Goal: Task Accomplishment & Management: Use online tool/utility

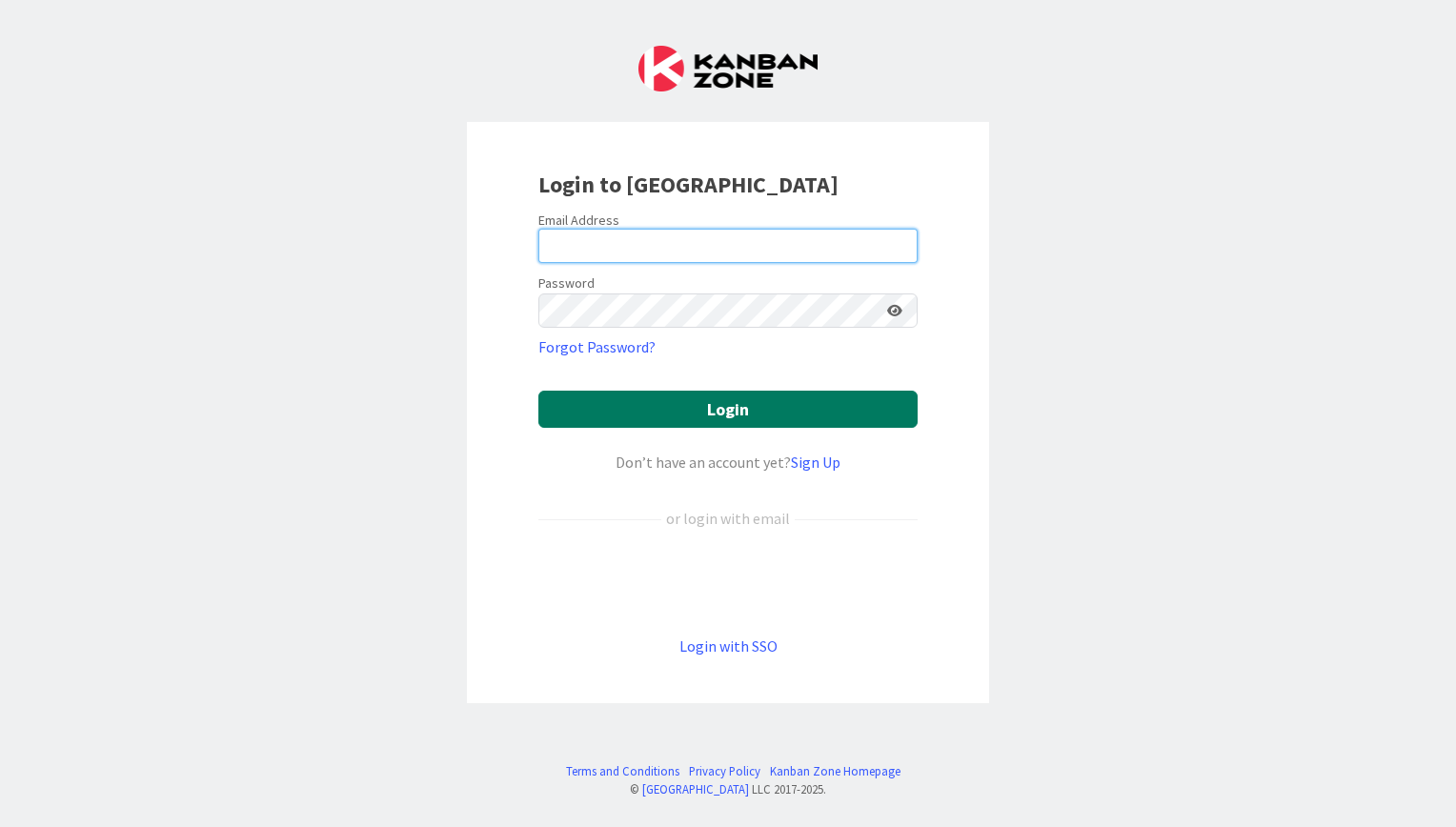
type input "[EMAIL_ADDRESS][DOMAIN_NAME]"
click at [680, 416] on button "Login" at bounding box center [728, 409] width 379 height 37
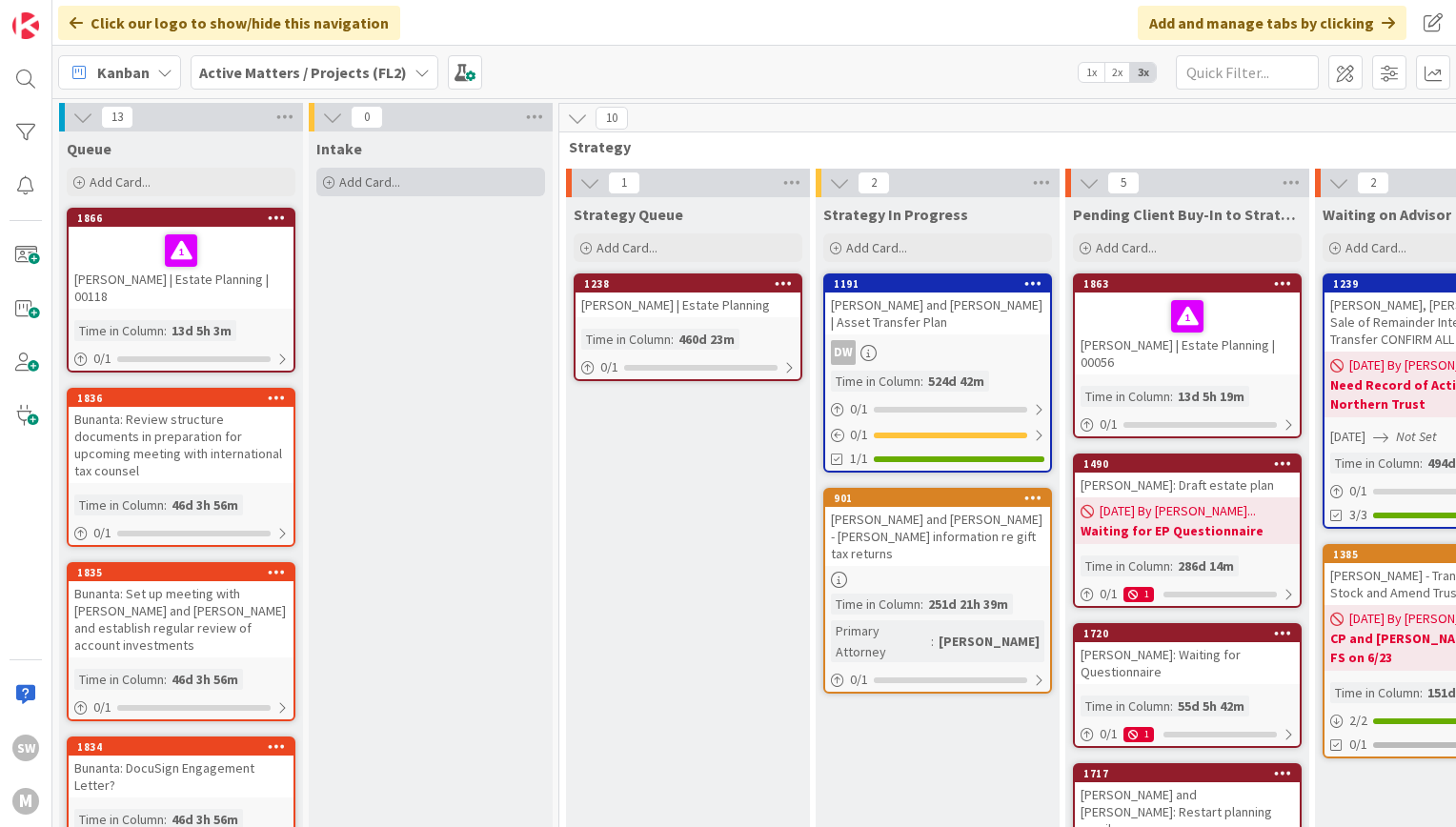
click at [403, 173] on div "Add Card..." at bounding box center [430, 181] width 229 height 29
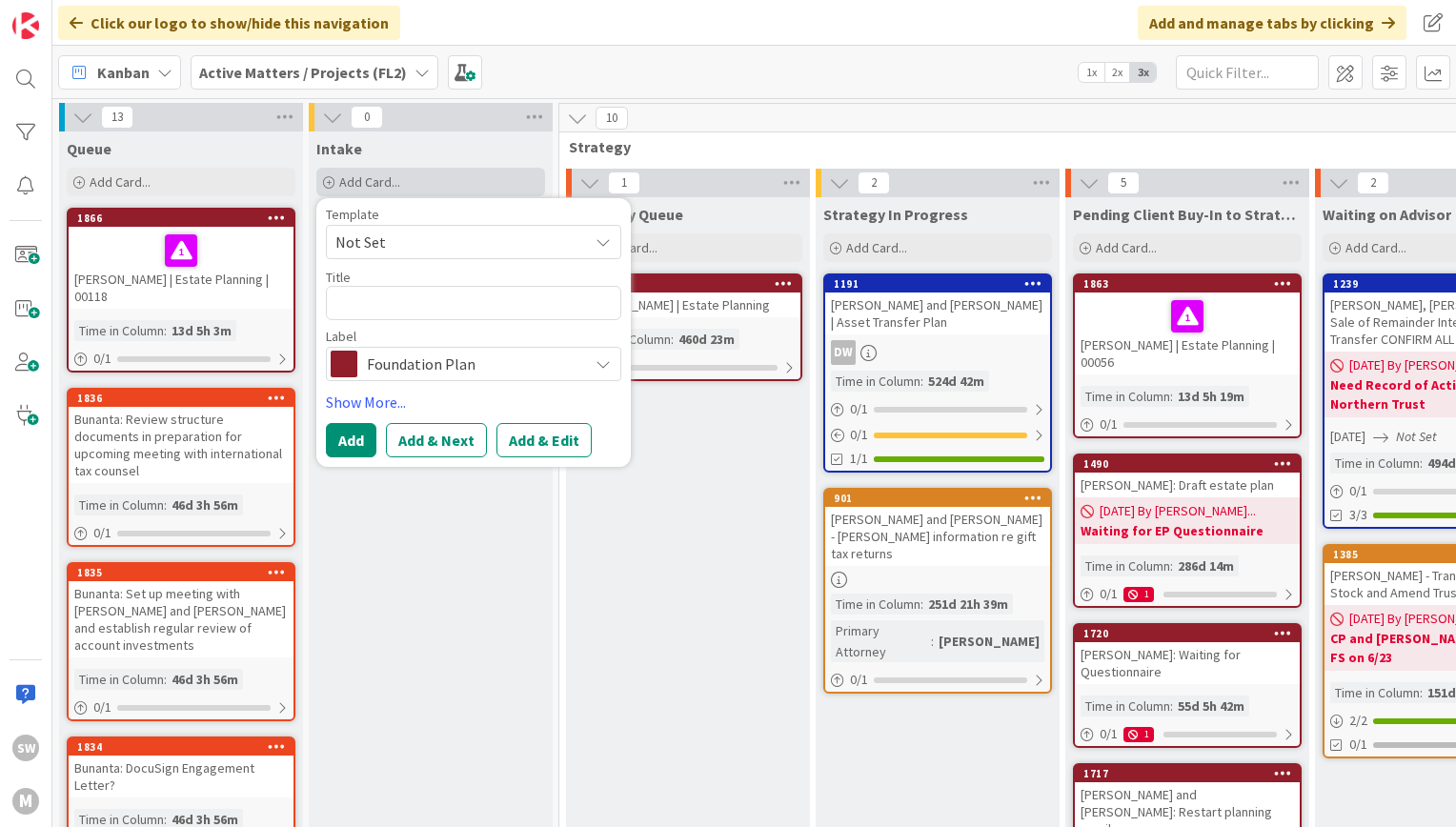
type textarea "x"
type textarea "H"
type textarea "x"
type textarea "Ho"
type textarea "x"
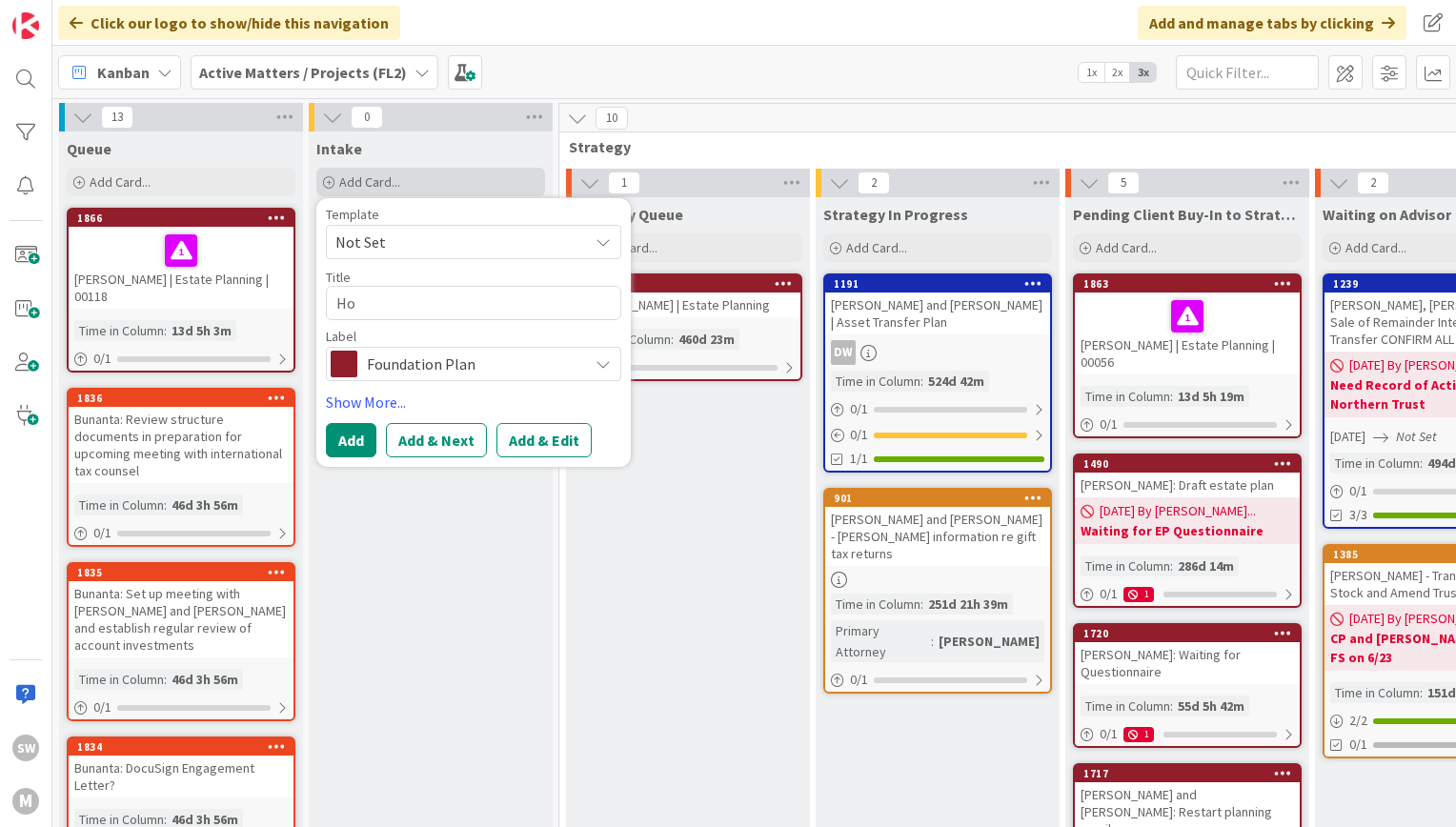
type textarea "Hon"
type textarea "x"
type textarea "Hong"
type textarea "x"
type textarea "Hong,"
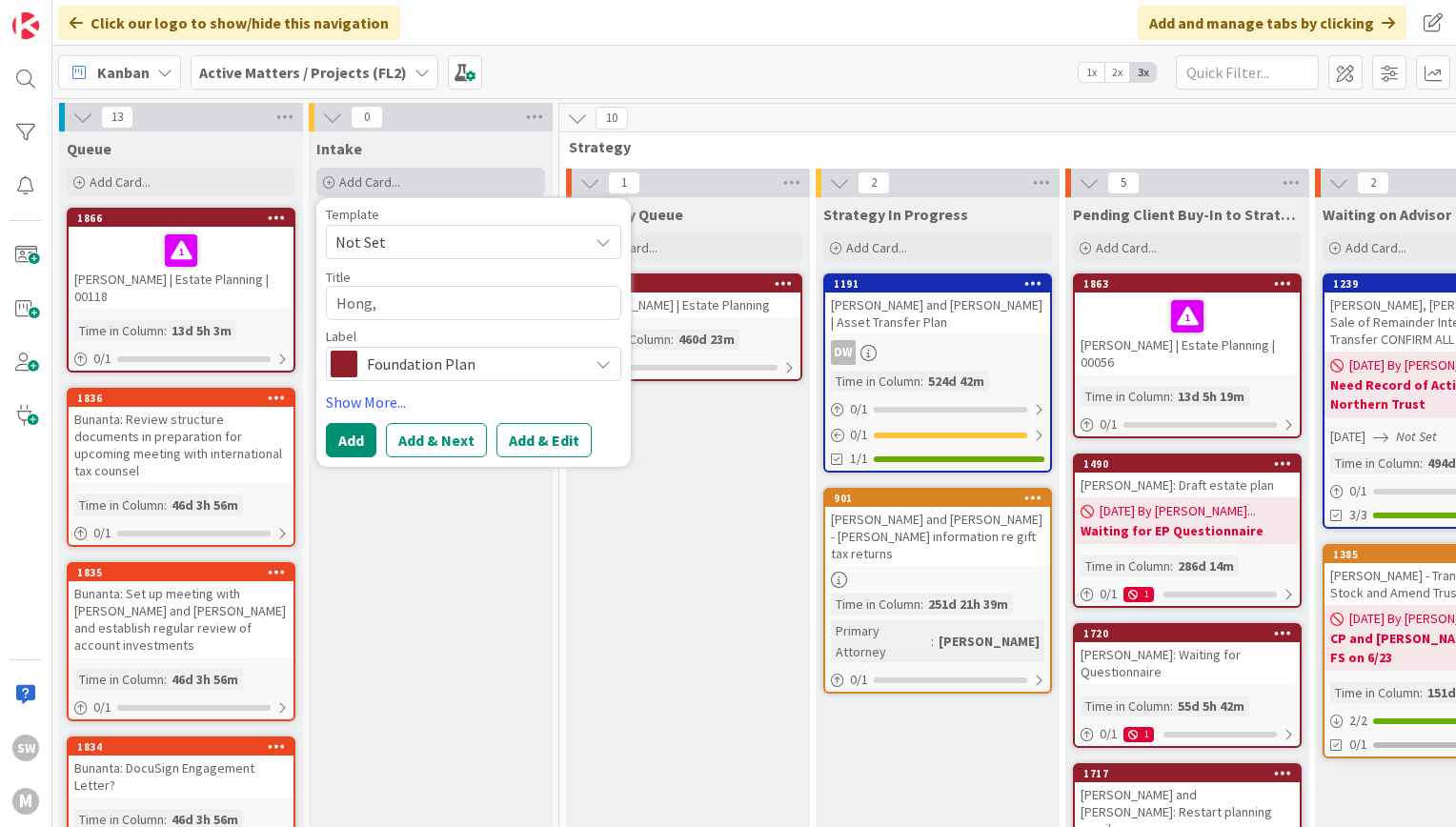
type textarea "x"
type textarea "[PERSON_NAME]"
type textarea "x"
type textarea "[PERSON_NAME]"
type textarea "x"
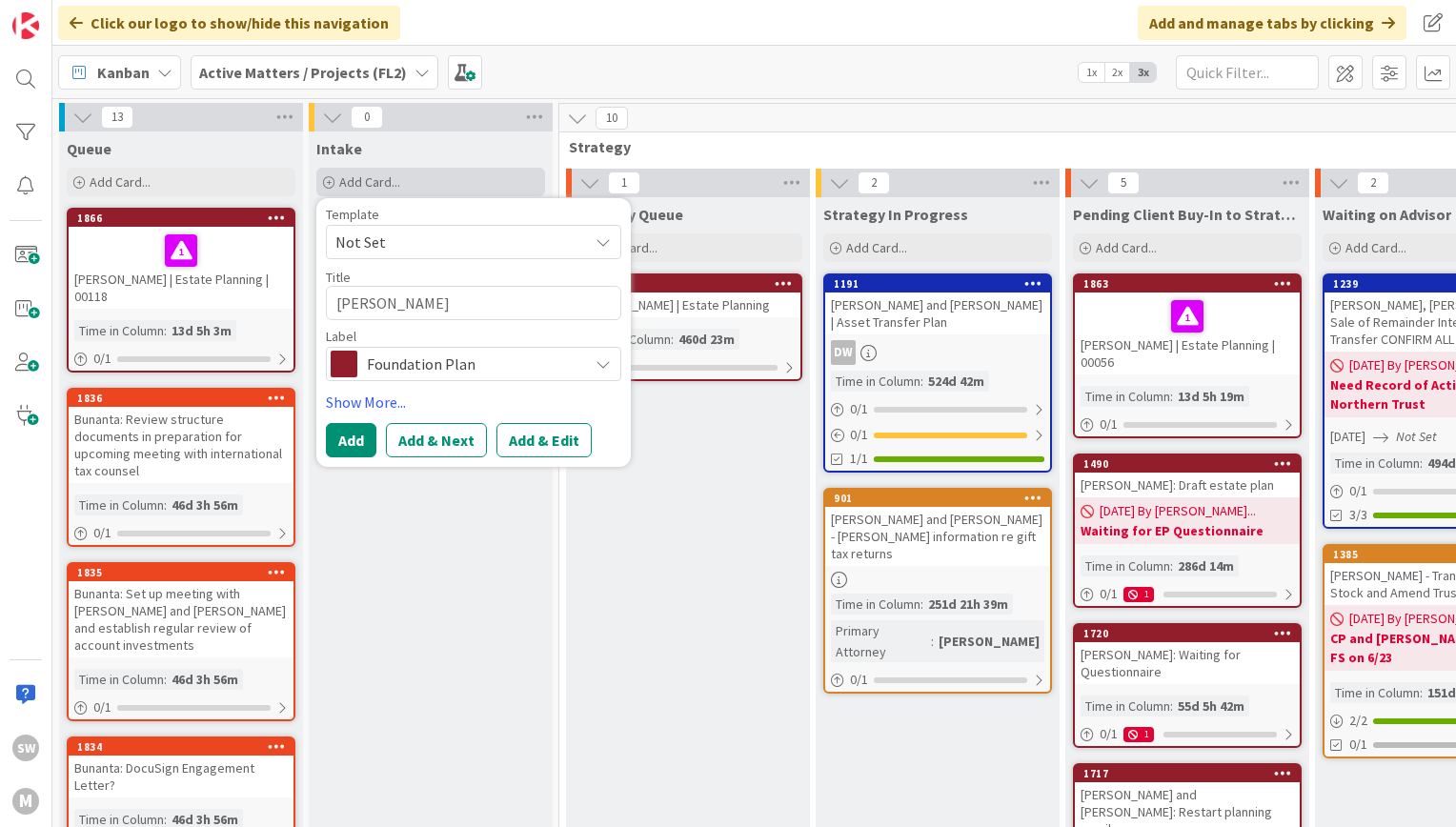
type textarea "[PERSON_NAME]"
type textarea "x"
type textarea "[PERSON_NAME]"
type textarea "x"
type textarea "[PERSON_NAME]"
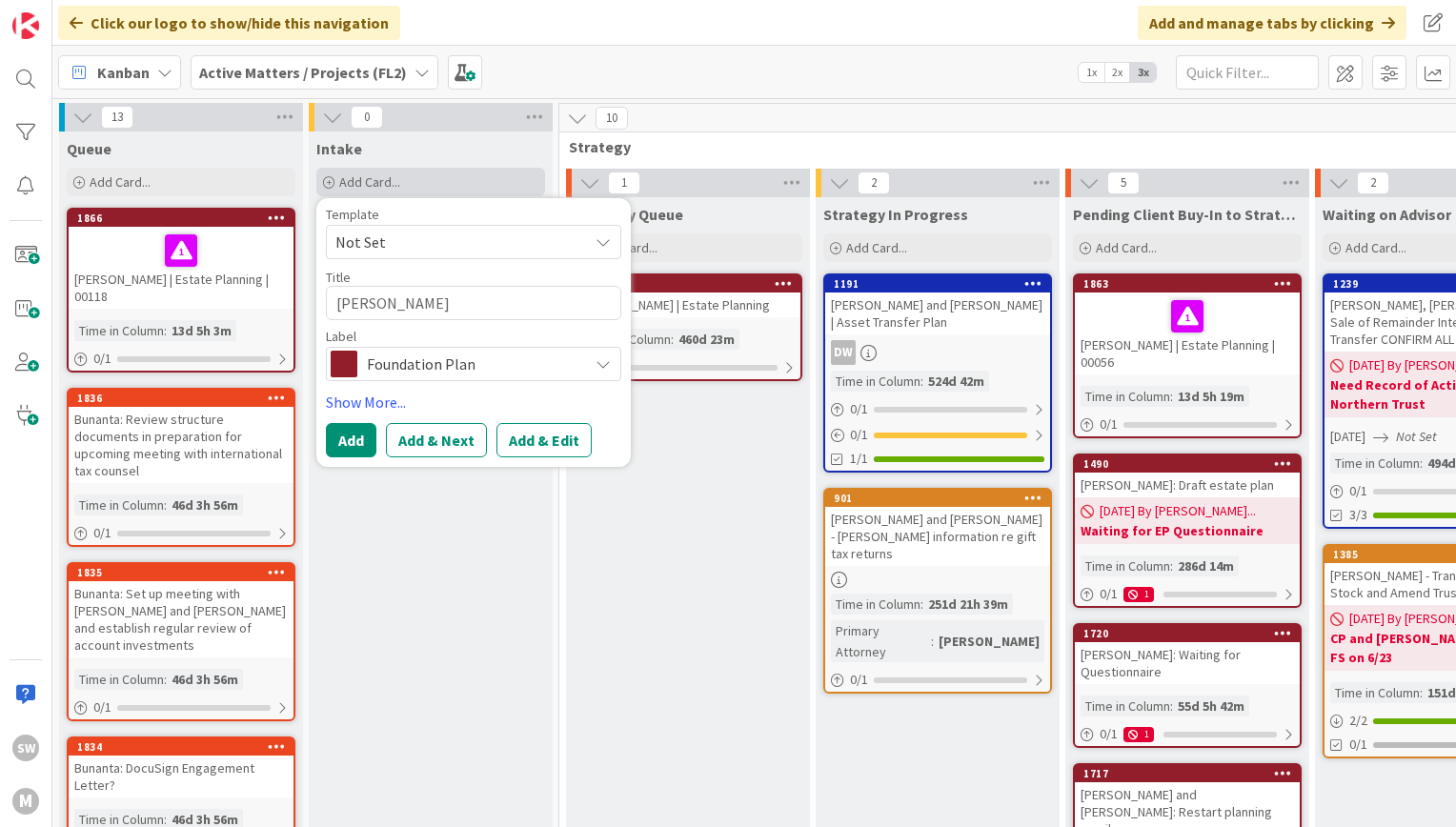
type textarea "x"
type textarea "[PERSON_NAME]"
type textarea "x"
type textarea "[PERSON_NAME] an"
type textarea "x"
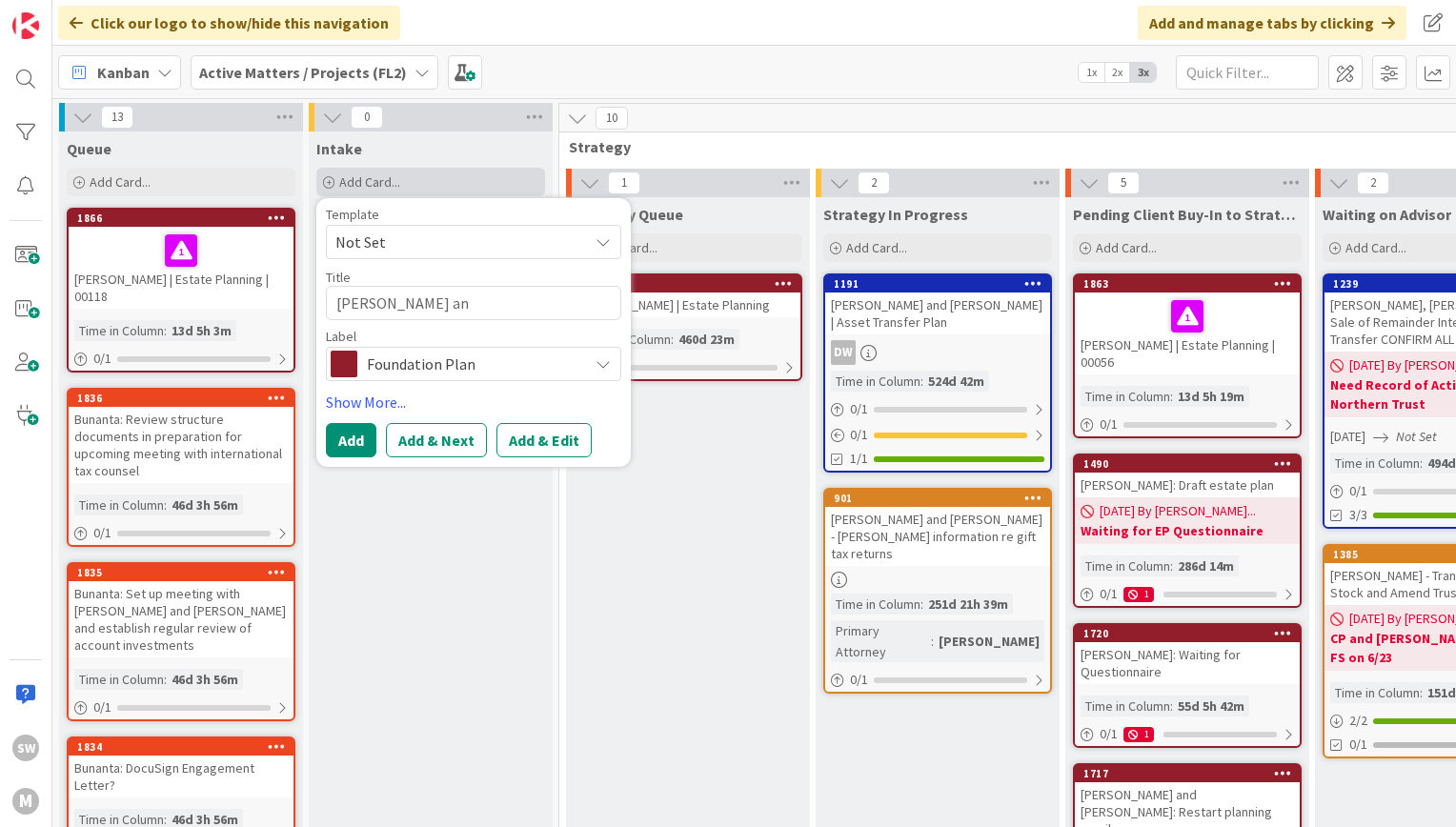
type textarea "[PERSON_NAME] and"
type textarea "x"
type textarea "[PERSON_NAME] and J"
type textarea "x"
type textarea "[PERSON_NAME] and [PERSON_NAME]"
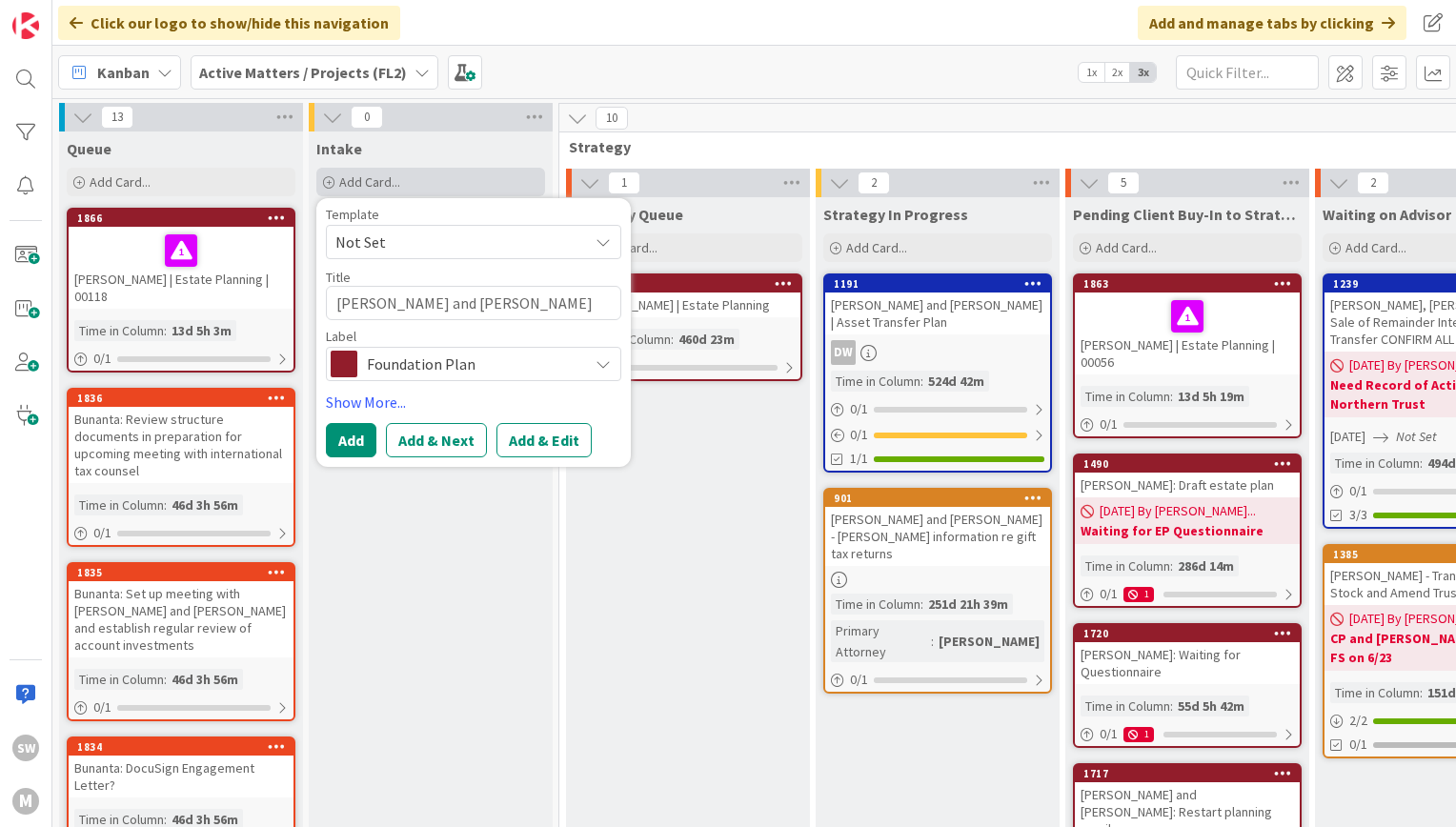
type textarea "x"
type textarea "[PERSON_NAME] and Jus"
type textarea "x"
type textarea "[PERSON_NAME] and Just"
type textarea "x"
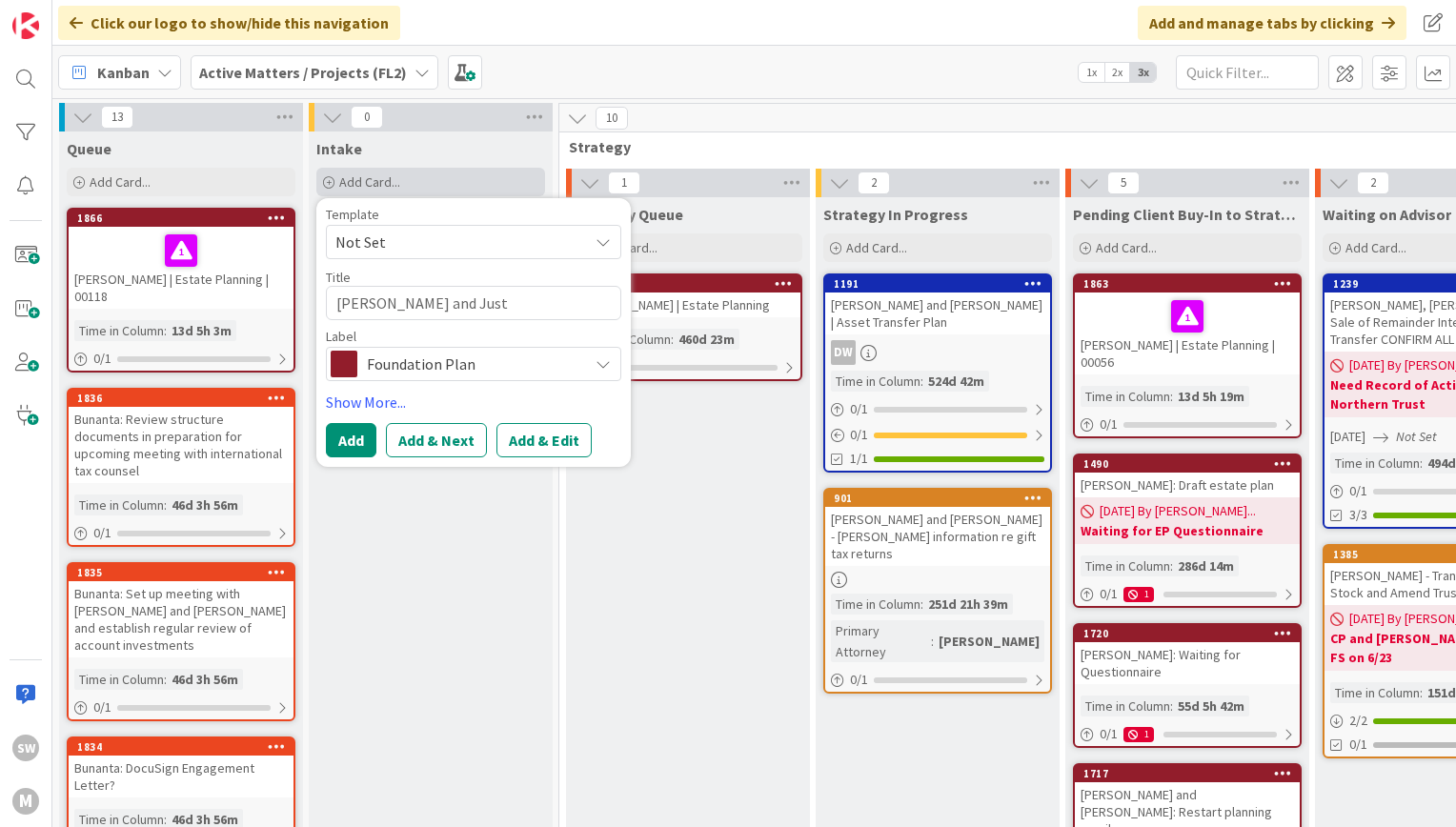
type textarea "[PERSON_NAME] and [PERSON_NAME]"
type textarea "x"
type textarea "[PERSON_NAME] and [PERSON_NAME]"
type textarea "x"
type textarea "[PERSON_NAME] and [PERSON_NAME]"
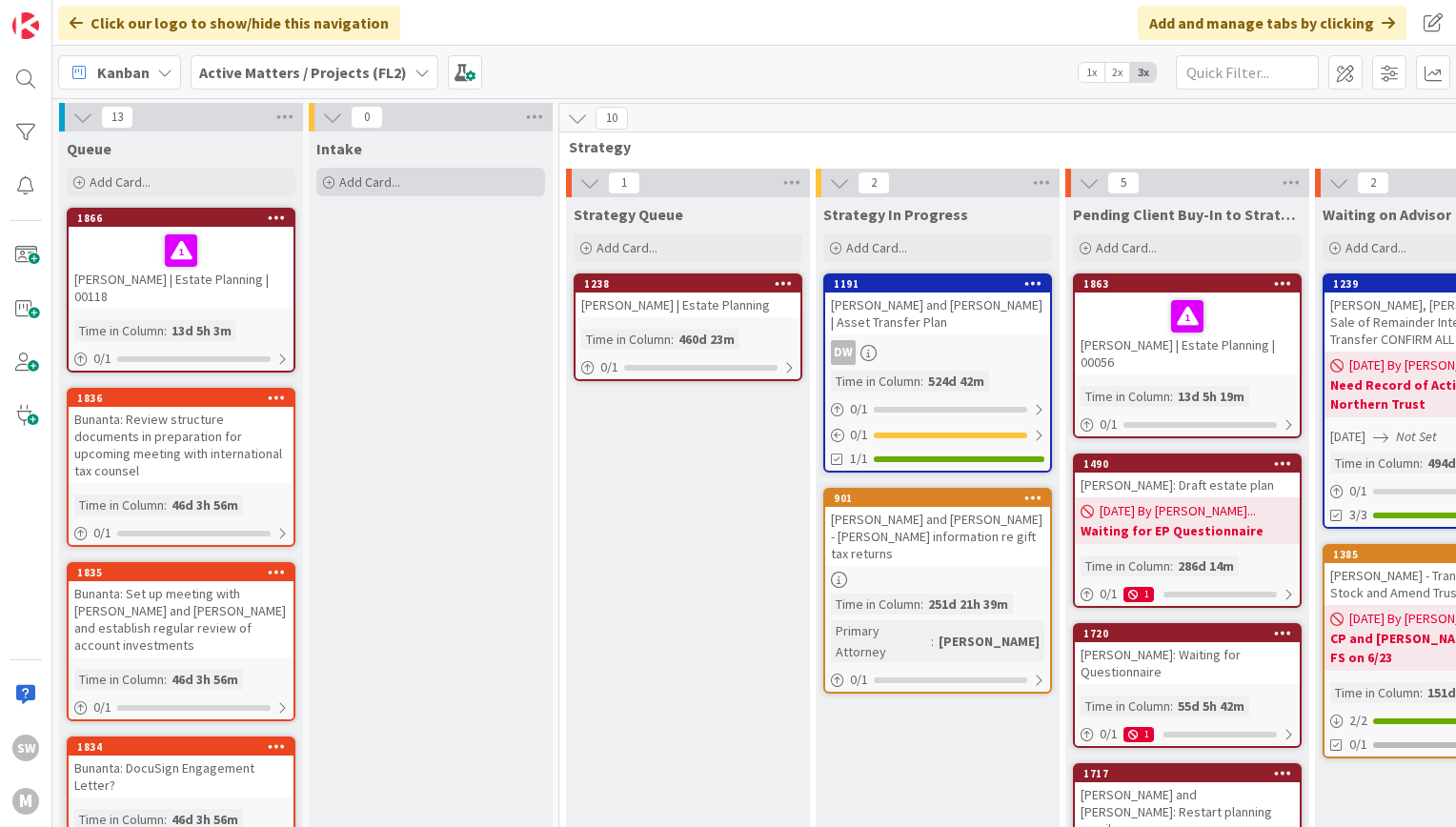
click at [421, 178] on div "Add Card..." at bounding box center [430, 181] width 229 height 29
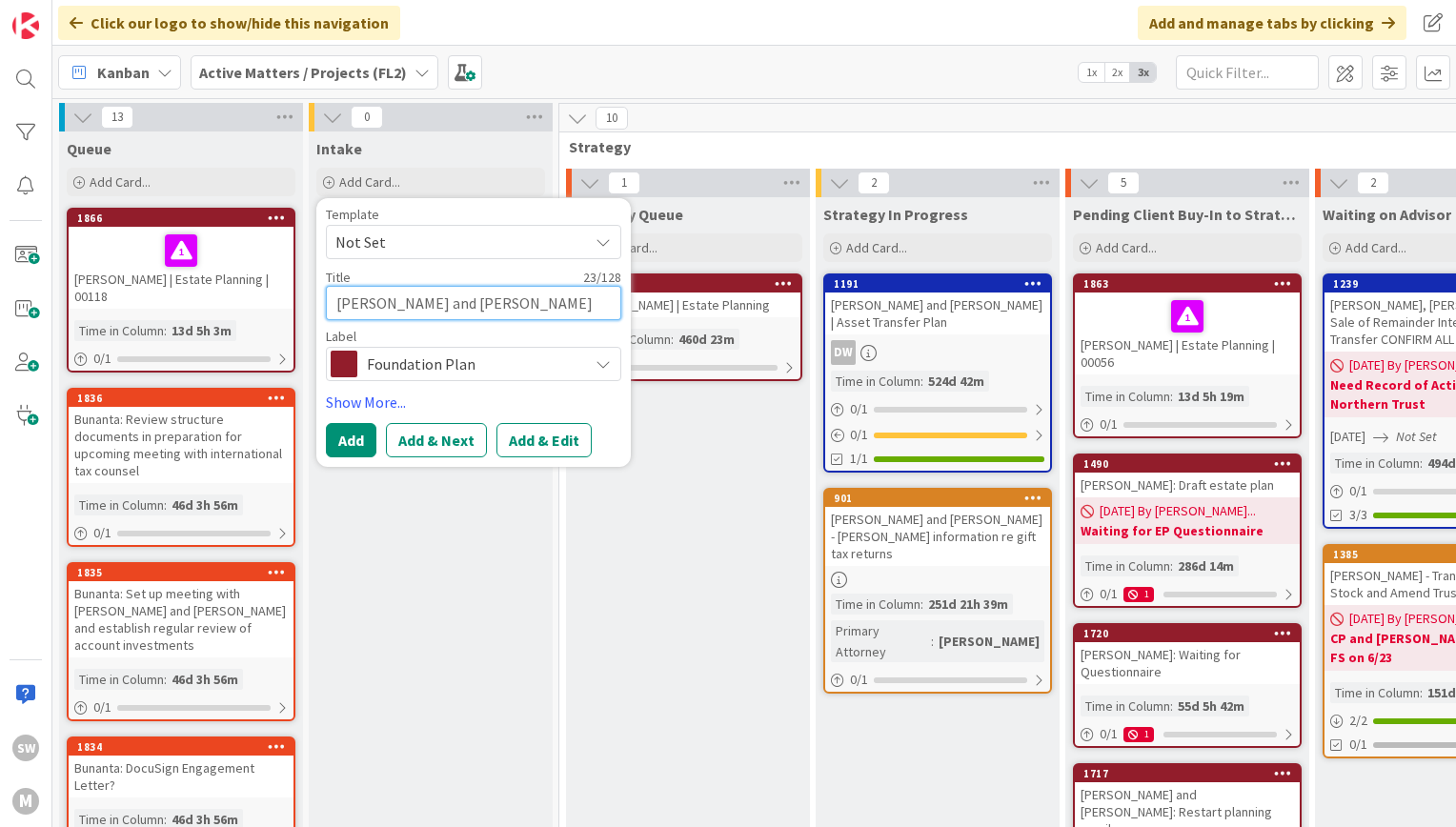
paste textarea "[PERSON_NAME]"
type textarea "x"
type textarea "[PERSON_NAME] and [PERSON_NAME]"
type textarea "x"
type textarea "[PERSON_NAME] and [PERSON_NAME] |"
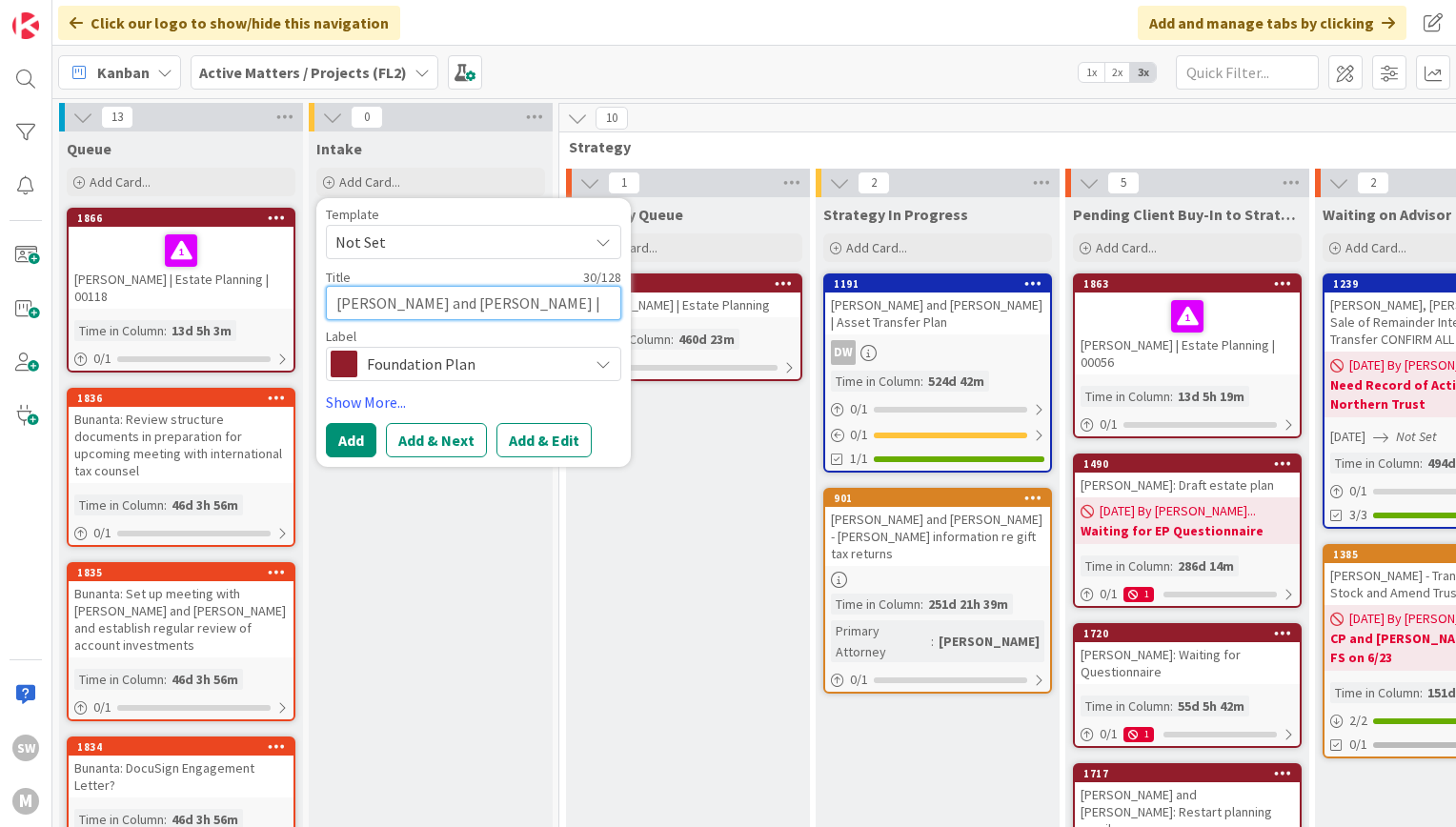
type textarea "x"
type textarea "[PERSON_NAME] and [PERSON_NAME] |"
type textarea "x"
type textarea "[PERSON_NAME] and [PERSON_NAME] | E"
type textarea "x"
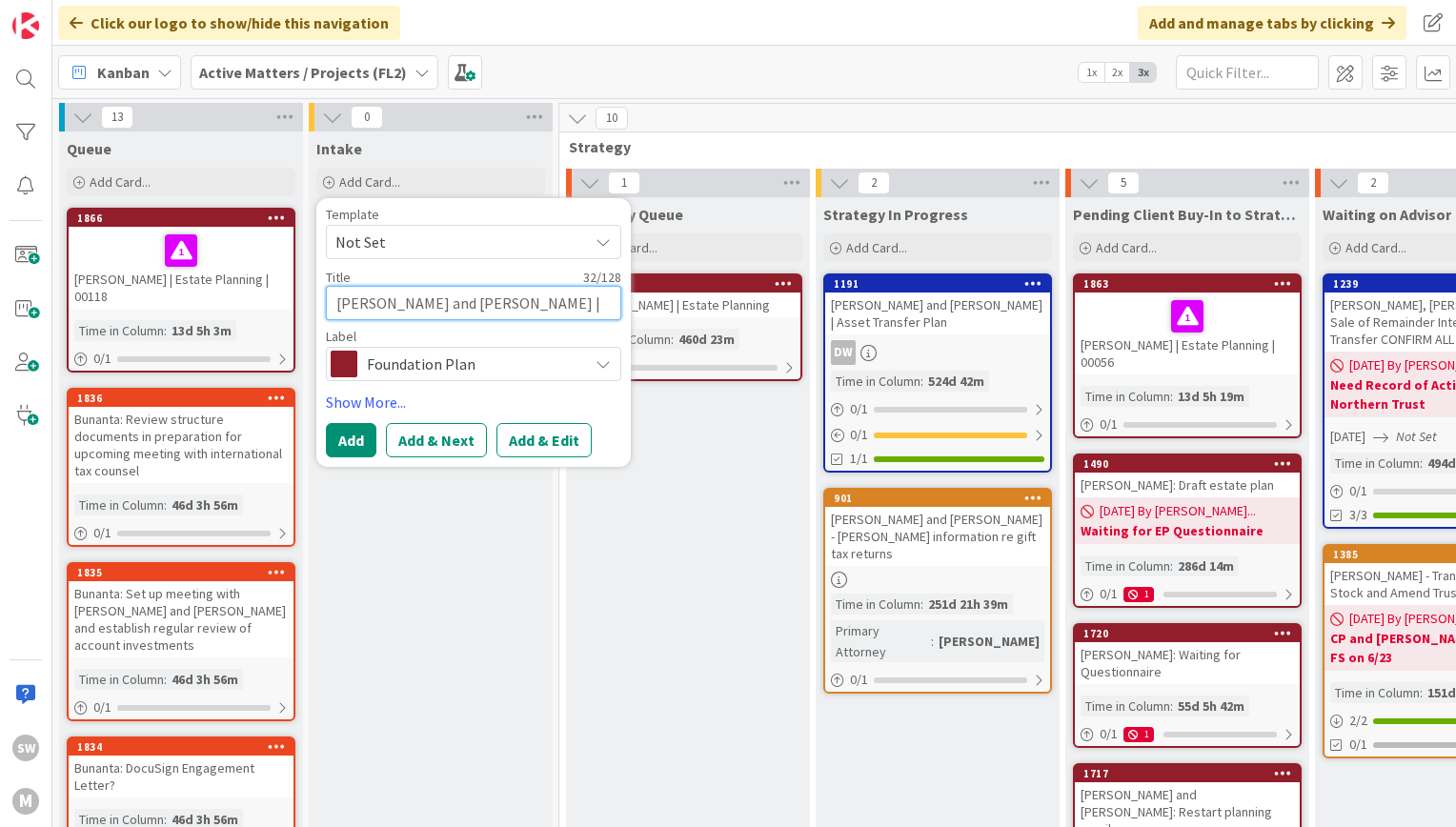
type textarea "[PERSON_NAME] and [PERSON_NAME] | Es"
type textarea "x"
type textarea "[PERSON_NAME] and [PERSON_NAME] | Est"
type textarea "x"
type textarea "[PERSON_NAME] and [PERSON_NAME] | Esta"
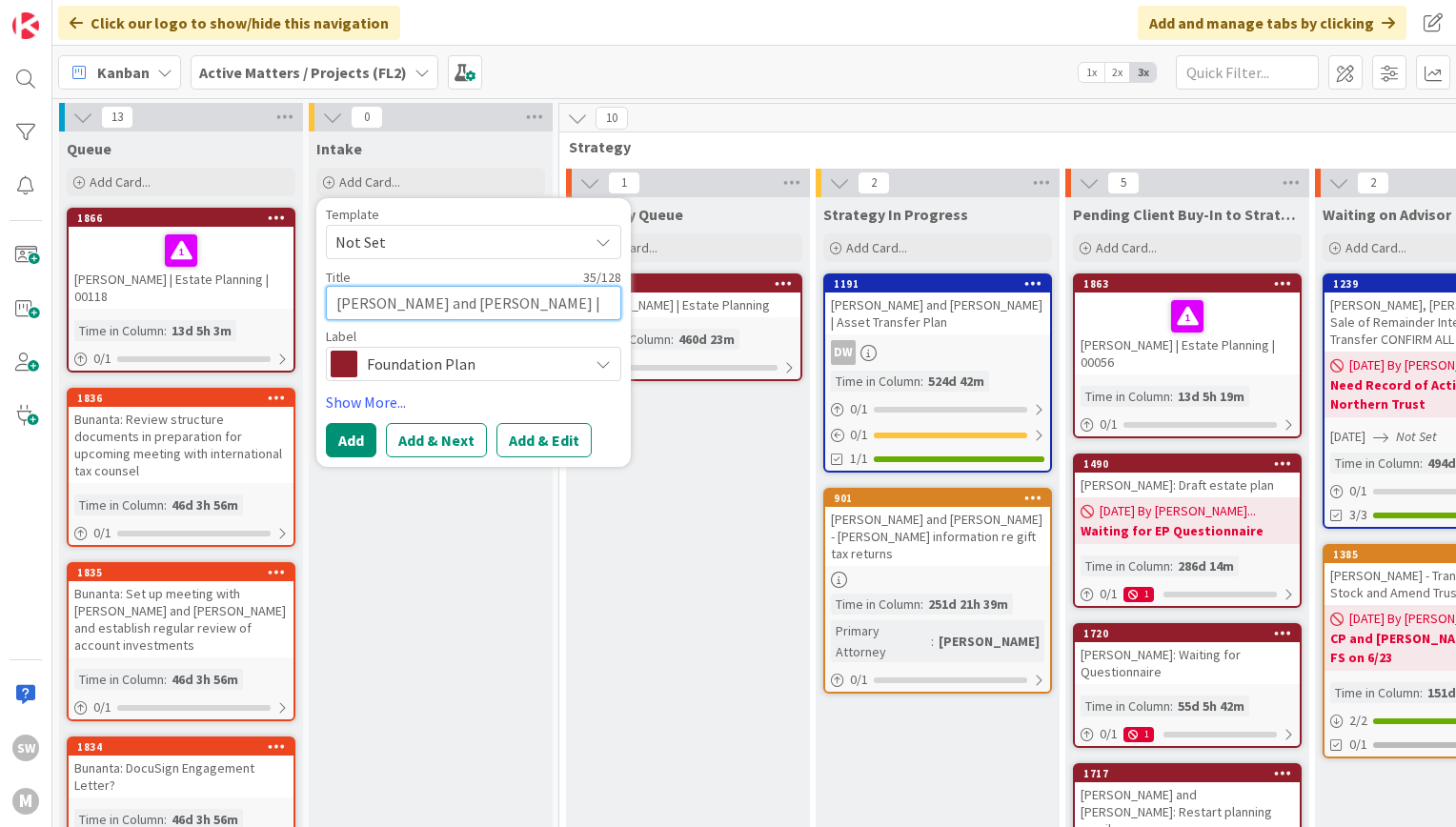
type textarea "x"
type textarea "[PERSON_NAME] and [PERSON_NAME] | Estat"
type textarea "x"
type textarea "[PERSON_NAME] and [PERSON_NAME] | Estate"
type textarea "x"
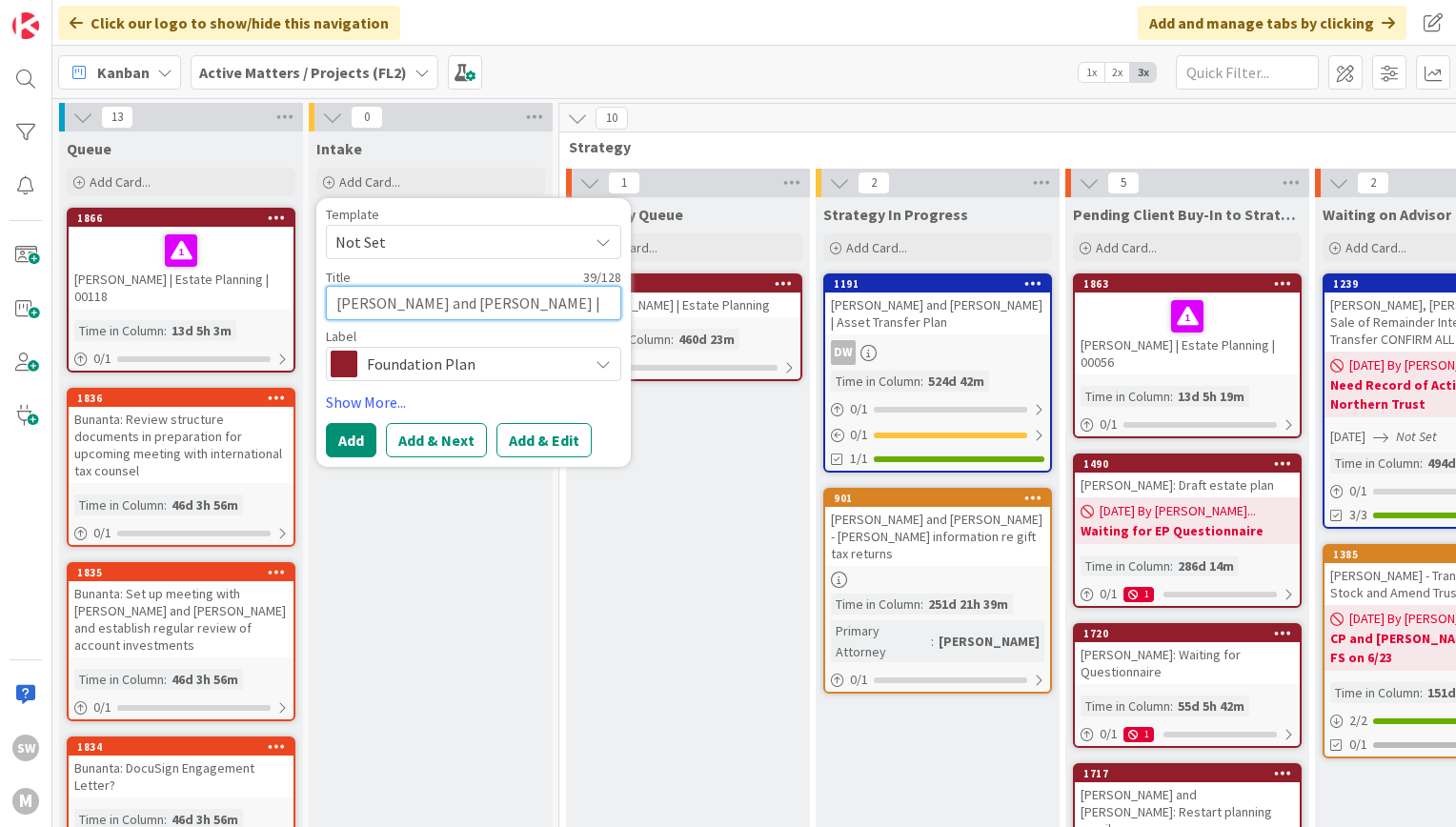
type textarea "[PERSON_NAME] and [PERSON_NAME] | Estate P"
type textarea "x"
type textarea "[PERSON_NAME] and [PERSON_NAME] | Estate Pl"
type textarea "x"
type textarea "[PERSON_NAME] and [PERSON_NAME] | Estate Plan"
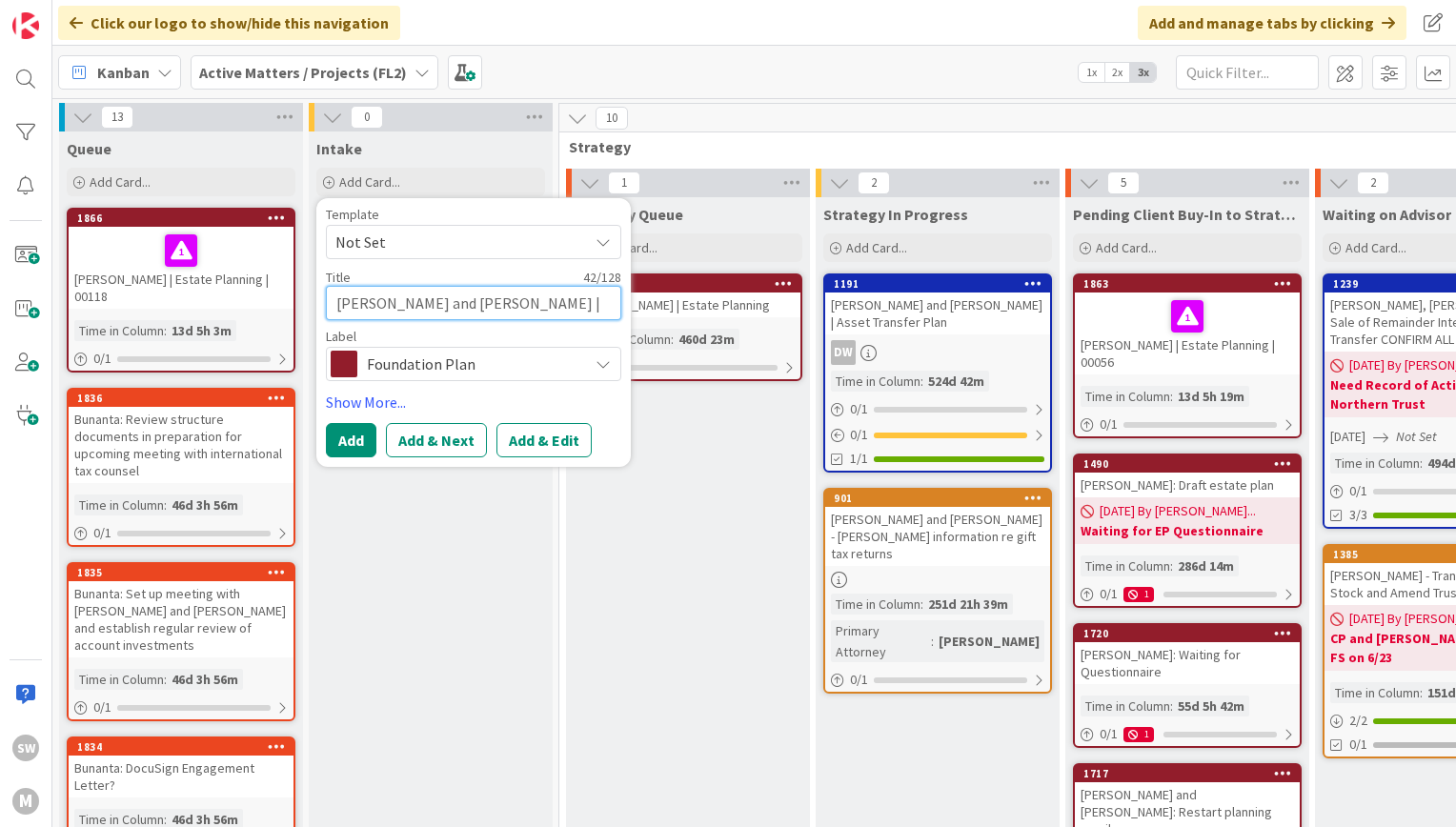
type textarea "x"
type textarea "[PERSON_NAME] and [PERSON_NAME] | Estate Plann"
type textarea "x"
type textarea "[PERSON_NAME] and [PERSON_NAME] | Estate Plannin"
type textarea "x"
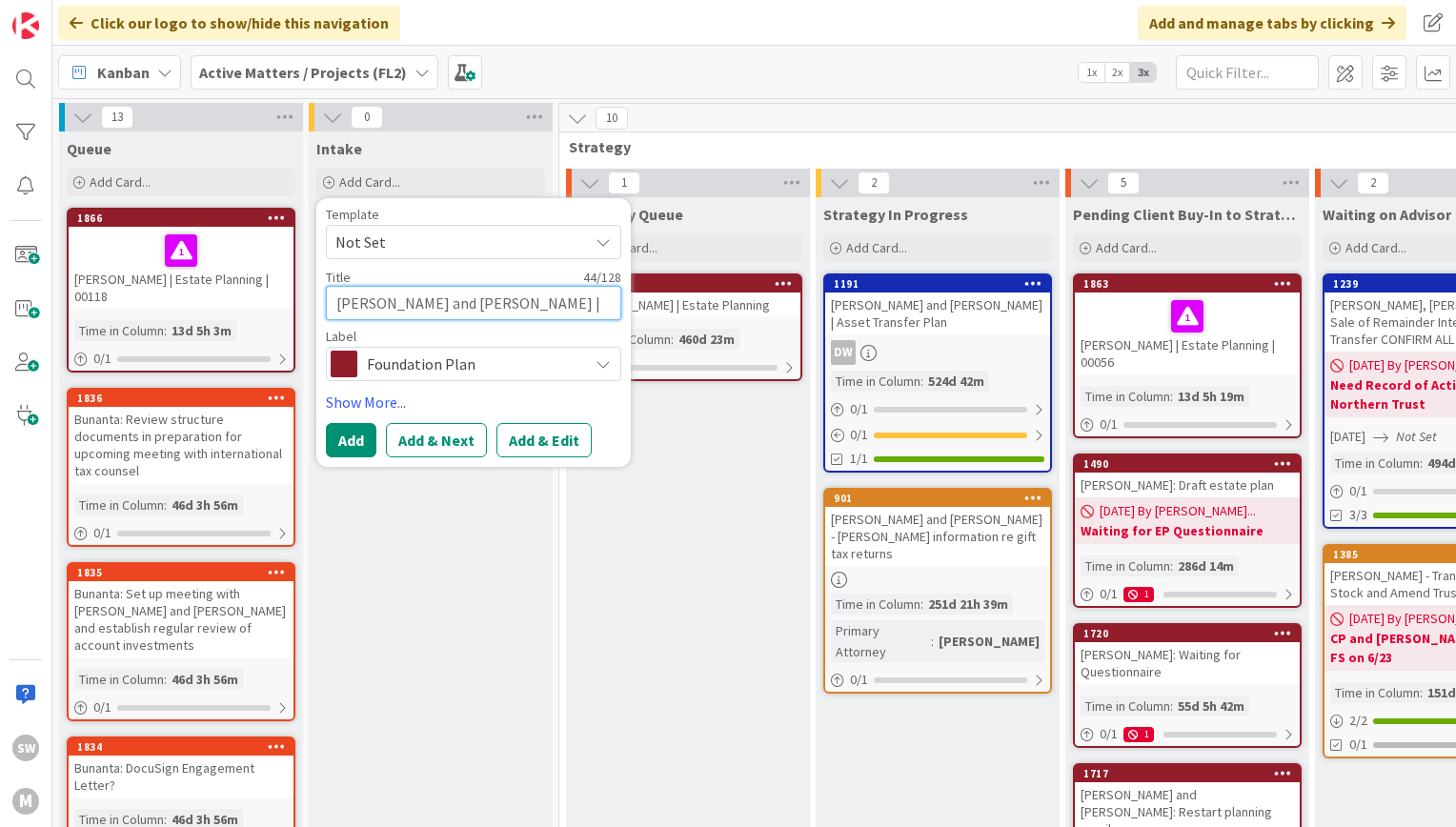
type textarea "[PERSON_NAME] and [PERSON_NAME] | Estate Planning"
type textarea "x"
type textarea "[PERSON_NAME] and [PERSON_NAME] | Estate Planning"
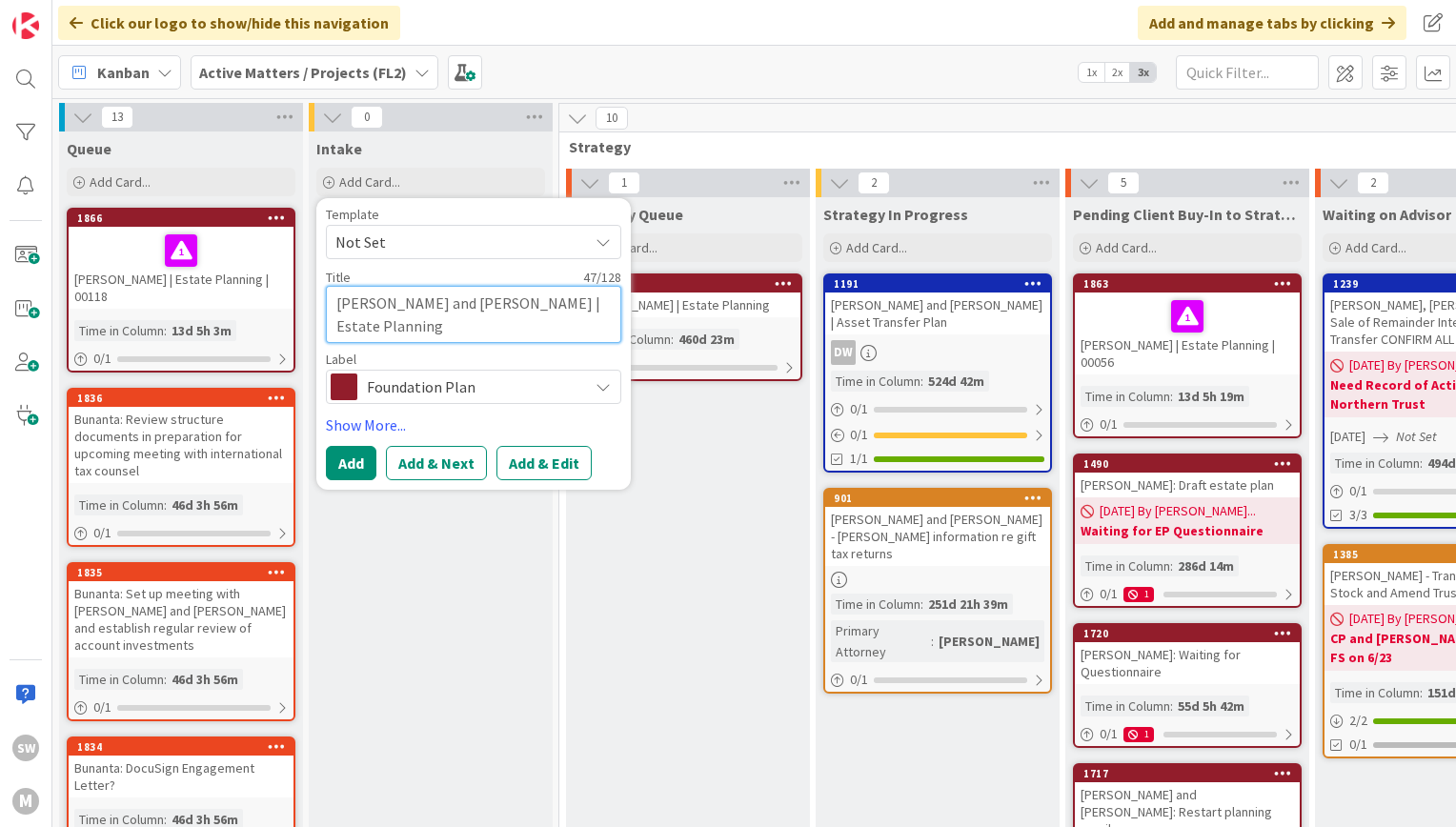
type textarea "x"
type textarea "[PERSON_NAME] and [PERSON_NAME] | Estate Planning"
type textarea "x"
type textarea "[PERSON_NAME] and [PERSON_NAME] | Estate Planning"
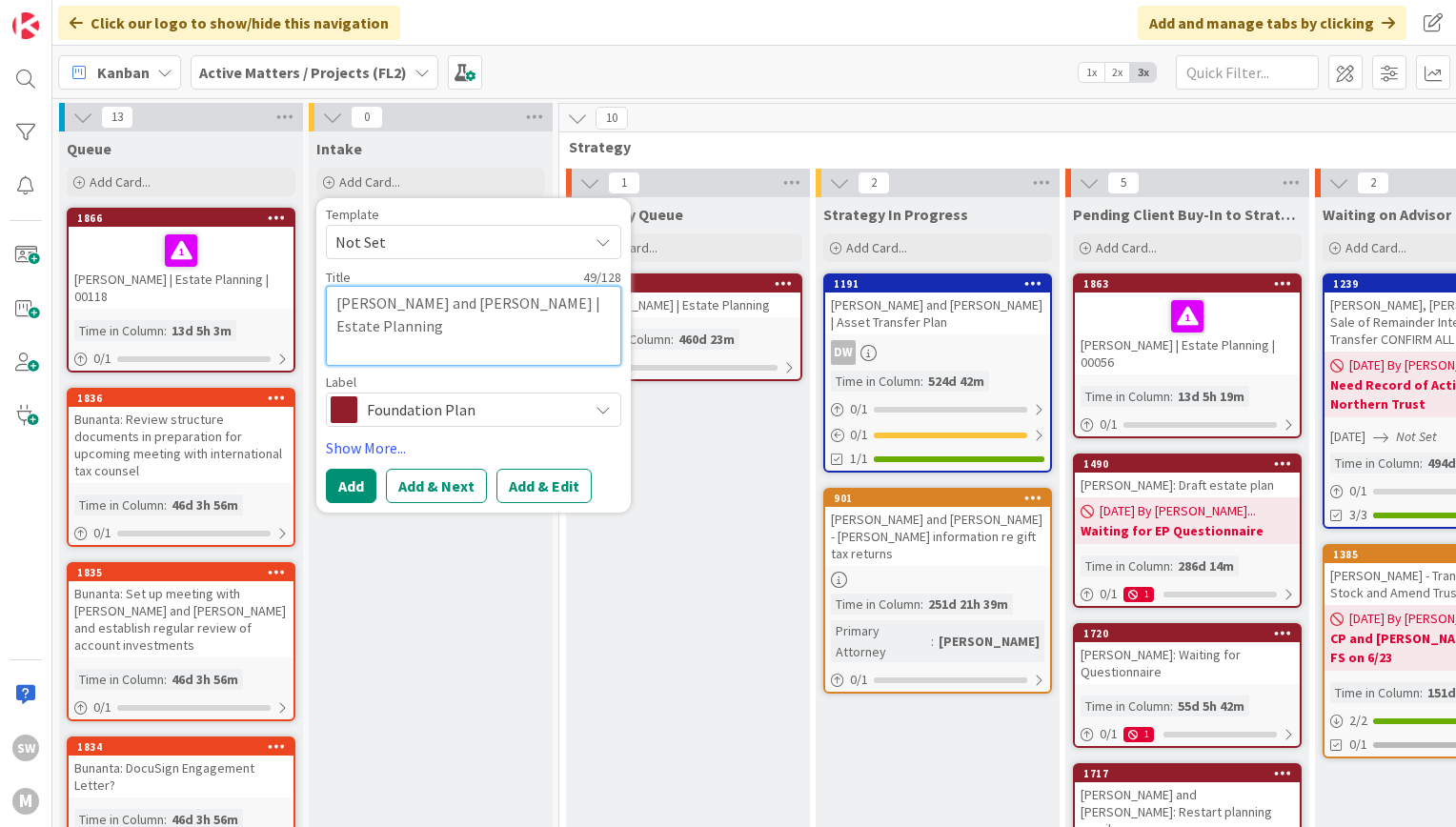
type textarea "x"
type textarea "[PERSON_NAME] and [PERSON_NAME] | Estate Planning"
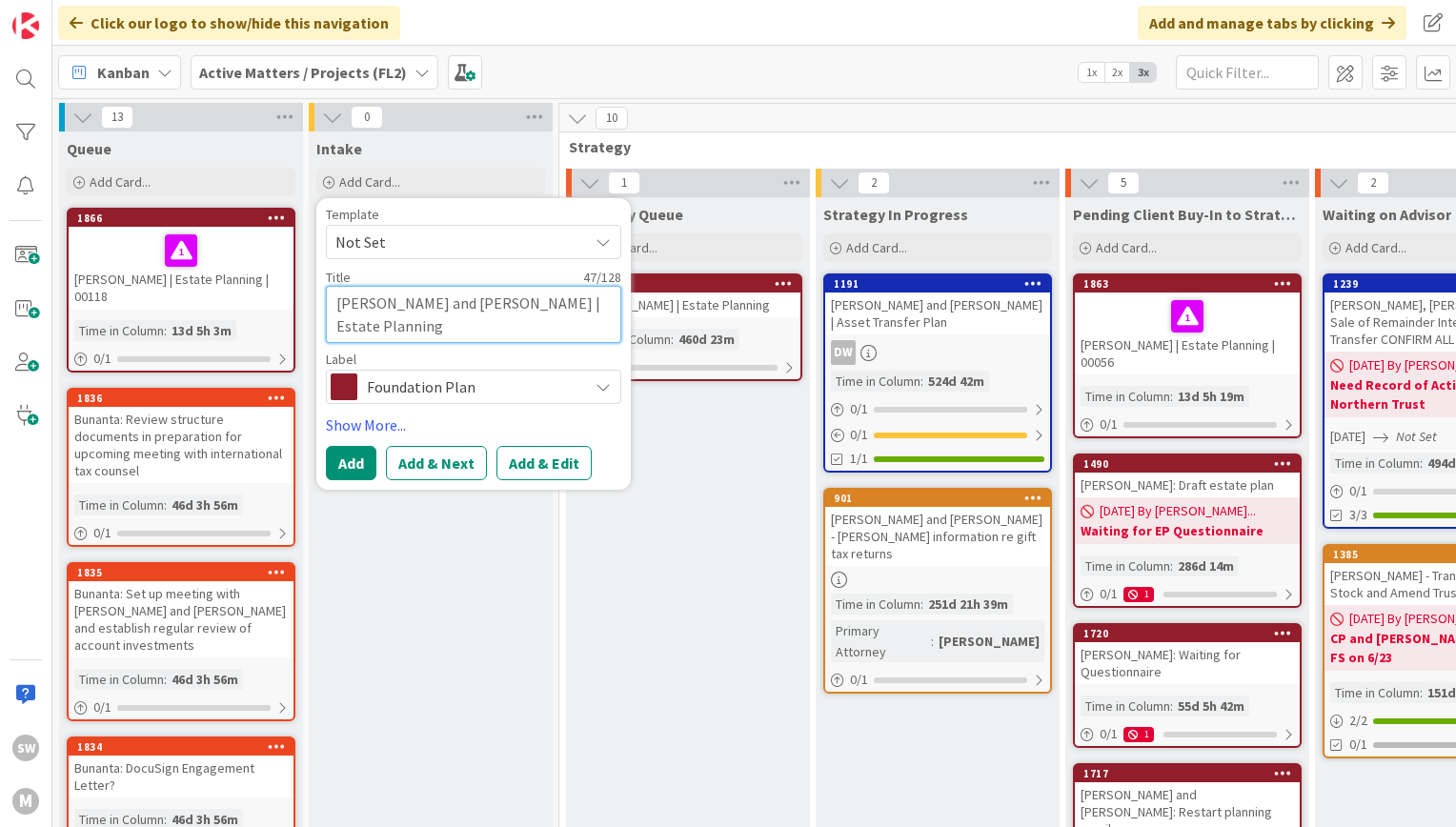
type textarea "x"
type textarea "[PERSON_NAME] and [PERSON_NAME] | Estate Planning"
type textarea "x"
type textarea "[PERSON_NAME] and [PERSON_NAME] | Estate Planning |"
type textarea "x"
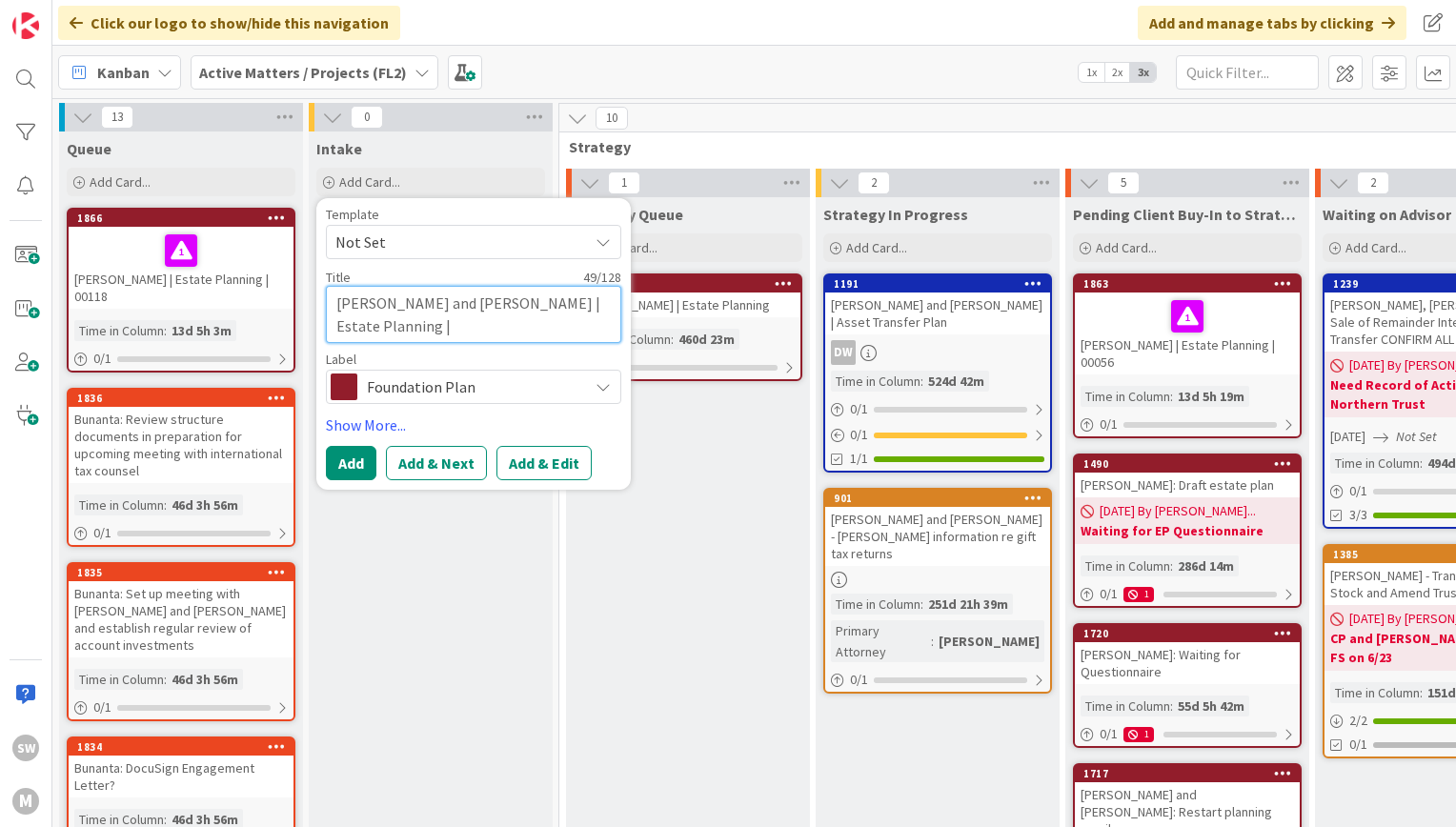
type textarea "[PERSON_NAME] and [PERSON_NAME] | Estate Planning |"
type textarea "x"
type textarea "[PERSON_NAME] and [PERSON_NAME] | Estate Planning | 0"
type textarea "x"
type textarea "[PERSON_NAME] and [PERSON_NAME] | Estate Planning | 00"
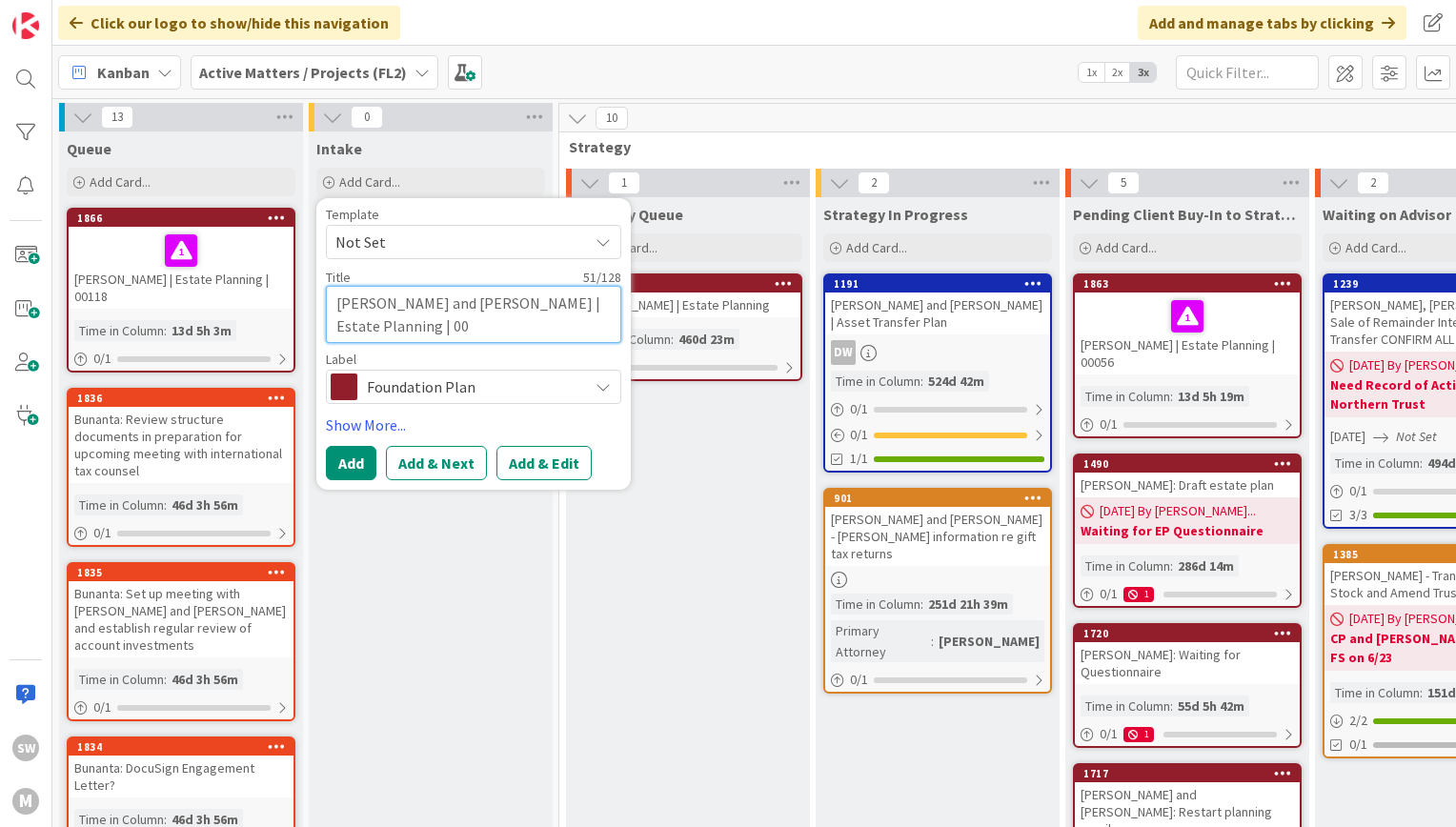
type textarea "x"
type textarea "[PERSON_NAME] and [PERSON_NAME] | Estate Planning | 000"
type textarea "x"
type textarea "[PERSON_NAME] and [PERSON_NAME] | Estate Planning | 0001"
type textarea "x"
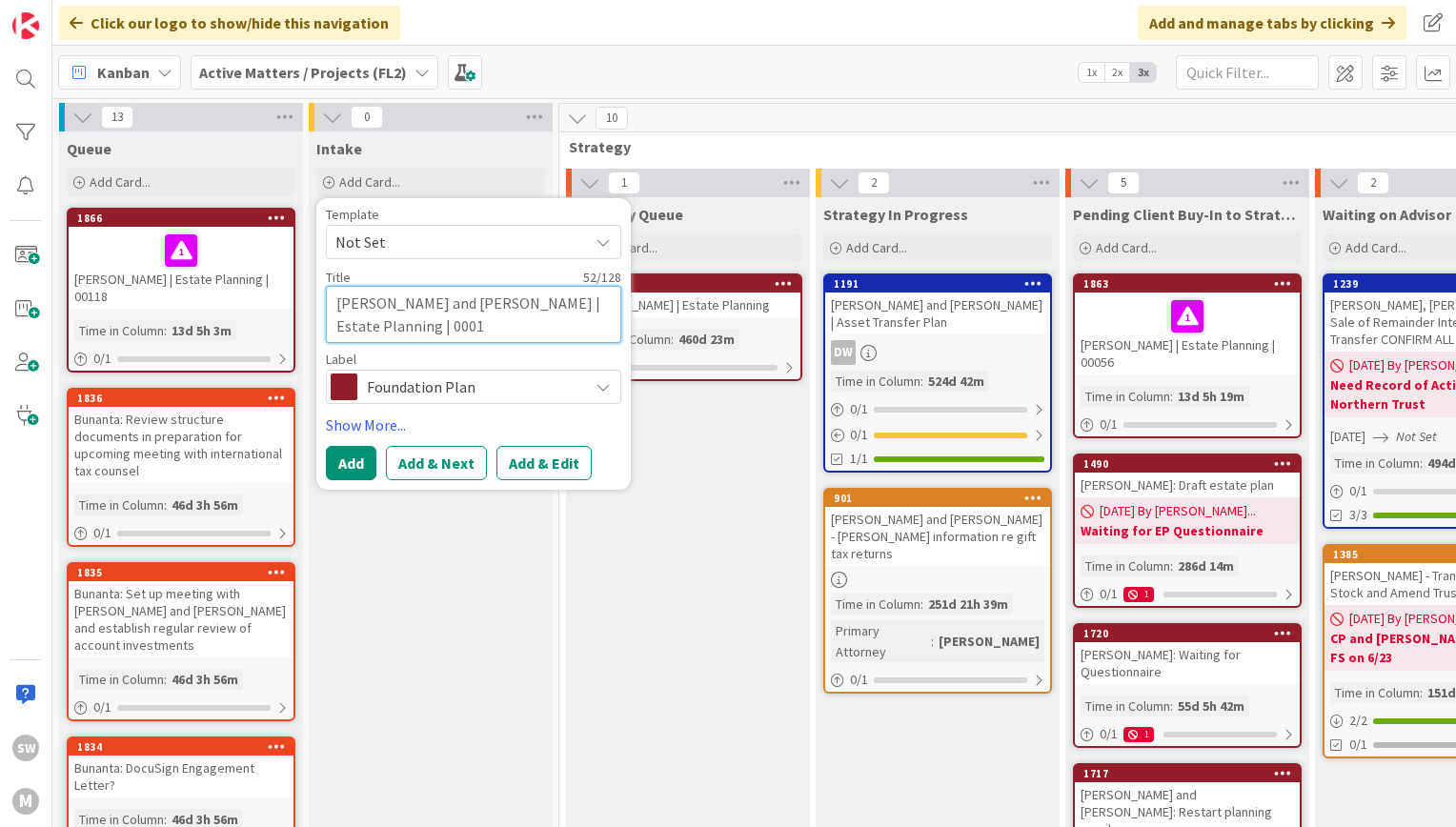
type textarea "[PERSON_NAME] and [PERSON_NAME] | Estate Planning | 00012"
type textarea "x"
type textarea "[PERSON_NAME] and [PERSON_NAME] | Estate Planning | 000123"
type textarea "x"
type textarea "[PERSON_NAME] and [PERSON_NAME] | Estate Planning | 000123"
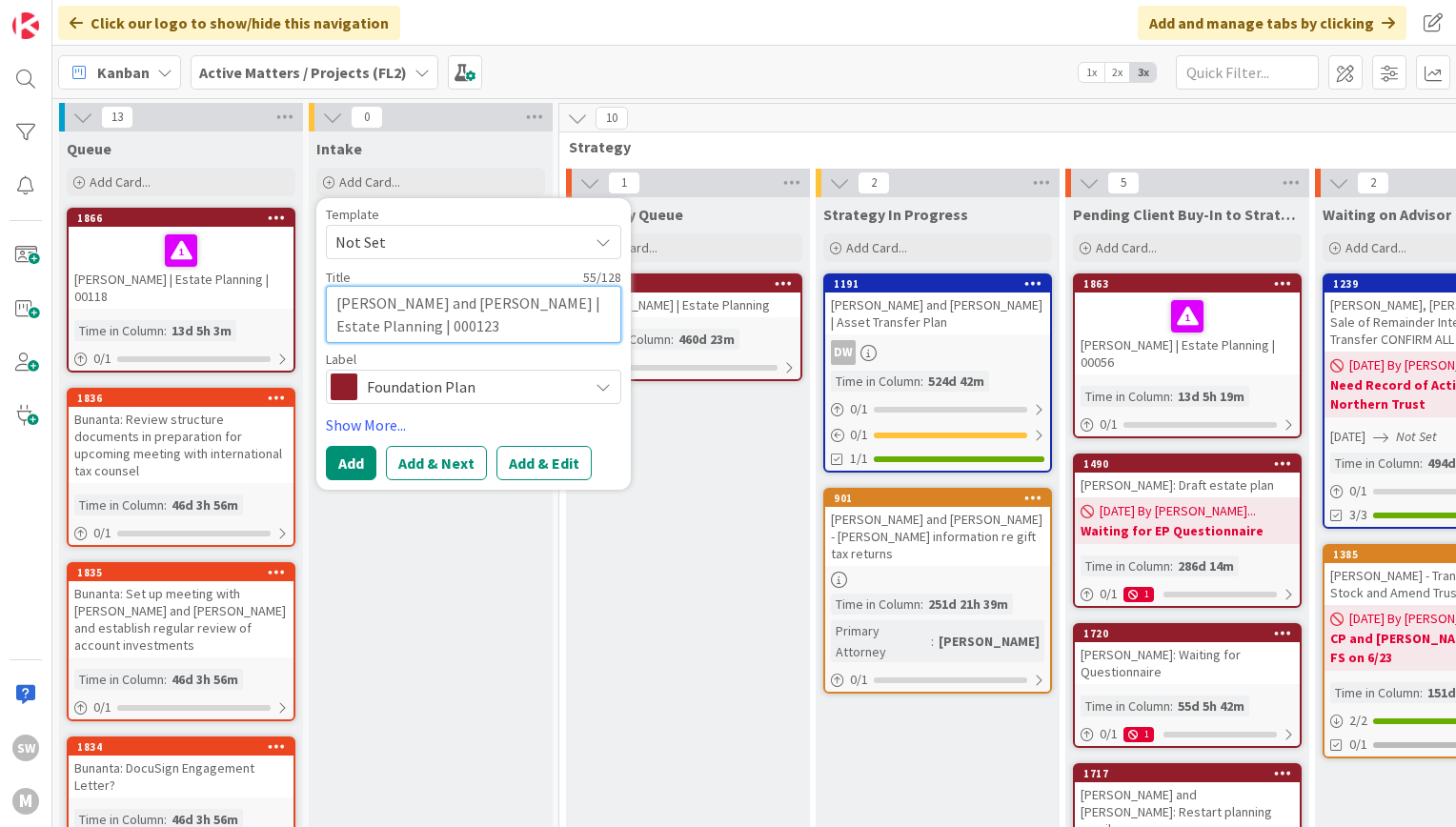
type textarea "x"
type textarea "[PERSON_NAME] and [PERSON_NAME] | Estate Planning | 000123"
type textarea "x"
type textarea "[PERSON_NAME] and [PERSON_NAME] | Estate Planning | 00012"
type textarea "x"
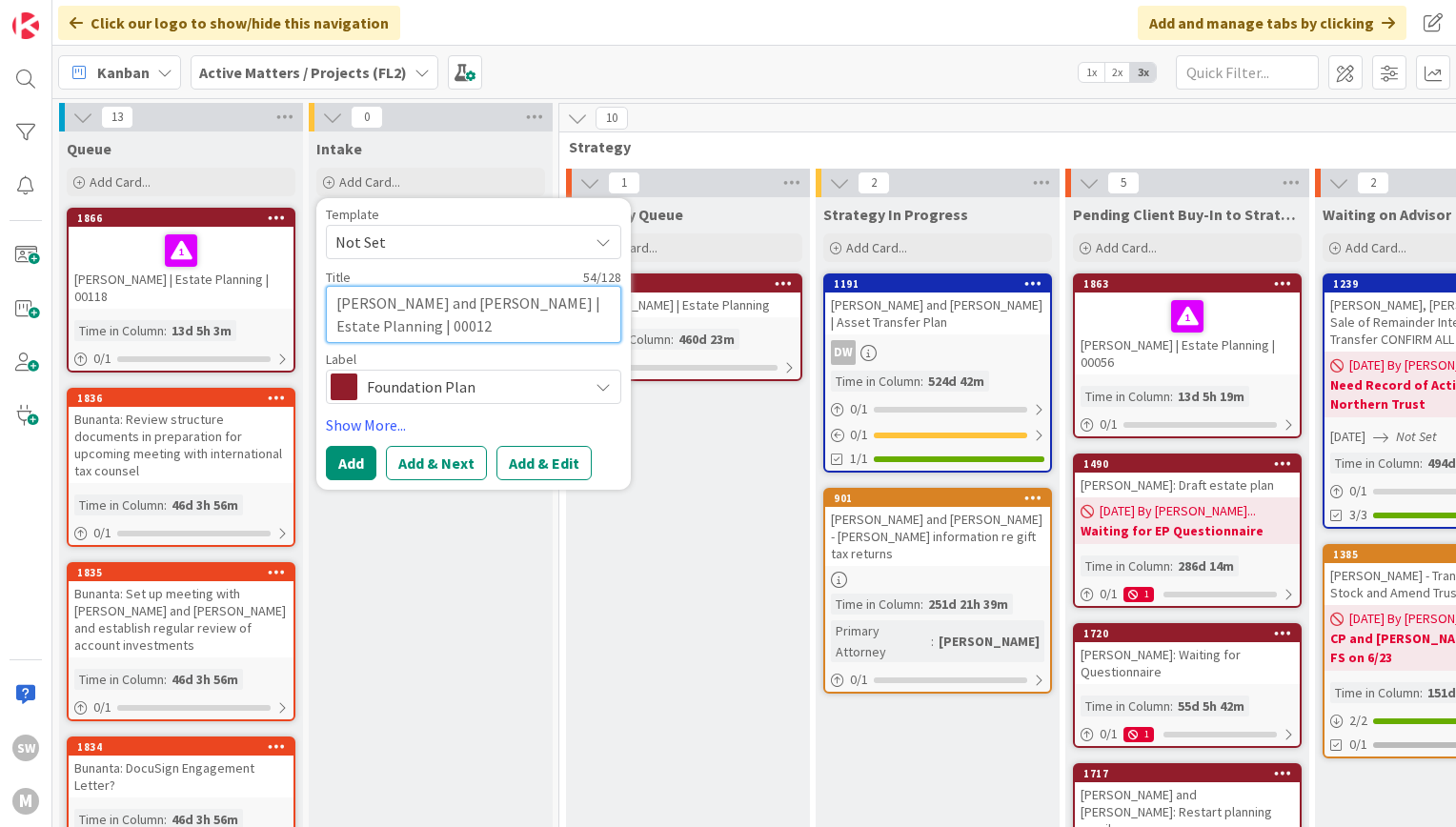
type textarea "[PERSON_NAME] and [PERSON_NAME] | Estate Planning | 0001"
type textarea "x"
type textarea "[PERSON_NAME] and [PERSON_NAME] | Estate Planning | 000"
type textarea "x"
type textarea "[PERSON_NAME] and [PERSON_NAME] | Estate Planning | 00"
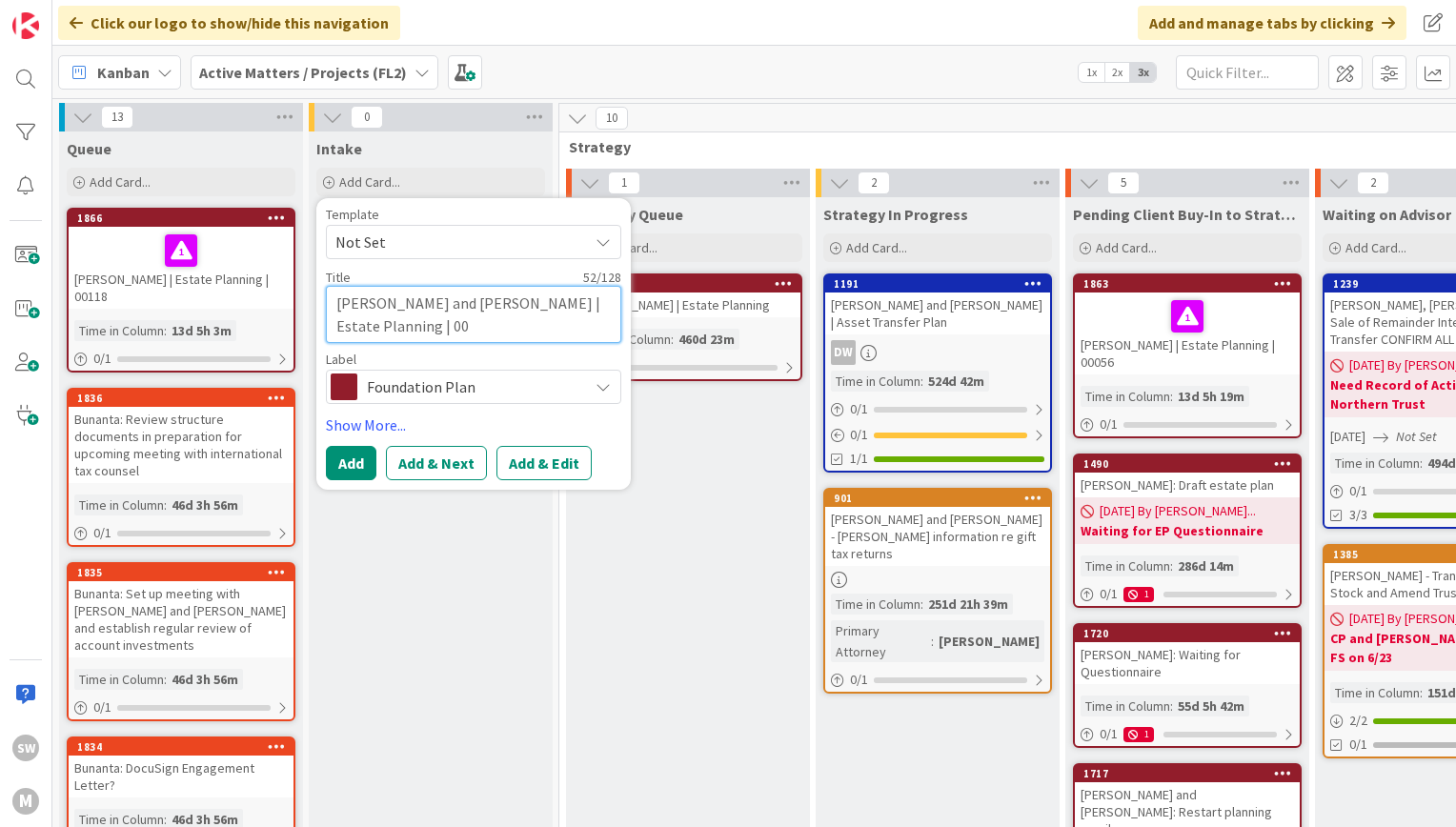
type textarea "x"
type textarea "[PERSON_NAME] and [PERSON_NAME] | Estate Planning | 001"
type textarea "x"
type textarea "[PERSON_NAME] and [PERSON_NAME] | Estate Planning | 0012"
type textarea "x"
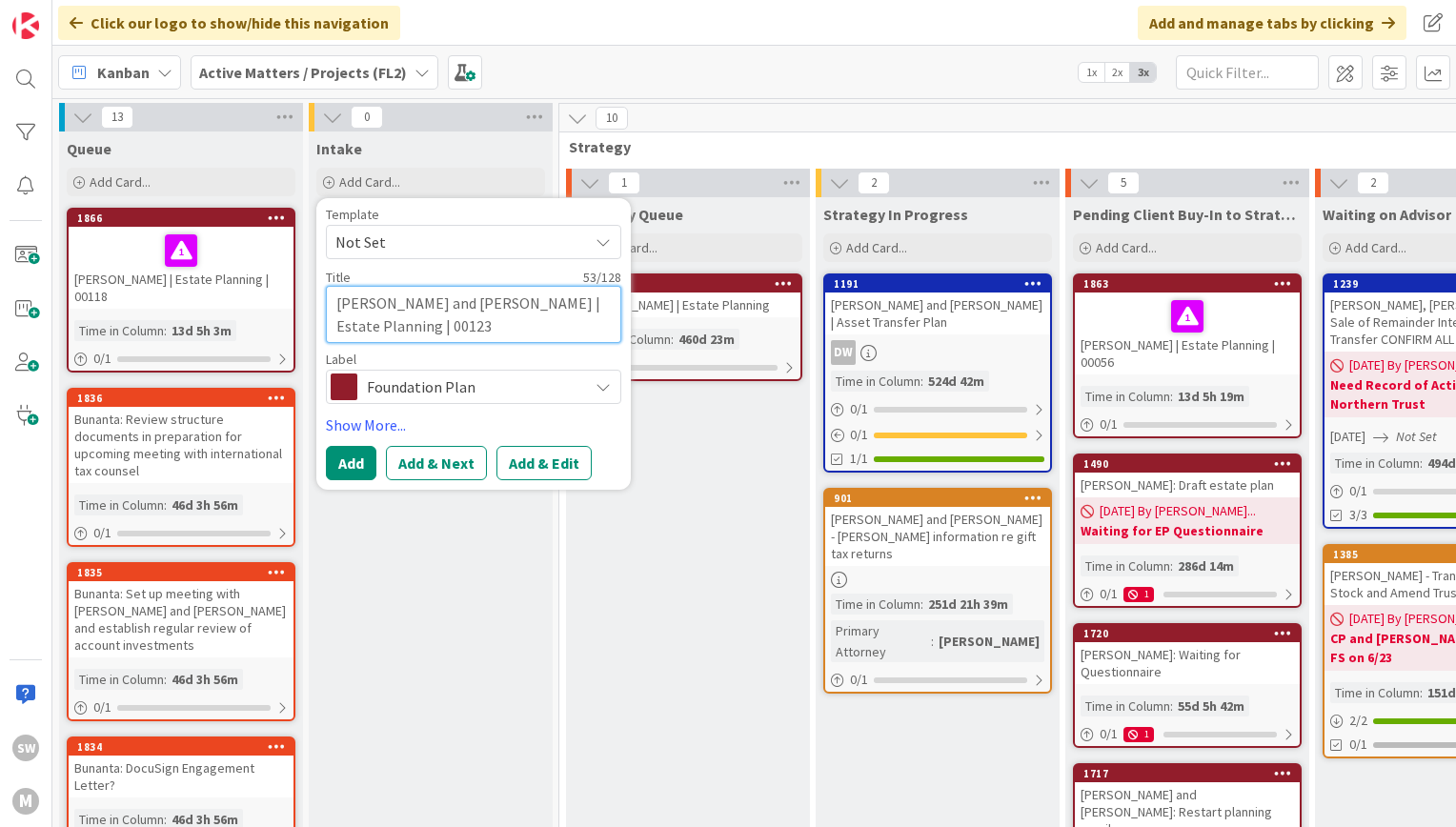
type textarea "[PERSON_NAME] and [PERSON_NAME] | Estate Planning | 00123"
type textarea "x"
type textarea "[PERSON_NAME] and [PERSON_NAME] | Estate Planning | 00123"
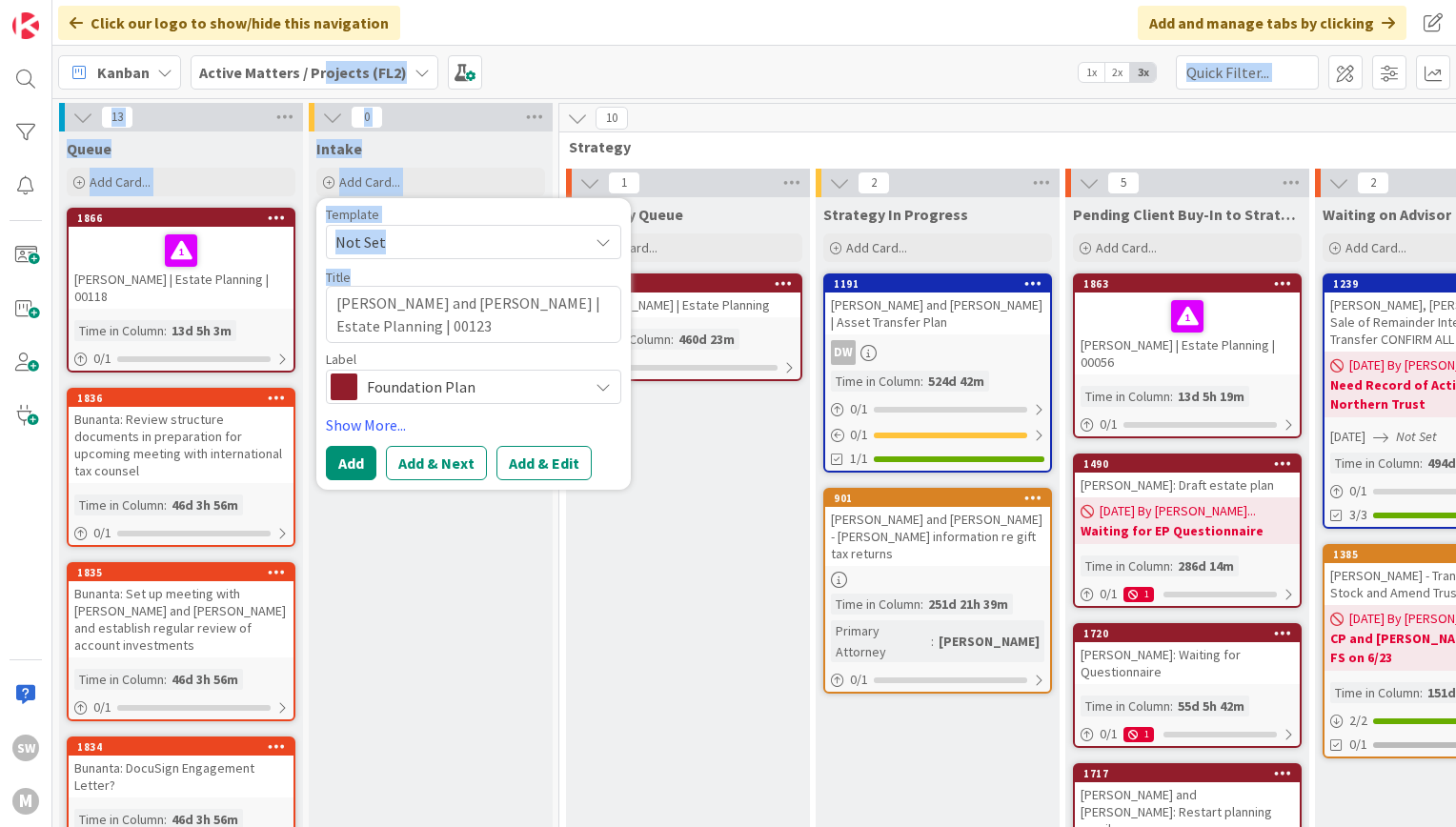
drag, startPoint x: 324, startPoint y: 86, endPoint x: 319, endPoint y: 74, distance: 13.0
click at [319, 74] on div "Click our logo to show/hide this navigation Add and manage tabs by clicking Kan…" at bounding box center [754, 414] width 1403 height 827
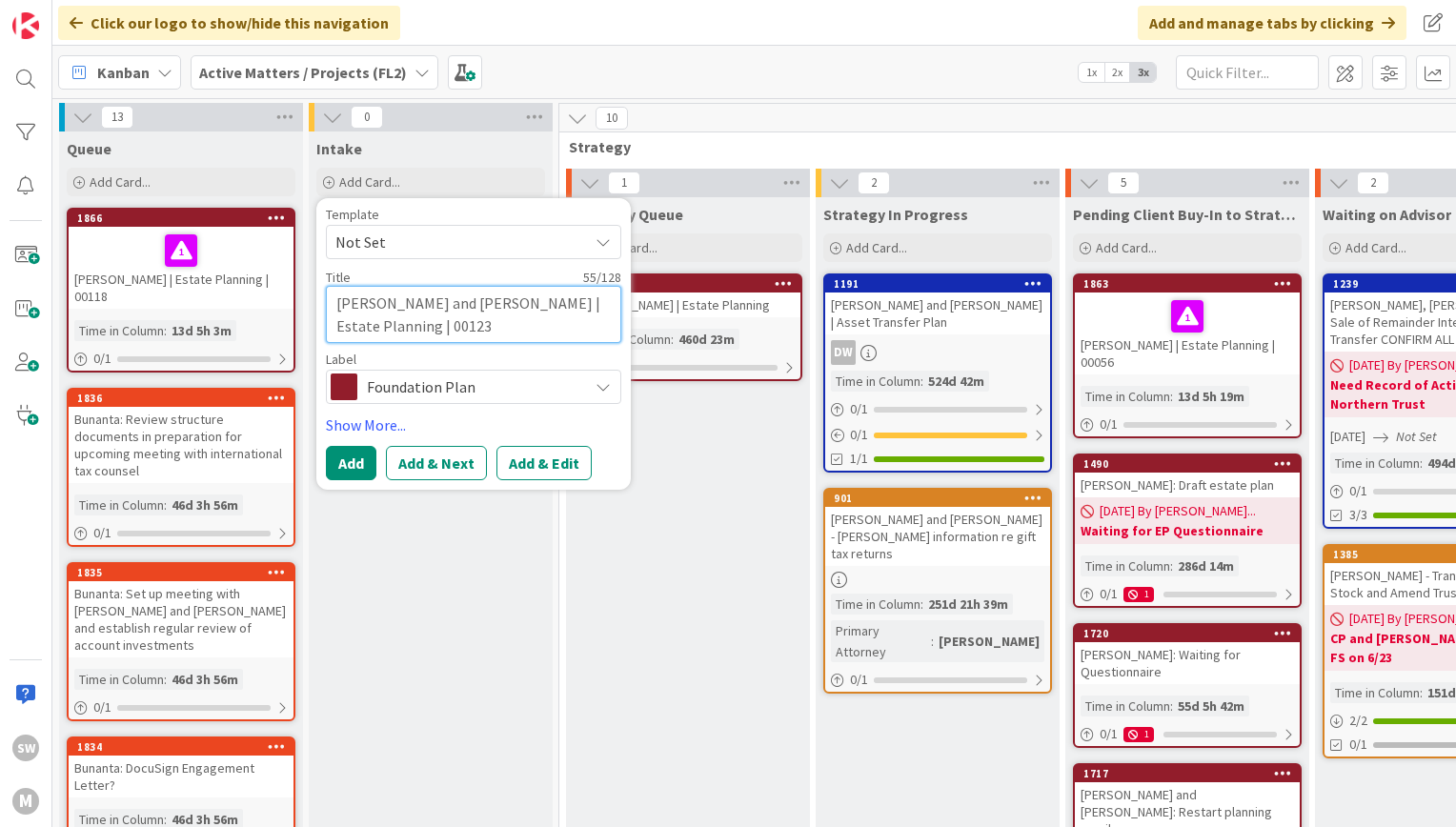
click at [474, 334] on textarea "[PERSON_NAME] and [PERSON_NAME] | Estate Planning | 00123" at bounding box center [474, 314] width 296 height 58
type textarea "x"
type textarea "[PERSON_NAME] and [PERSON_NAME] | Estate Planning | 00123"
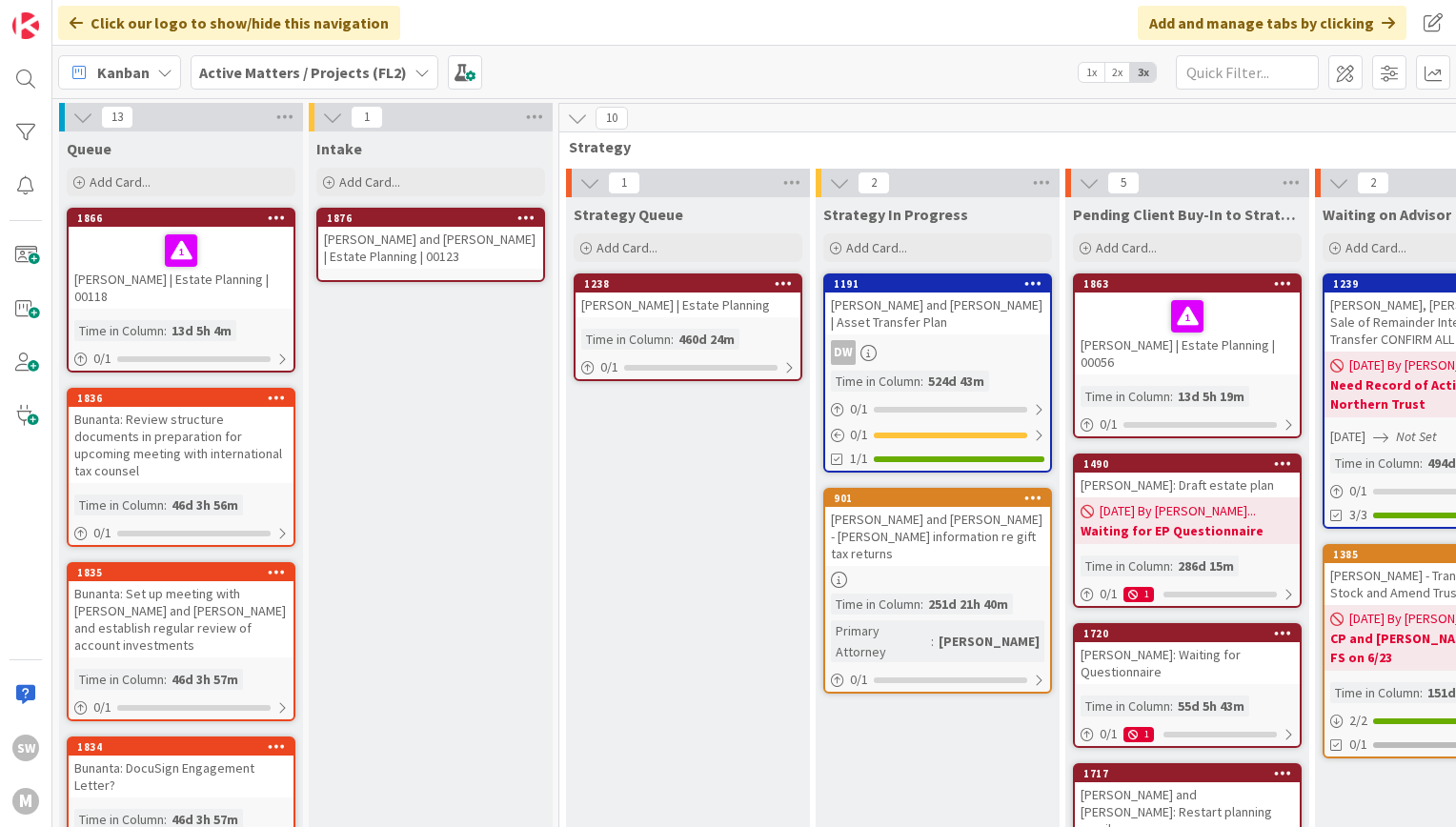
click at [428, 264] on div "[PERSON_NAME] and [PERSON_NAME] | Estate Planning | 00123" at bounding box center [430, 248] width 225 height 42
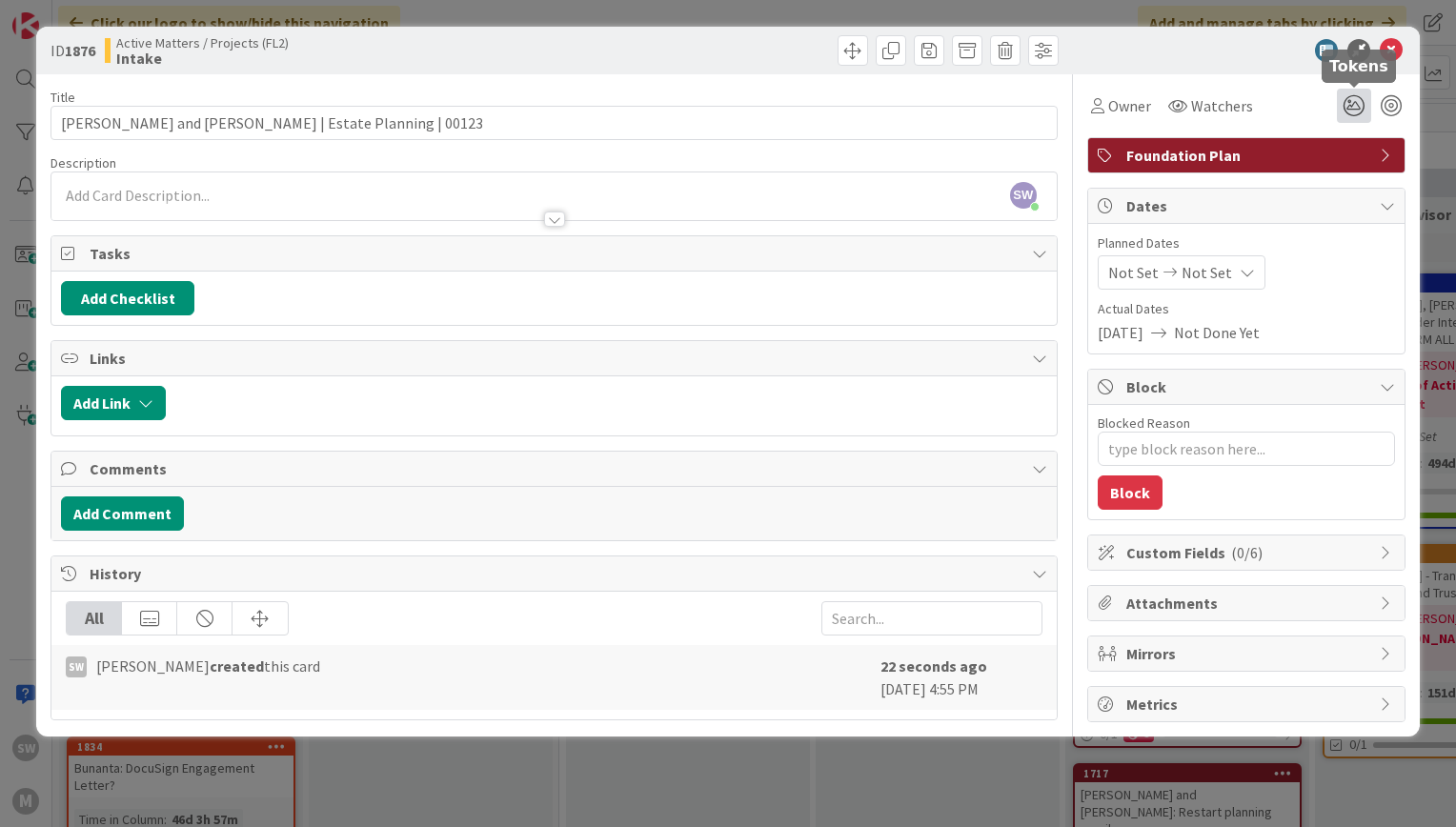
click at [1361, 103] on icon at bounding box center [1354, 105] width 35 height 35
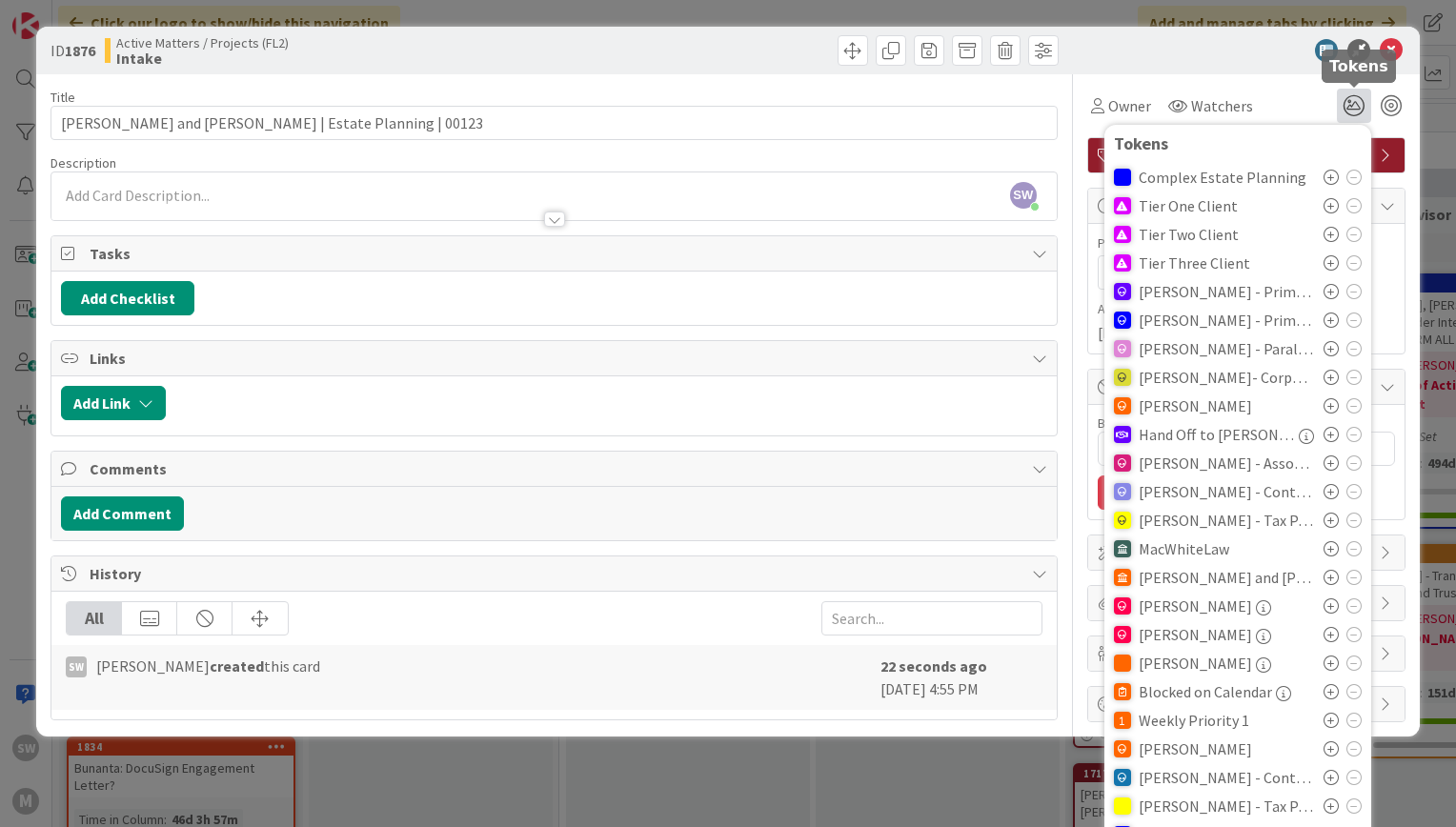
type textarea "x"
click at [1324, 232] on icon at bounding box center [1331, 234] width 15 height 15
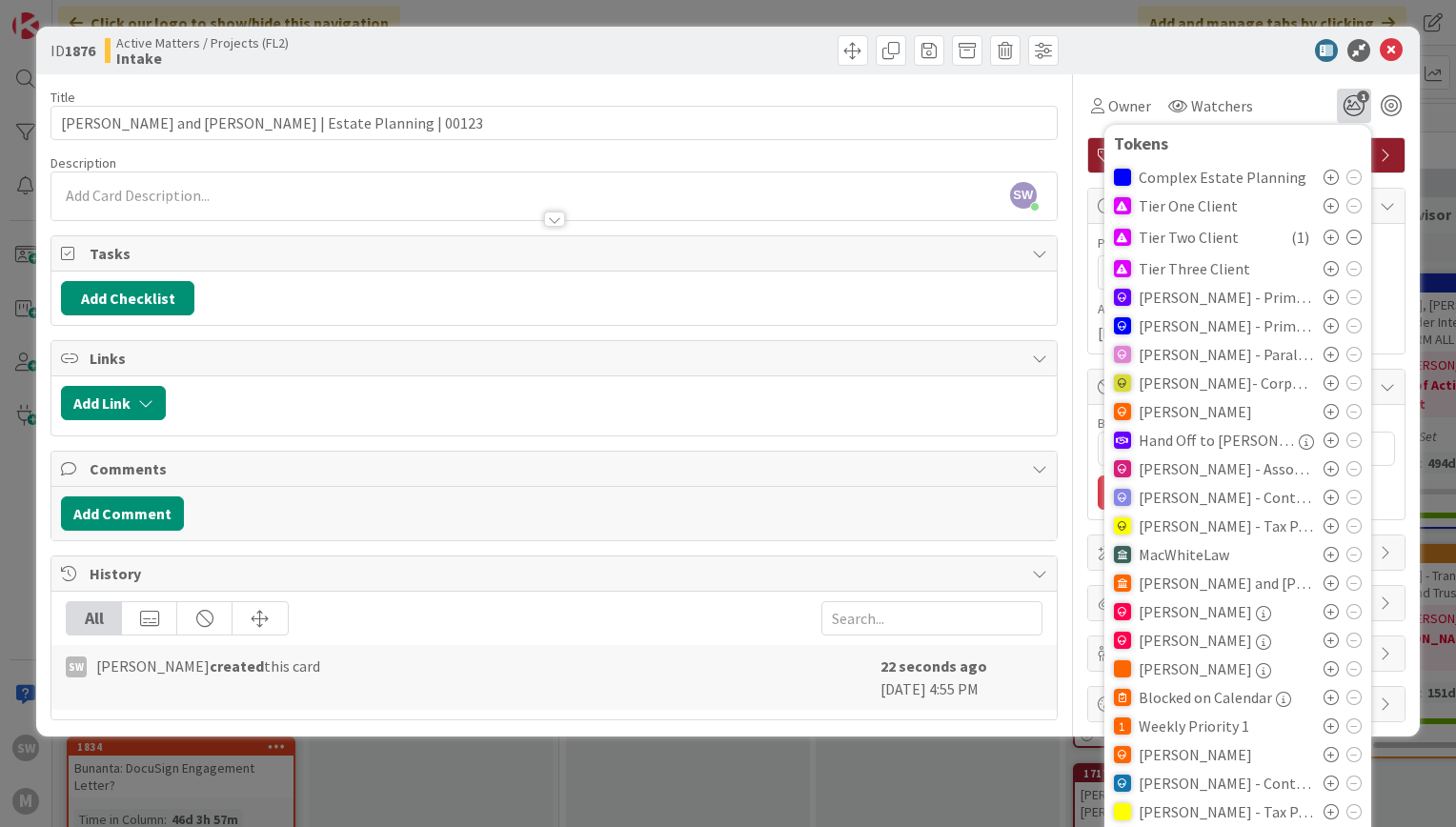
click at [586, 98] on div "Title 54 / 128" at bounding box center [554, 96] width 1008 height 17
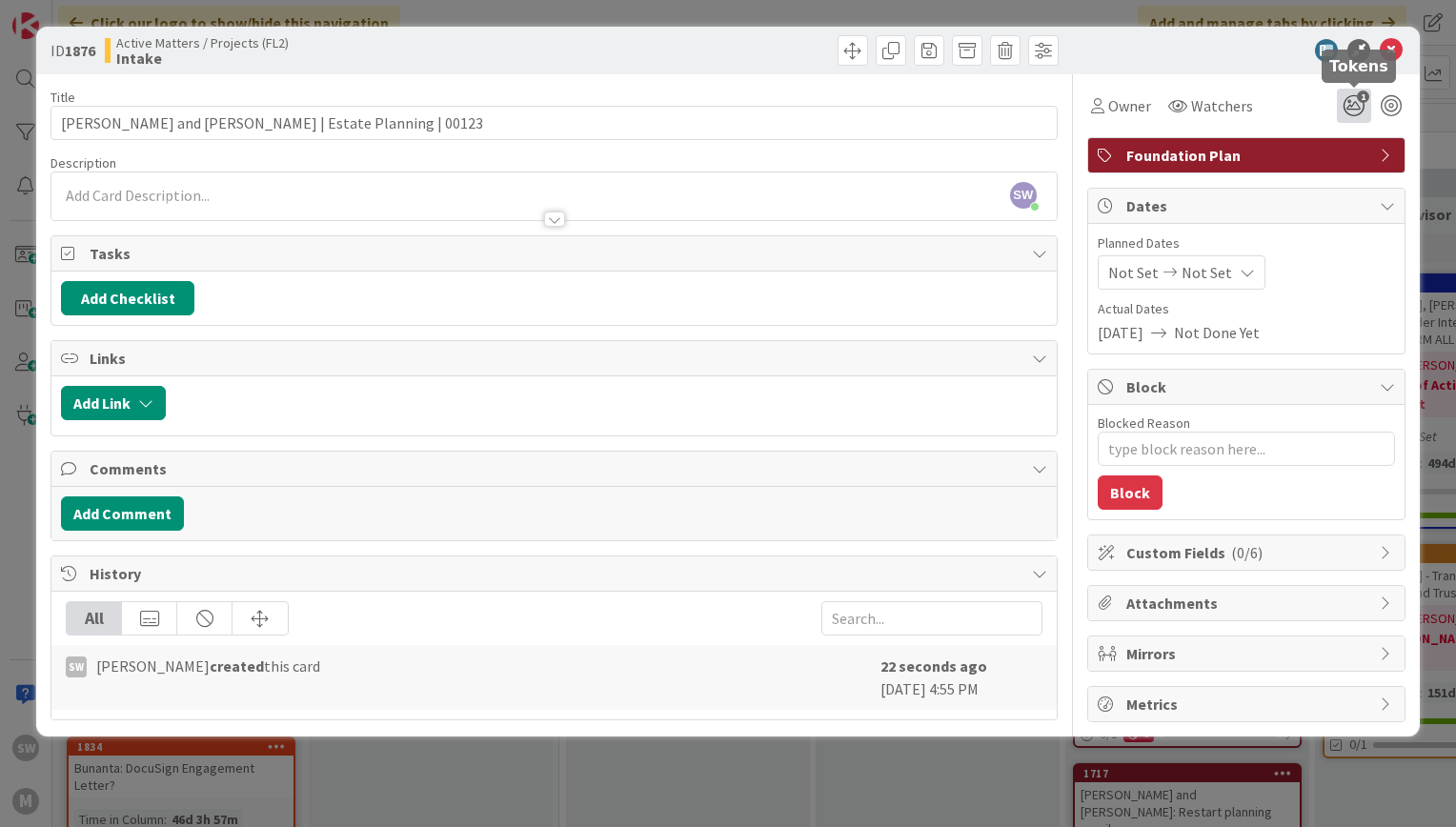
click at [1359, 107] on icon "1" at bounding box center [1354, 105] width 35 height 35
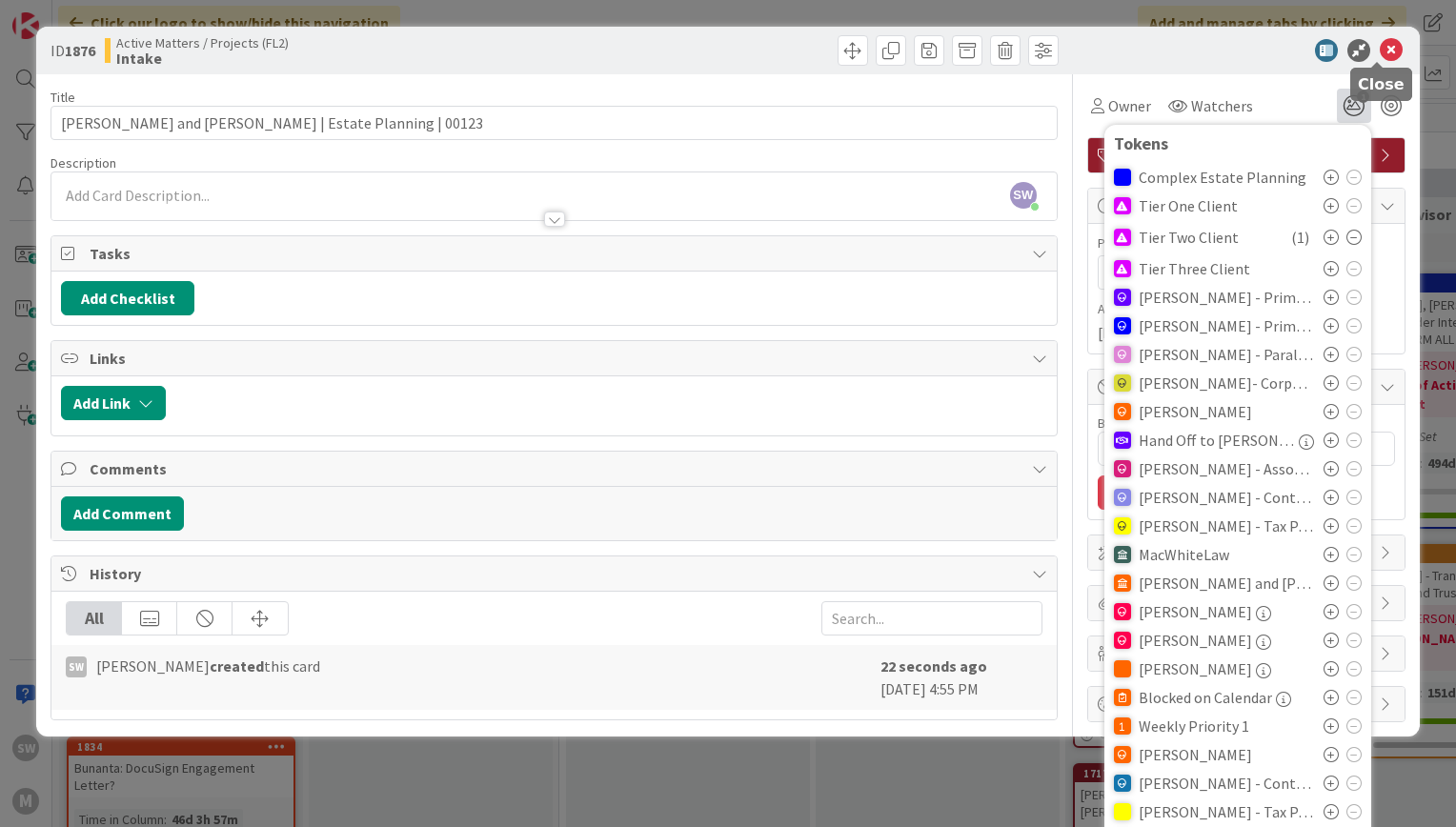
click at [1380, 43] on icon at bounding box center [1391, 50] width 23 height 23
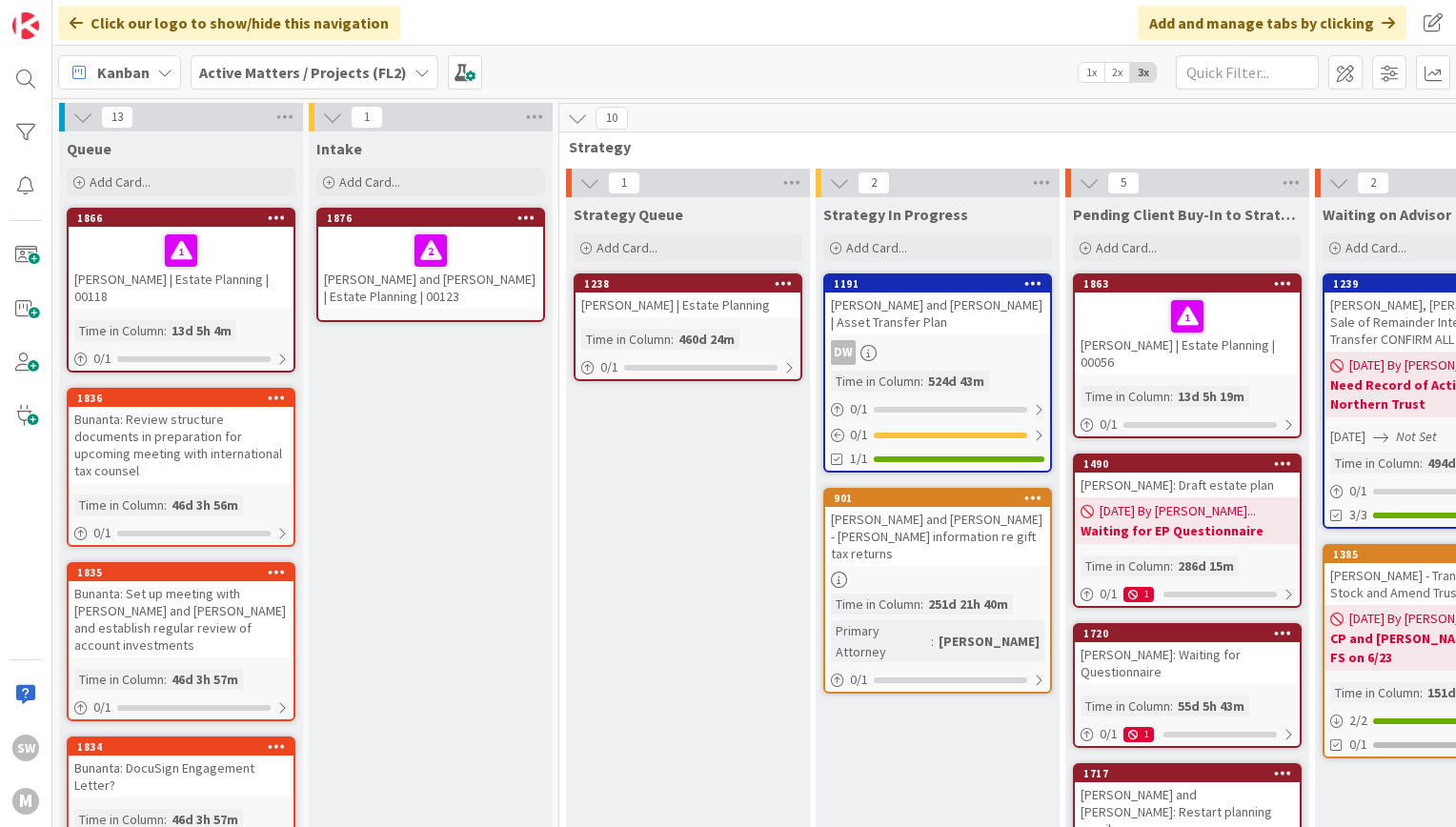
click at [345, 80] on b "Active Matters / Projects (FL2)" at bounding box center [303, 71] width 207 height 19
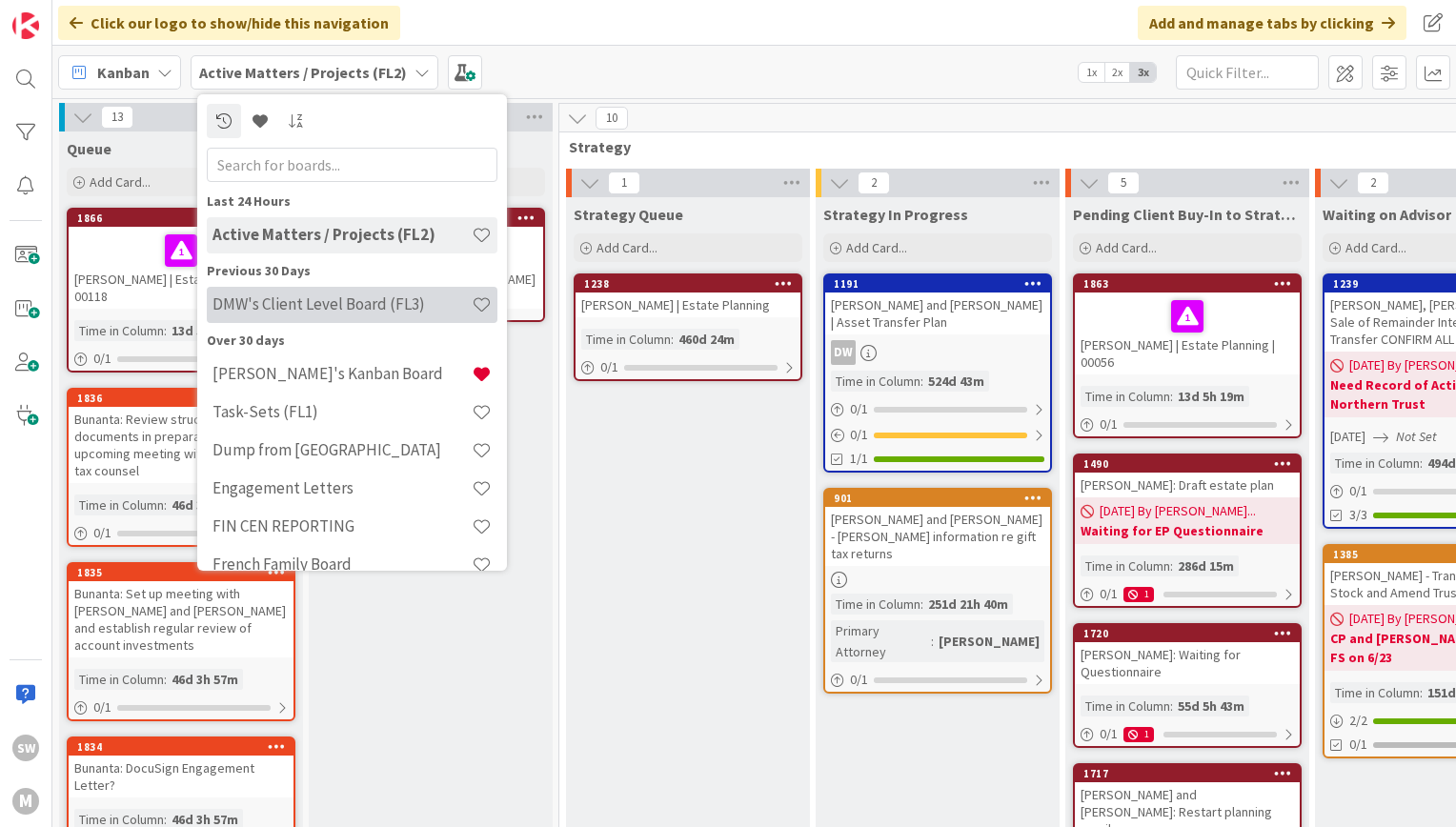
click at [342, 299] on h4 "DMW's Client Level Board (FL3)" at bounding box center [341, 303] width 259 height 19
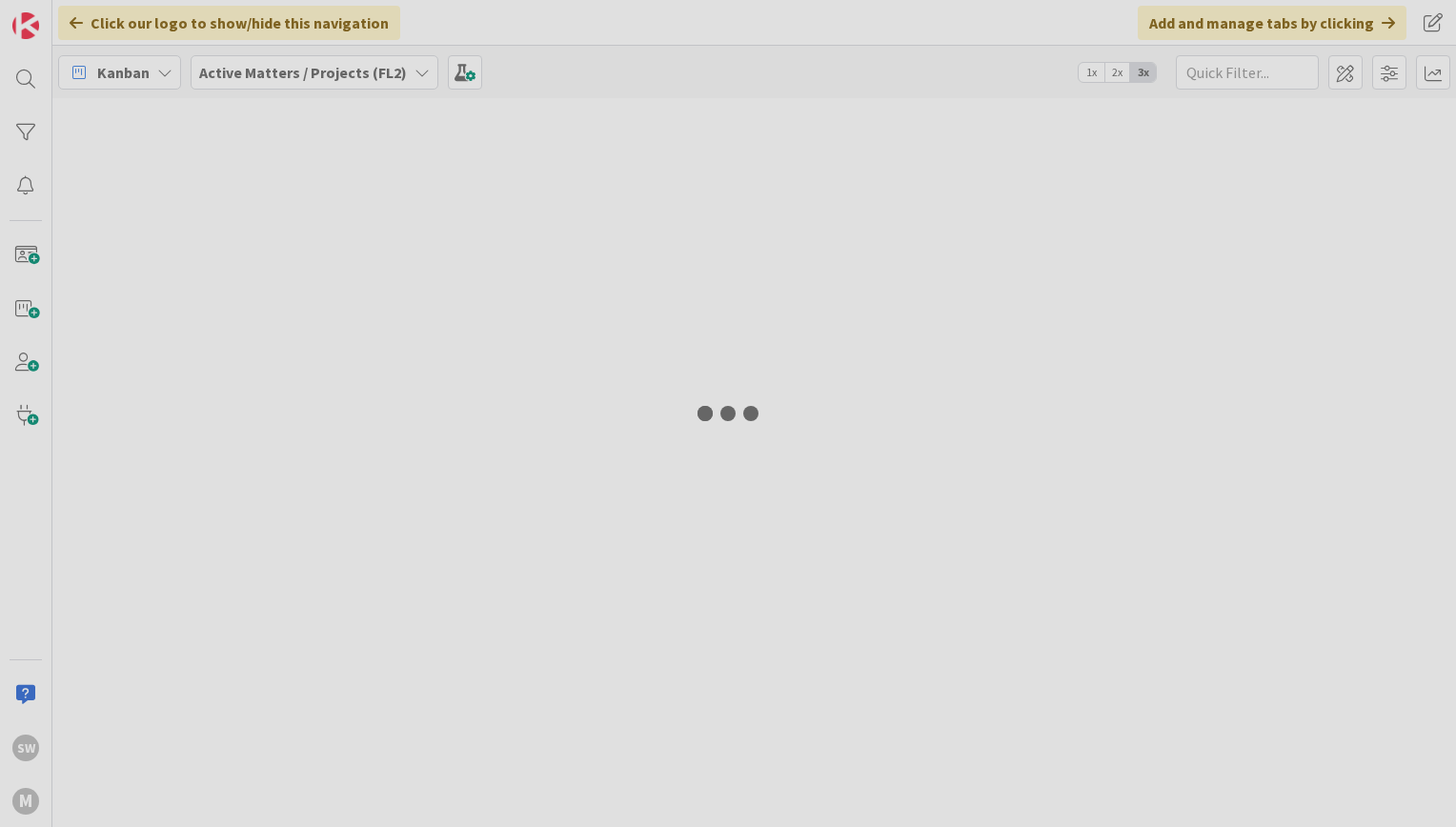
type input "[PERSON_NAME]"
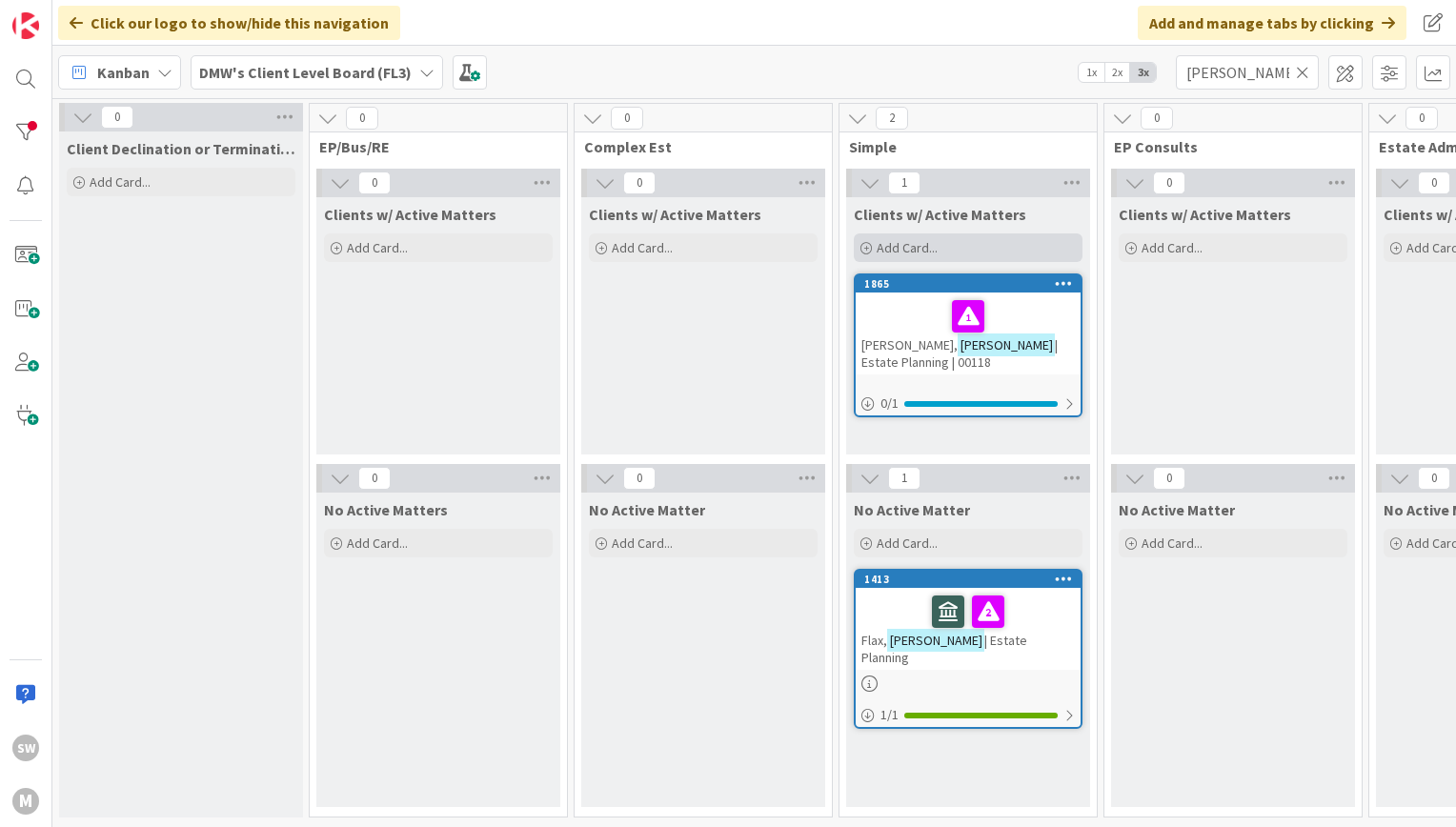
click at [903, 243] on span "Add Card..." at bounding box center [907, 247] width 61 height 17
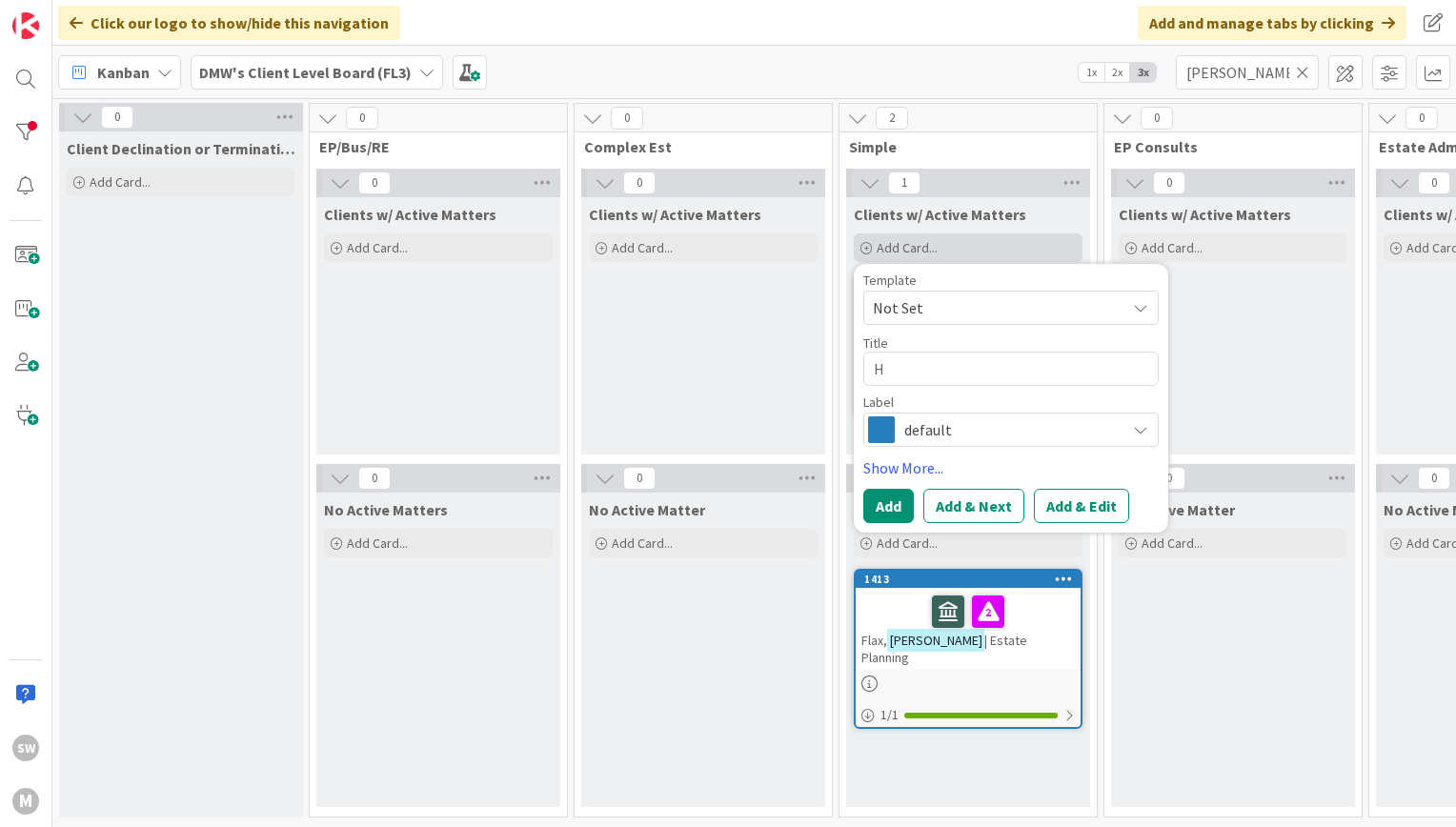
type textarea "x"
type textarea "Ho"
type textarea "x"
type textarea "Hon"
type textarea "x"
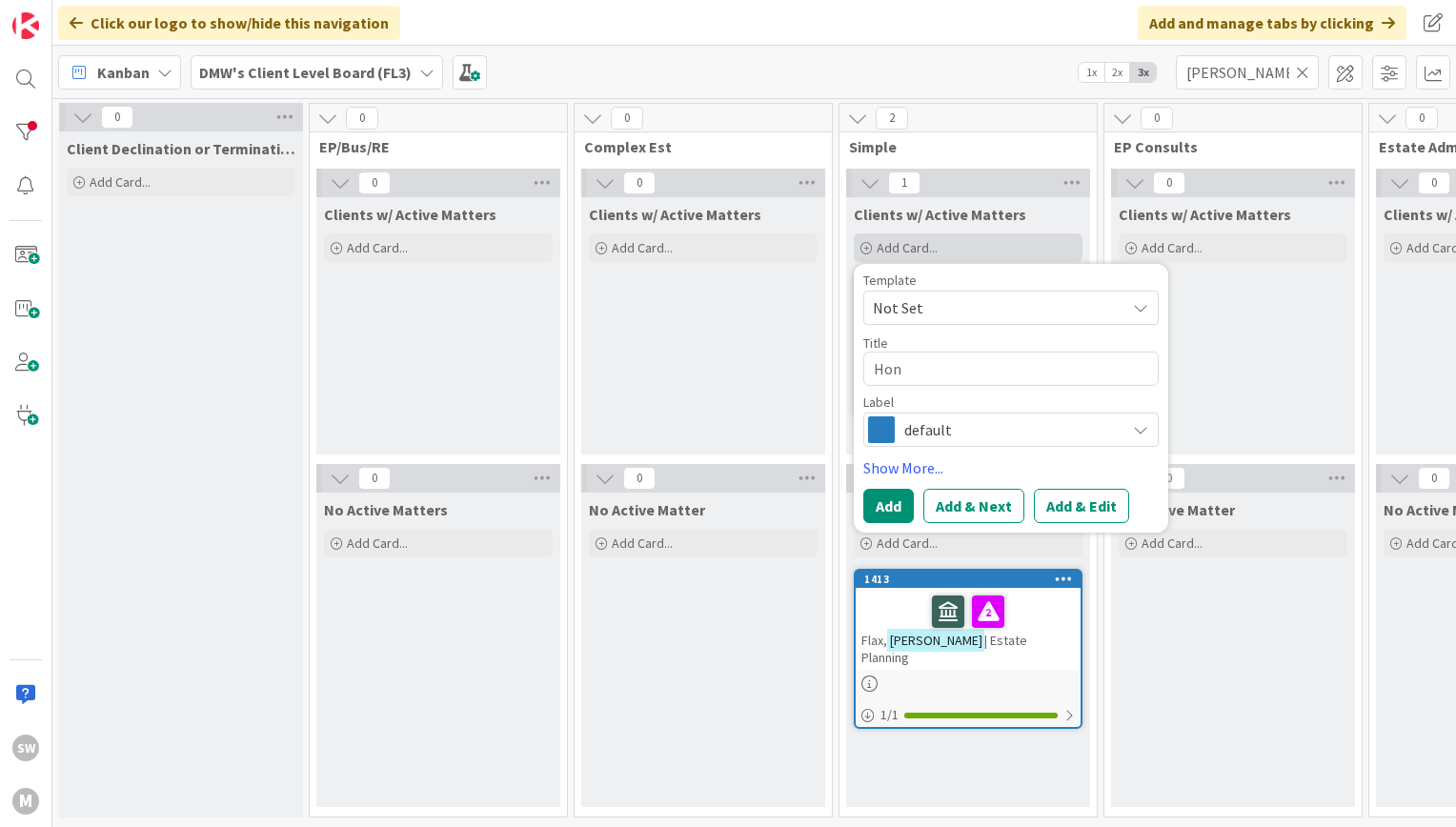
type textarea "Hong"
type textarea "x"
type textarea "Hong,"
type textarea "x"
type textarea "[PERSON_NAME]"
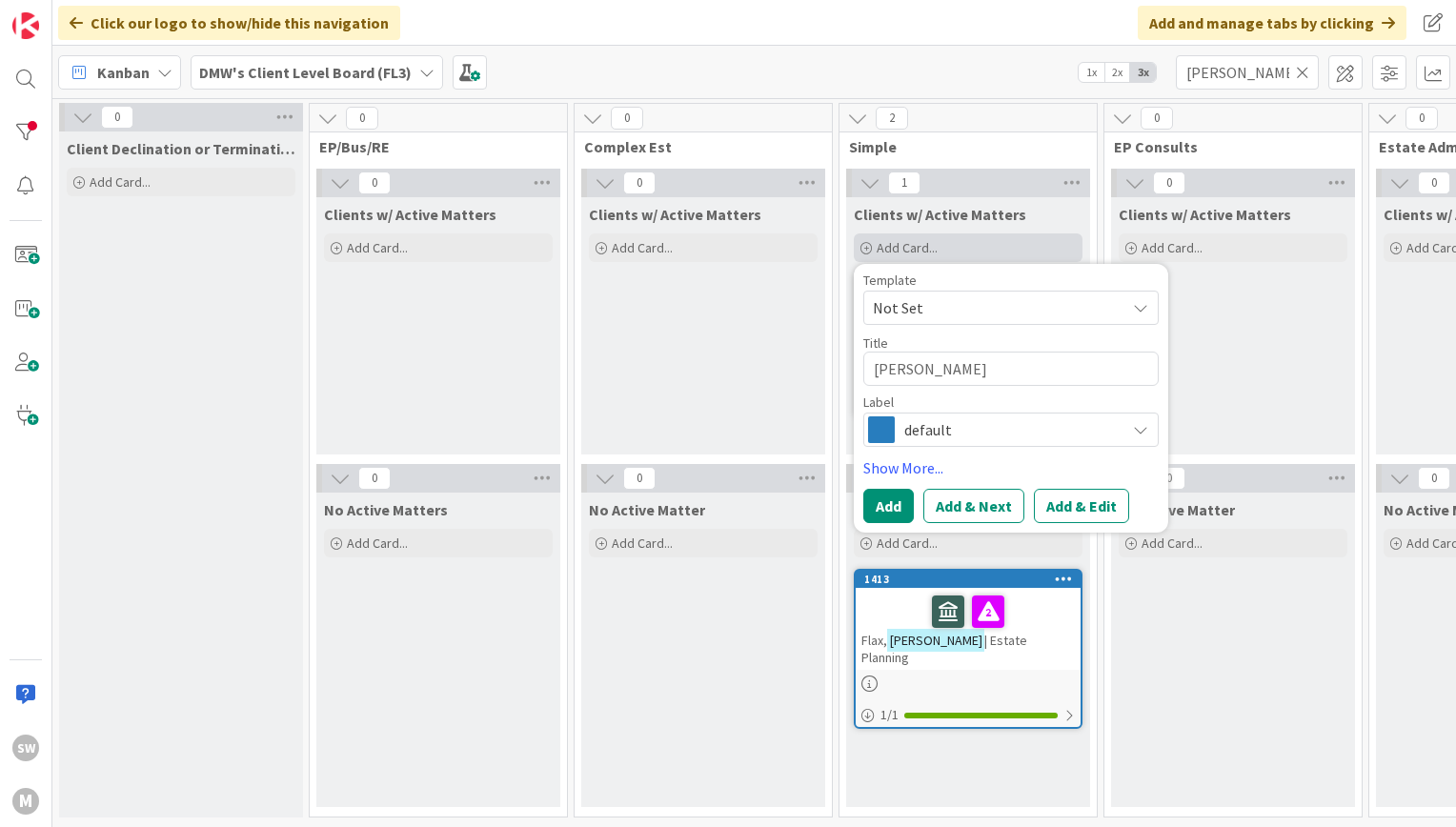
type textarea "x"
type textarea "Hong, Je"
type textarea "x"
type textarea "[PERSON_NAME]"
type textarea "x"
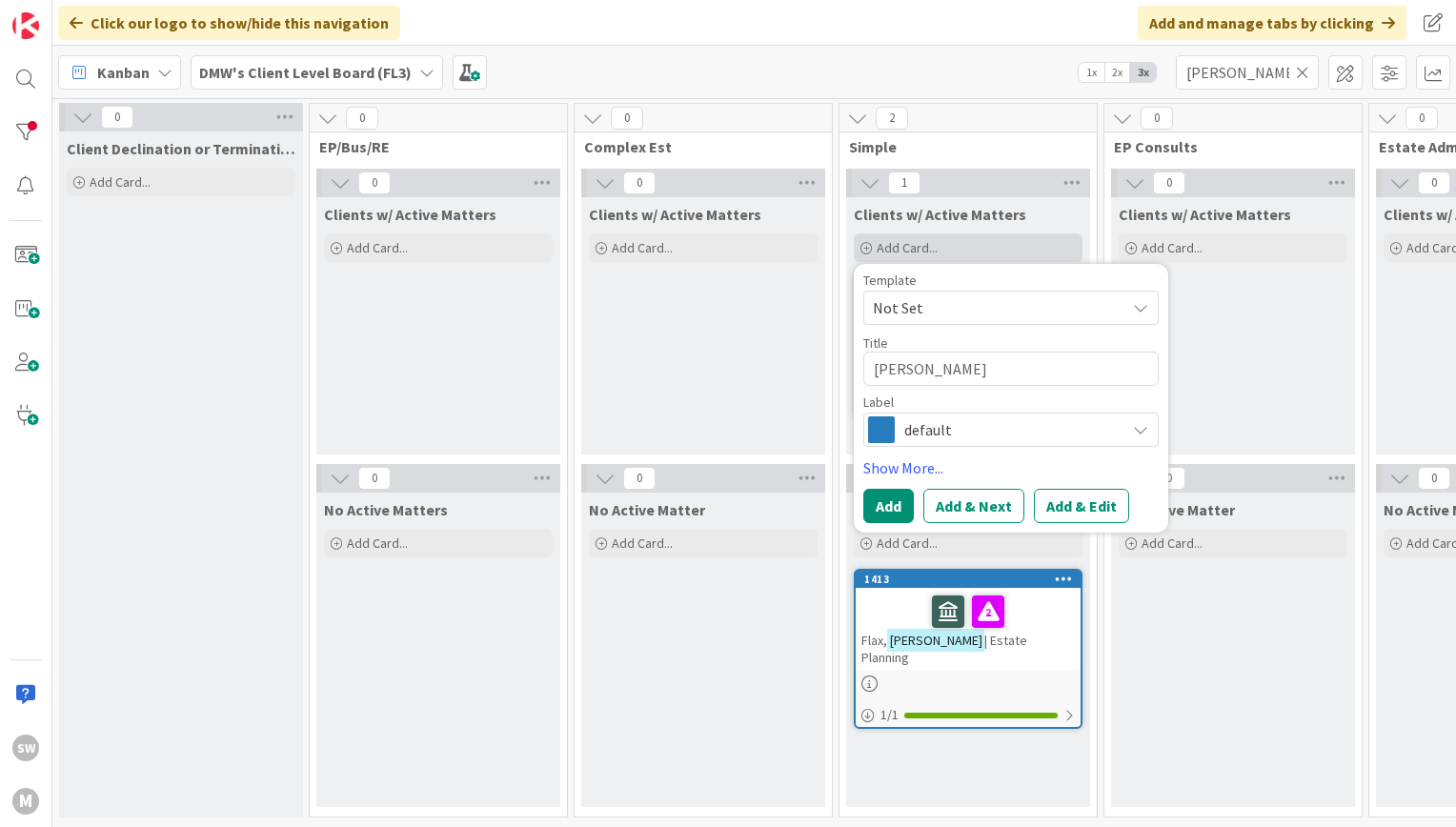
type textarea "[PERSON_NAME]"
type textarea "x"
type textarea "[PERSON_NAME]"
type textarea "x"
type textarea "[PERSON_NAME]"
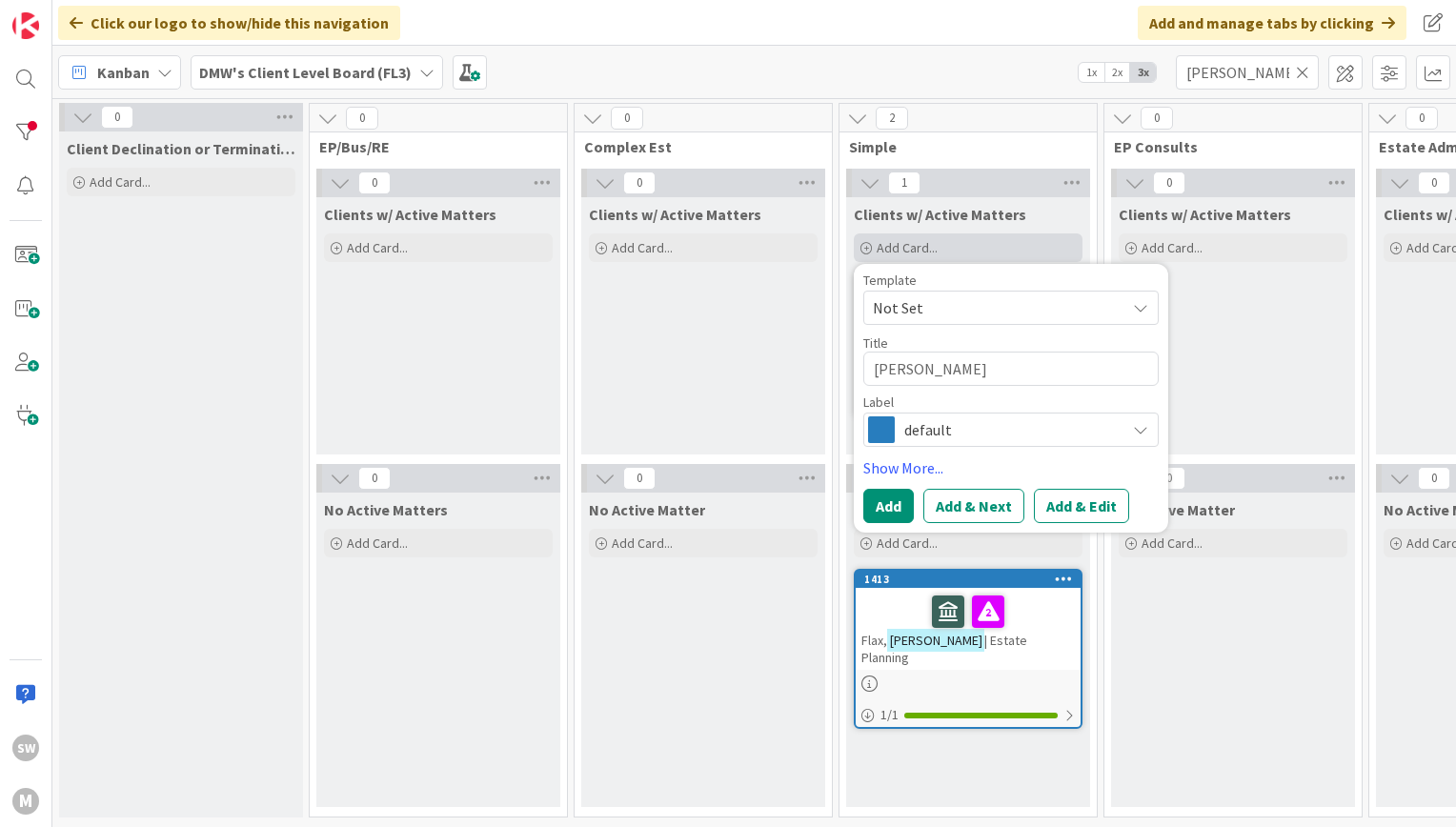
type textarea "x"
type textarea "[PERSON_NAME] an"
type textarea "x"
type textarea "[PERSON_NAME] and"
type textarea "x"
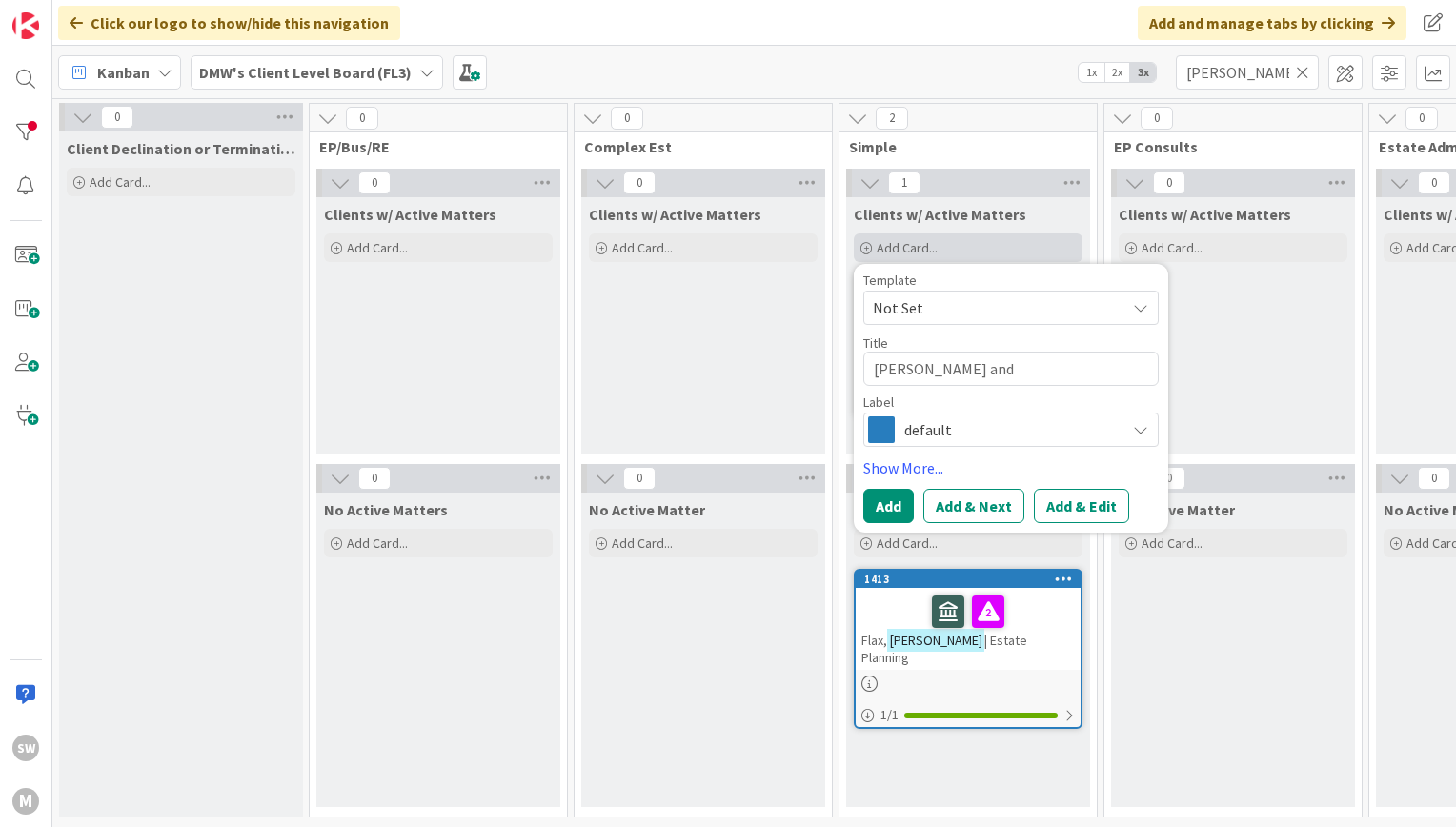
type textarea "[PERSON_NAME] and J"
type textarea "x"
type textarea "[PERSON_NAME] and [PERSON_NAME]"
type textarea "x"
type textarea "[PERSON_NAME] and Jus"
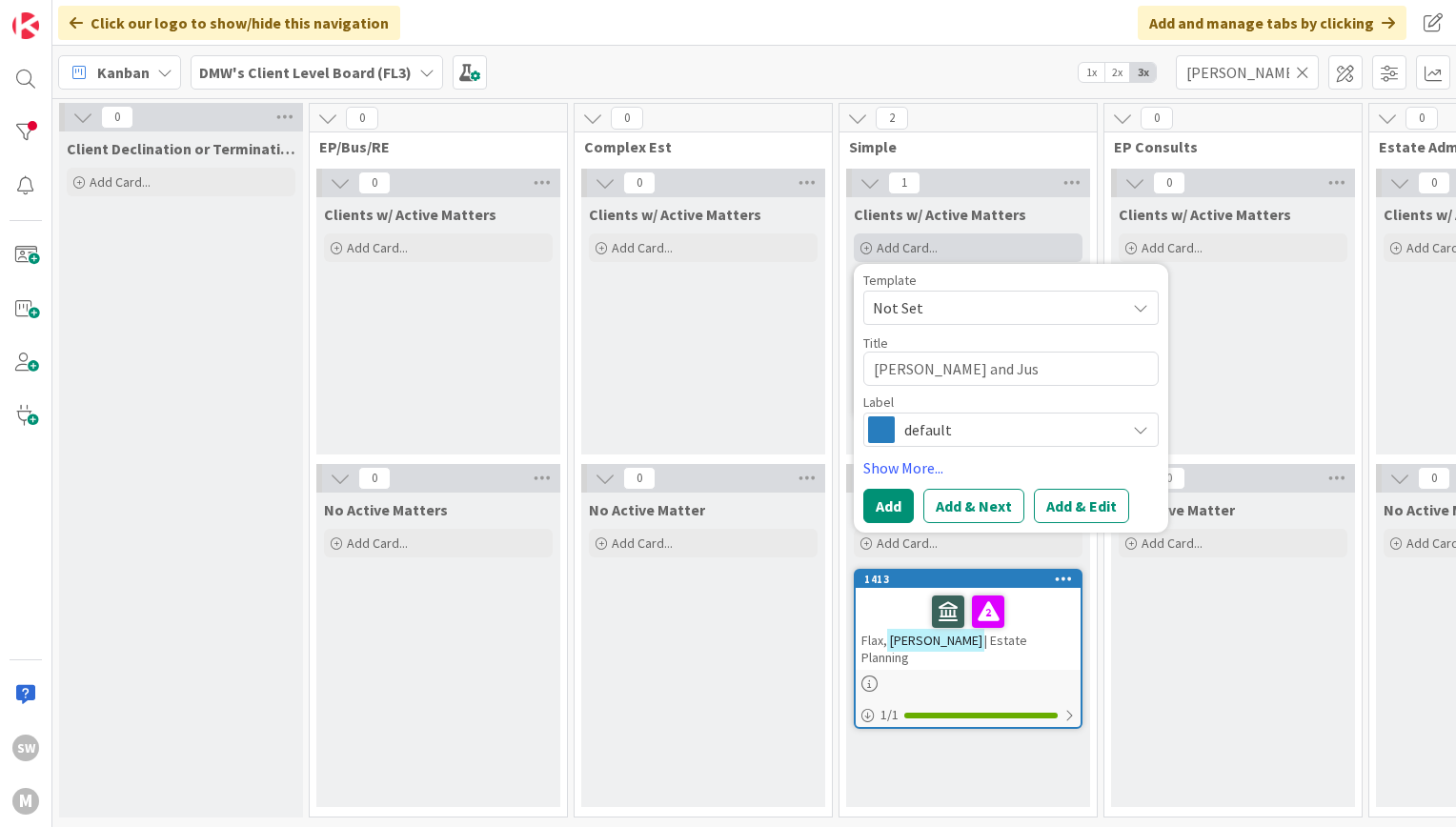
type textarea "x"
type textarea "[PERSON_NAME] and Just"
type textarea "x"
type textarea "[PERSON_NAME] and [PERSON_NAME]"
type textarea "x"
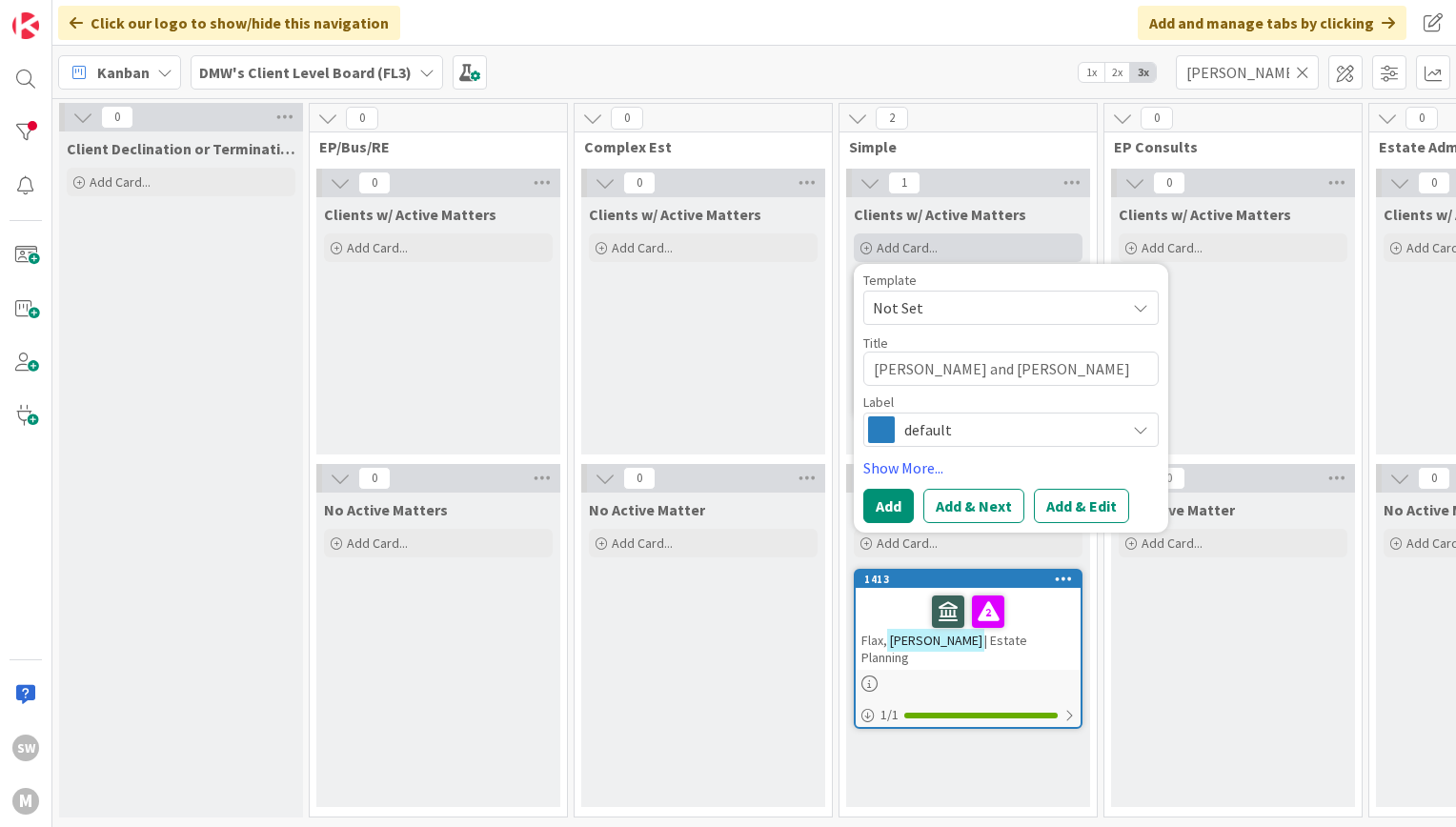
type textarea "[PERSON_NAME] and [PERSON_NAME]"
type textarea "x"
type textarea "[PERSON_NAME] and [PERSON_NAME]"
type textarea "x"
type textarea "[PERSON_NAME] and [PERSON_NAME]"
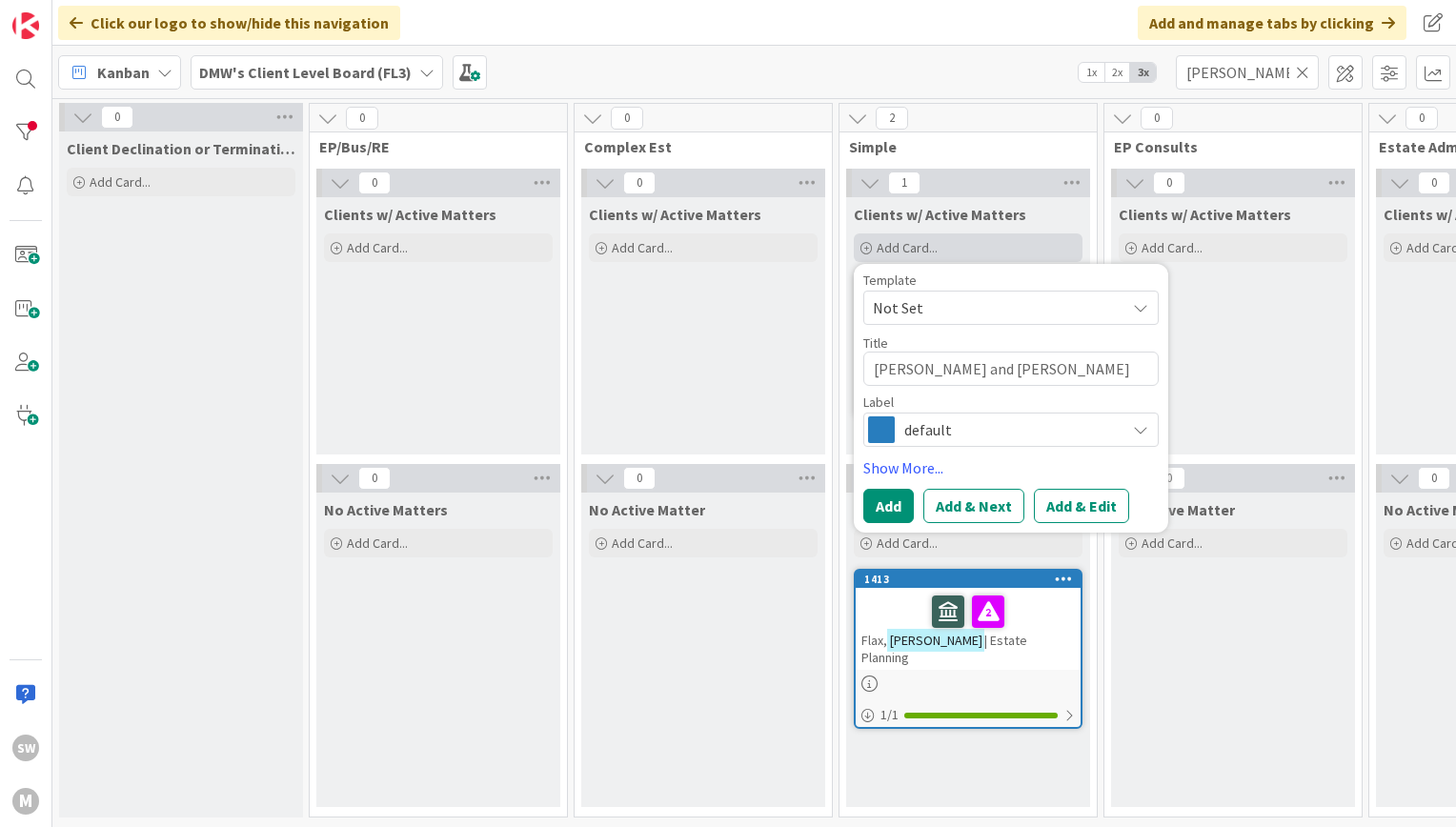
type textarea "x"
type textarea "[PERSON_NAME] and [PERSON_NAME] |"
type textarea "x"
type textarea "[PERSON_NAME] and [PERSON_NAME] |"
type textarea "x"
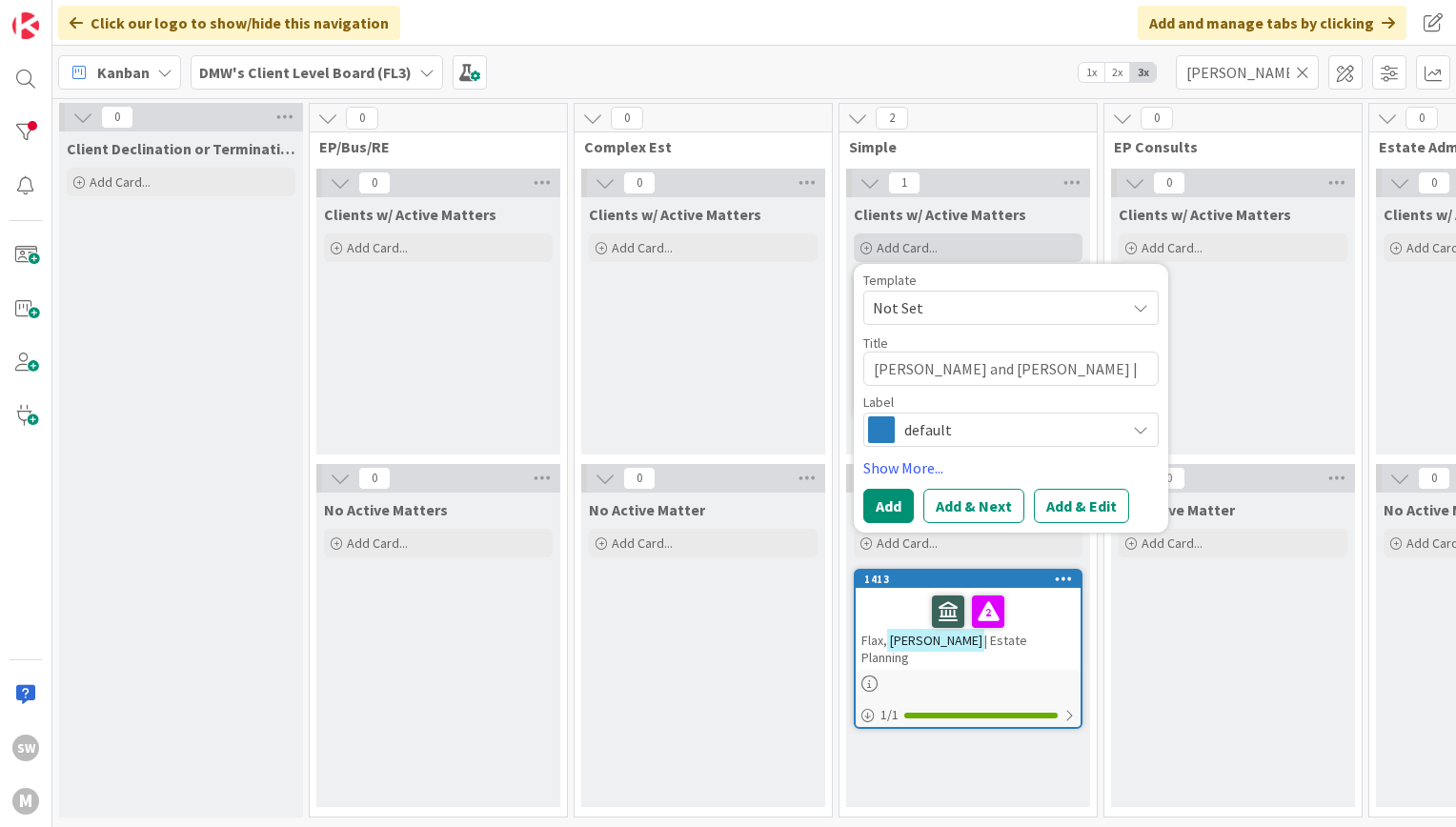
type textarea "[PERSON_NAME] and [PERSON_NAME] | E"
type textarea "x"
type textarea "[PERSON_NAME] and [PERSON_NAME] | Es"
type textarea "x"
type textarea "[PERSON_NAME] and [PERSON_NAME] | Est"
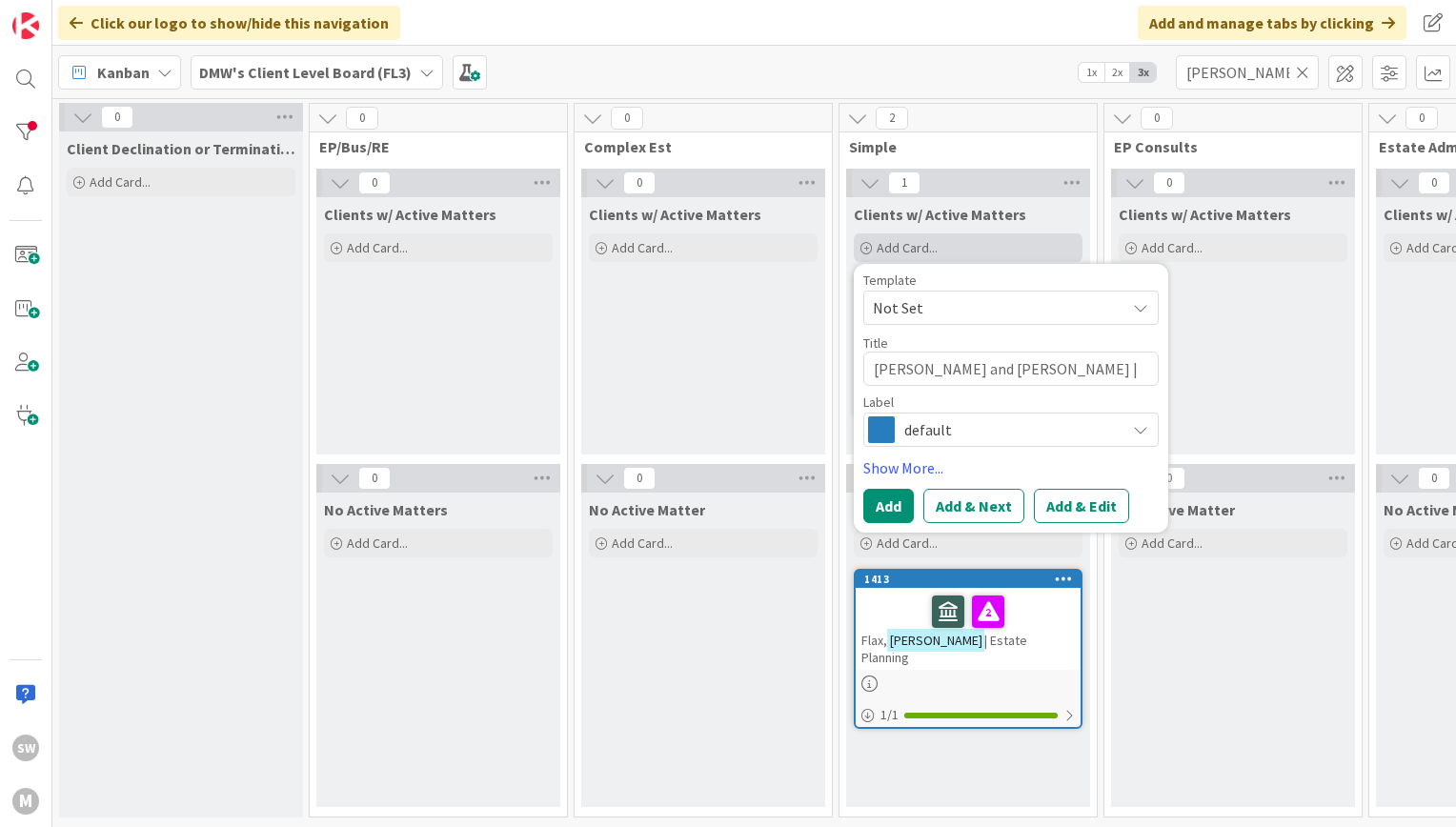
type textarea "x"
type textarea "[PERSON_NAME] and [PERSON_NAME] | Esta"
type textarea "x"
type textarea "[PERSON_NAME] and [PERSON_NAME] | Estat"
type textarea "x"
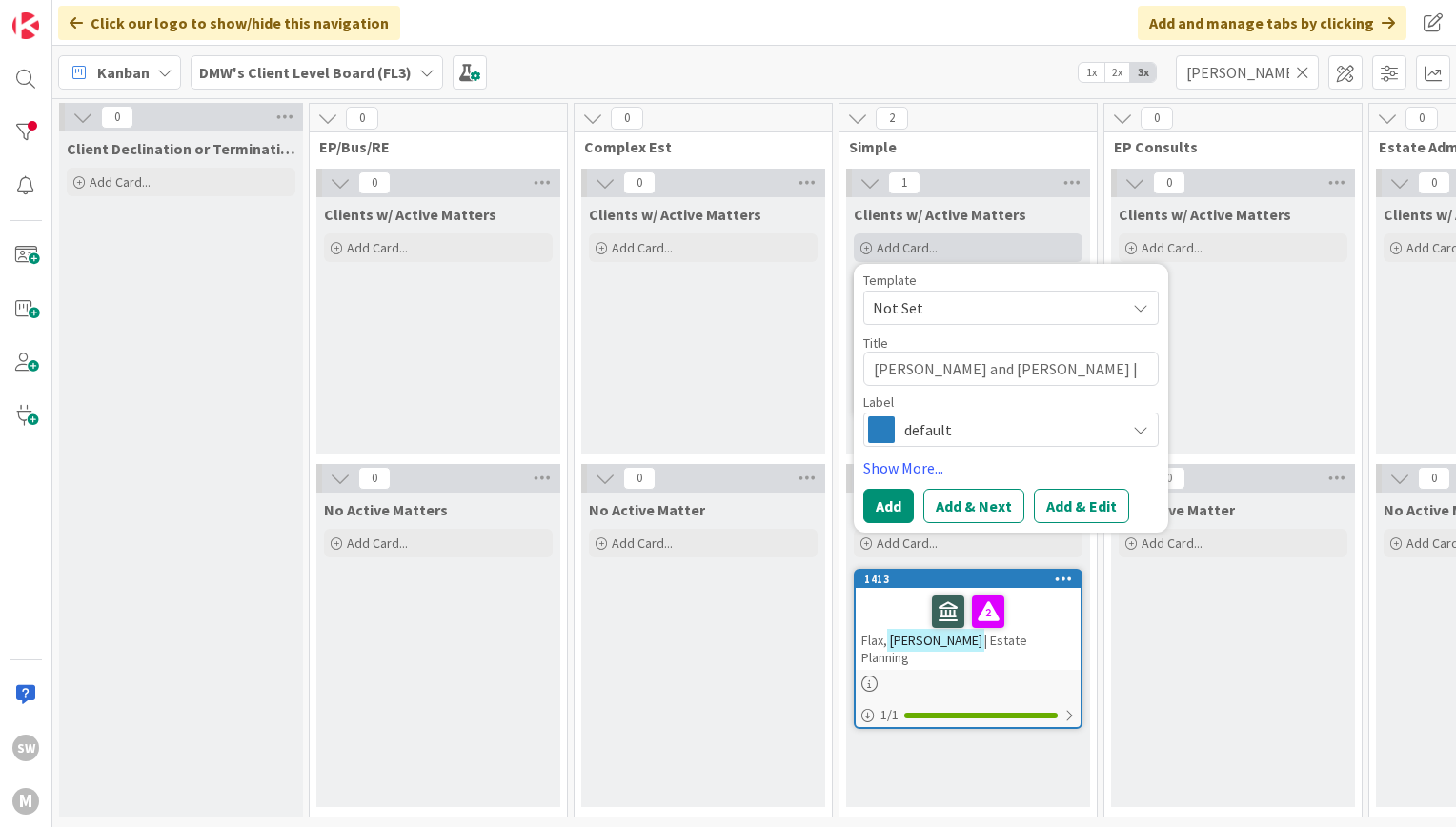
type textarea "[PERSON_NAME] and [PERSON_NAME] | Estate"
type textarea "x"
type textarea "[PERSON_NAME] and [PERSON_NAME] | Estate P"
type textarea "x"
type textarea "[PERSON_NAME] and [PERSON_NAME] | Estate Pl"
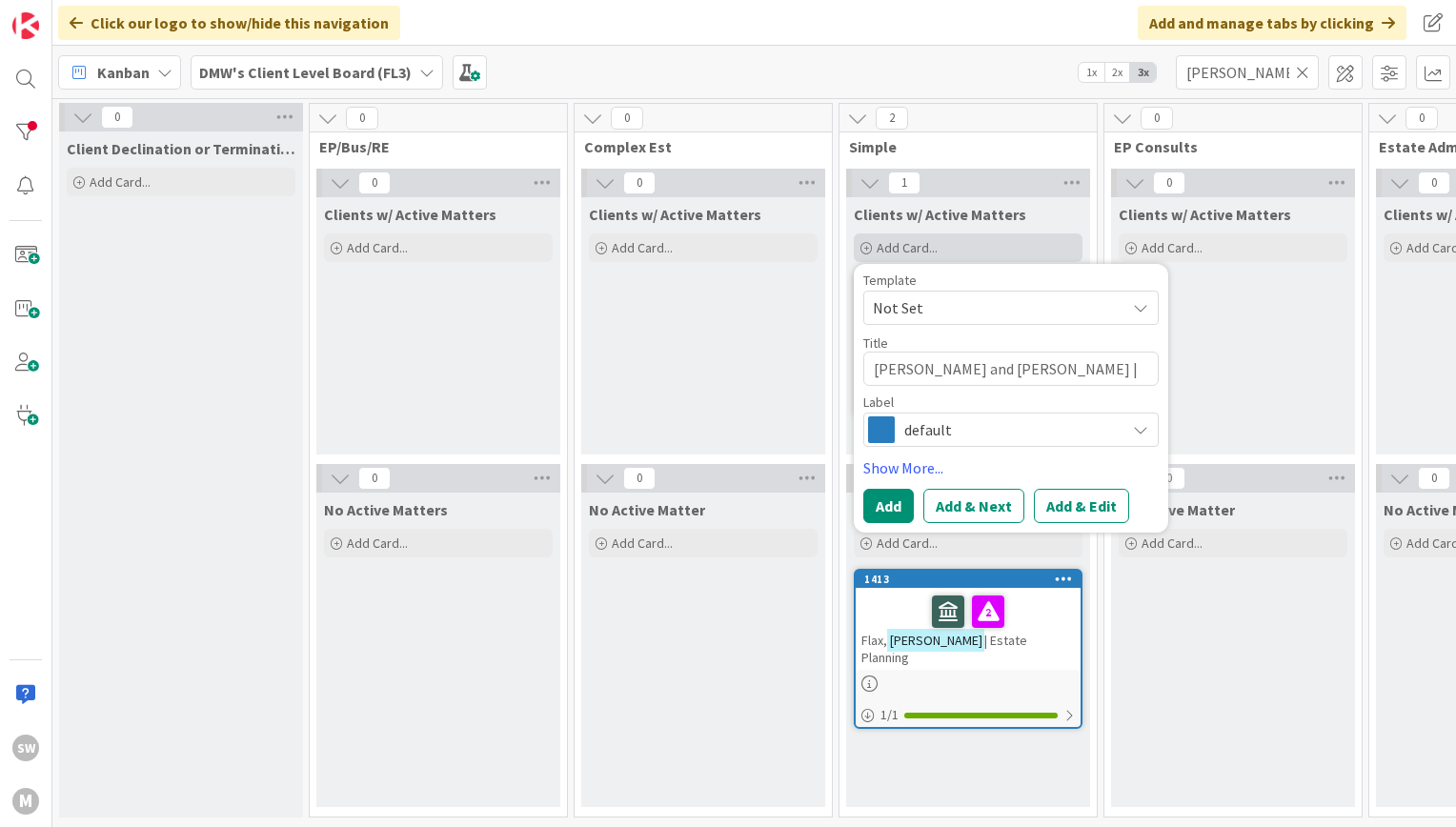
type textarea "x"
type textarea "[PERSON_NAME] and [PERSON_NAME] | Estate Pla"
type textarea "x"
type textarea "[PERSON_NAME] and [PERSON_NAME] | Estate Plan"
type textarea "x"
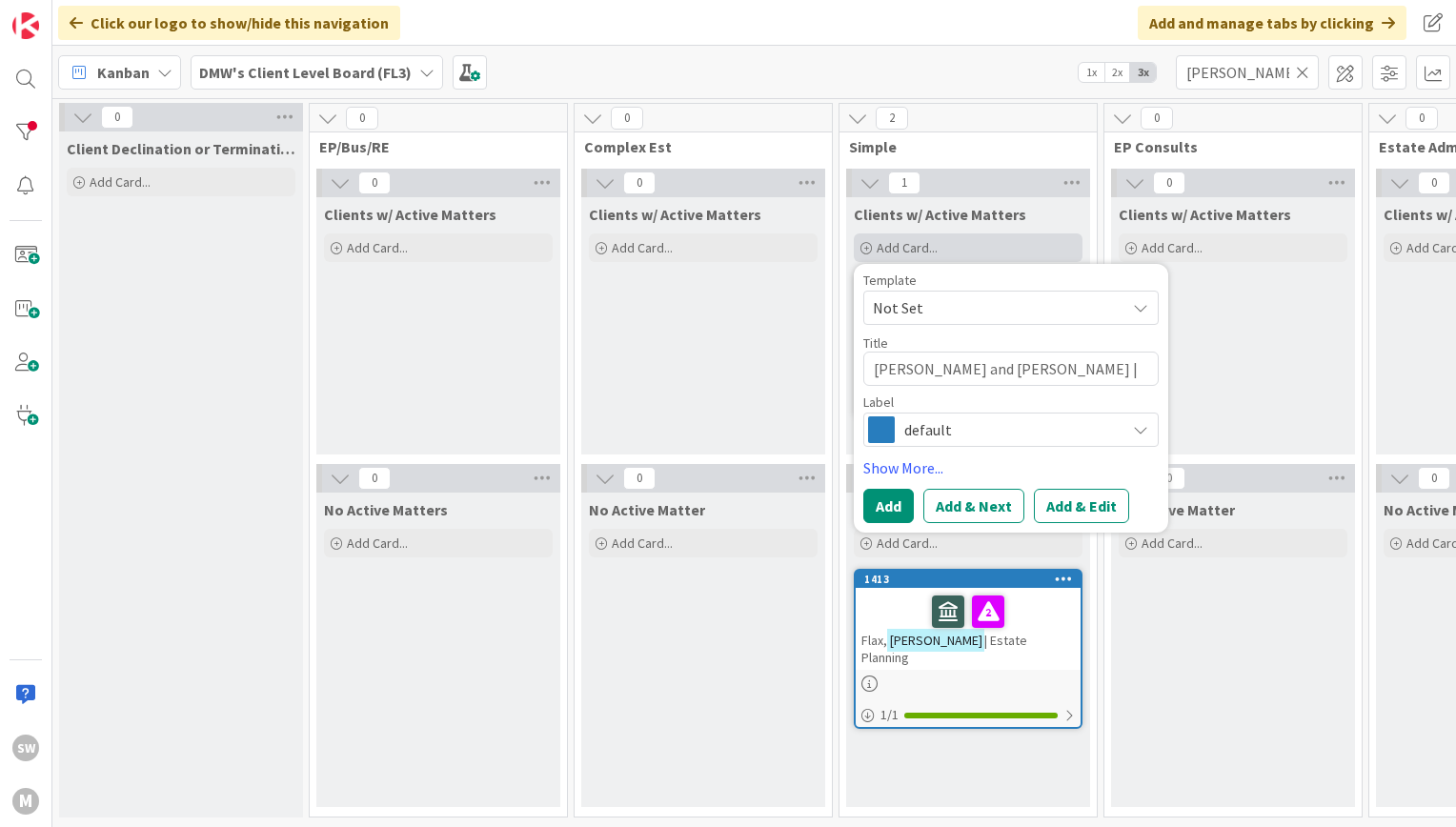
type textarea "[PERSON_NAME] and [PERSON_NAME] | Estate Plann"
type textarea "x"
type textarea "[PERSON_NAME] and [PERSON_NAME] | Estate Plannin"
type textarea "x"
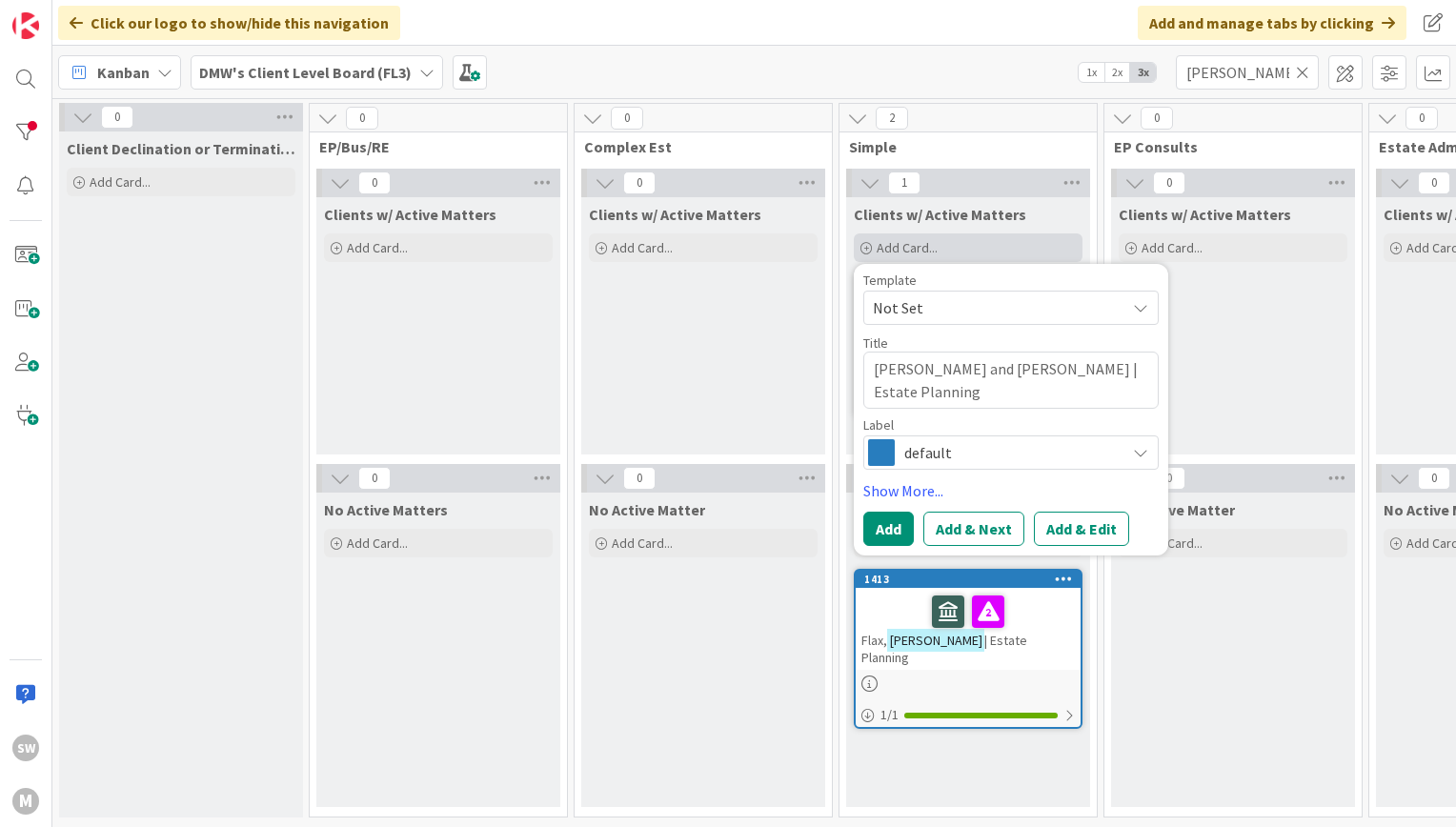
type textarea "[PERSON_NAME] and [PERSON_NAME] | Estate Planning"
type textarea "x"
type textarea "[PERSON_NAME] and [PERSON_NAME] | Estate Planning |"
type textarea "x"
type textarea "[PERSON_NAME] and [PERSON_NAME] | Estate Planning |"
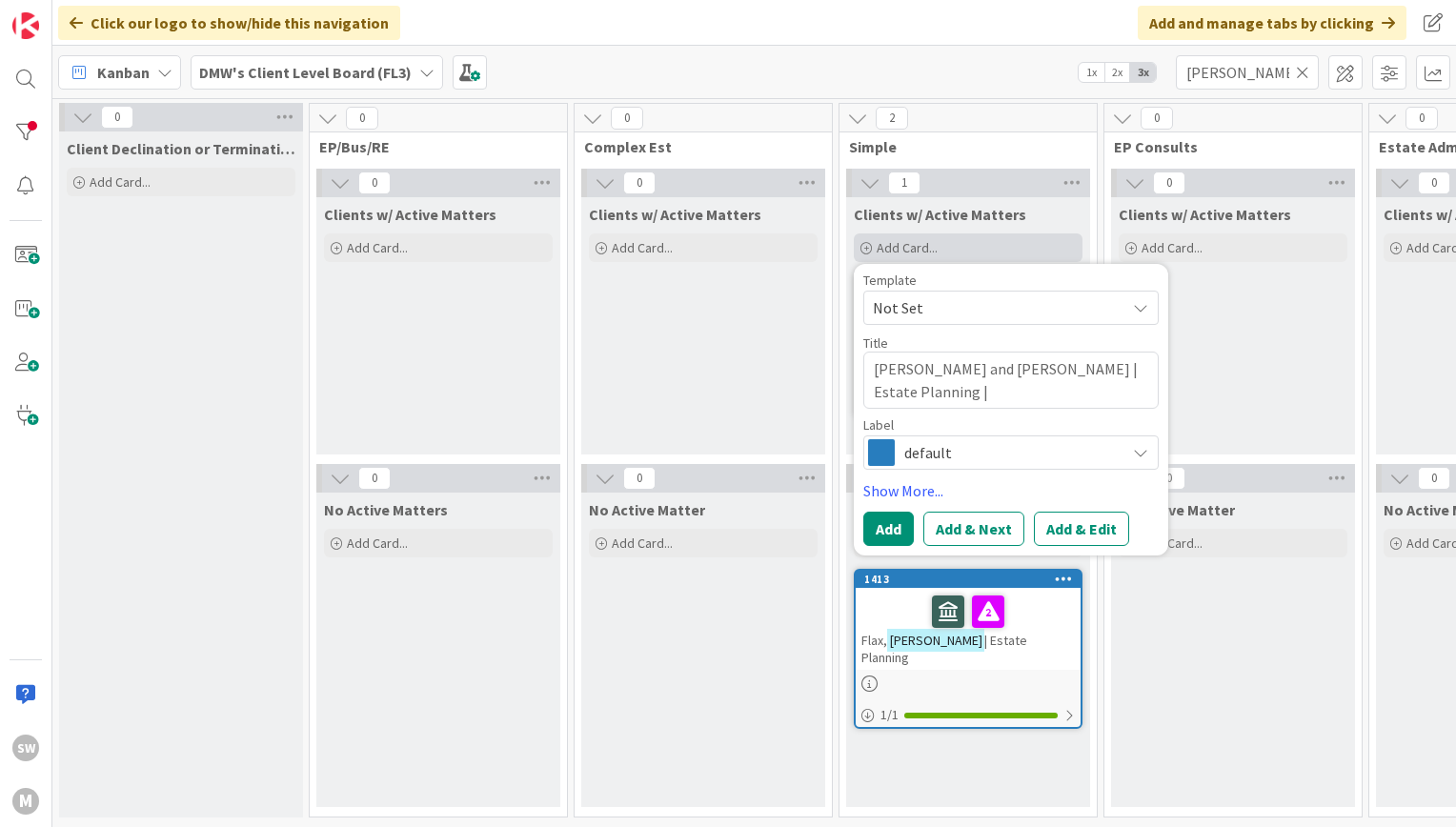
type textarea "x"
type textarea "[PERSON_NAME] and [PERSON_NAME] | Estate Planning | 0"
type textarea "x"
type textarea "[PERSON_NAME] and [PERSON_NAME] | Estate Planning | 00"
type textarea "x"
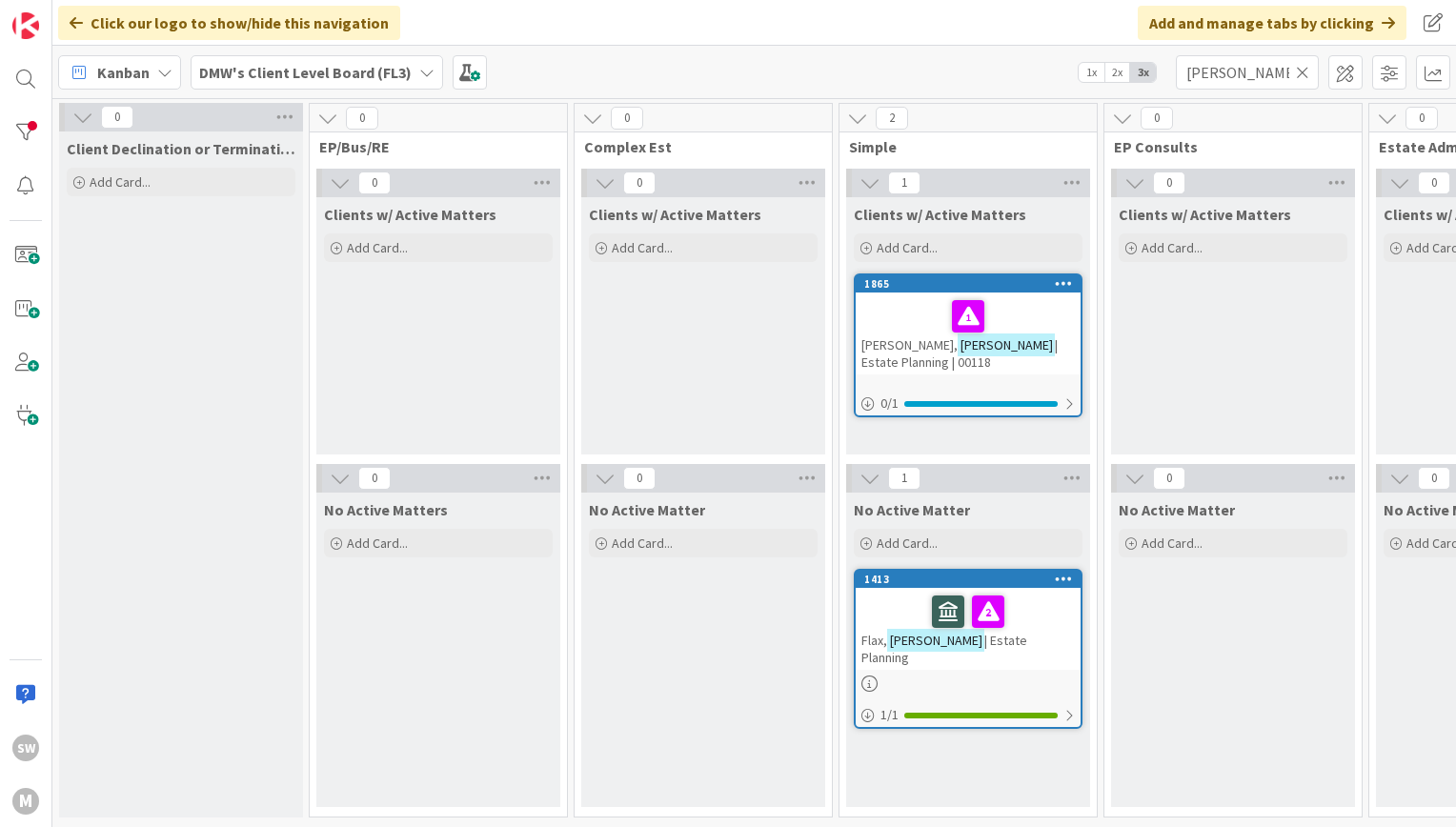
click at [1298, 80] on icon at bounding box center [1302, 71] width 13 height 17
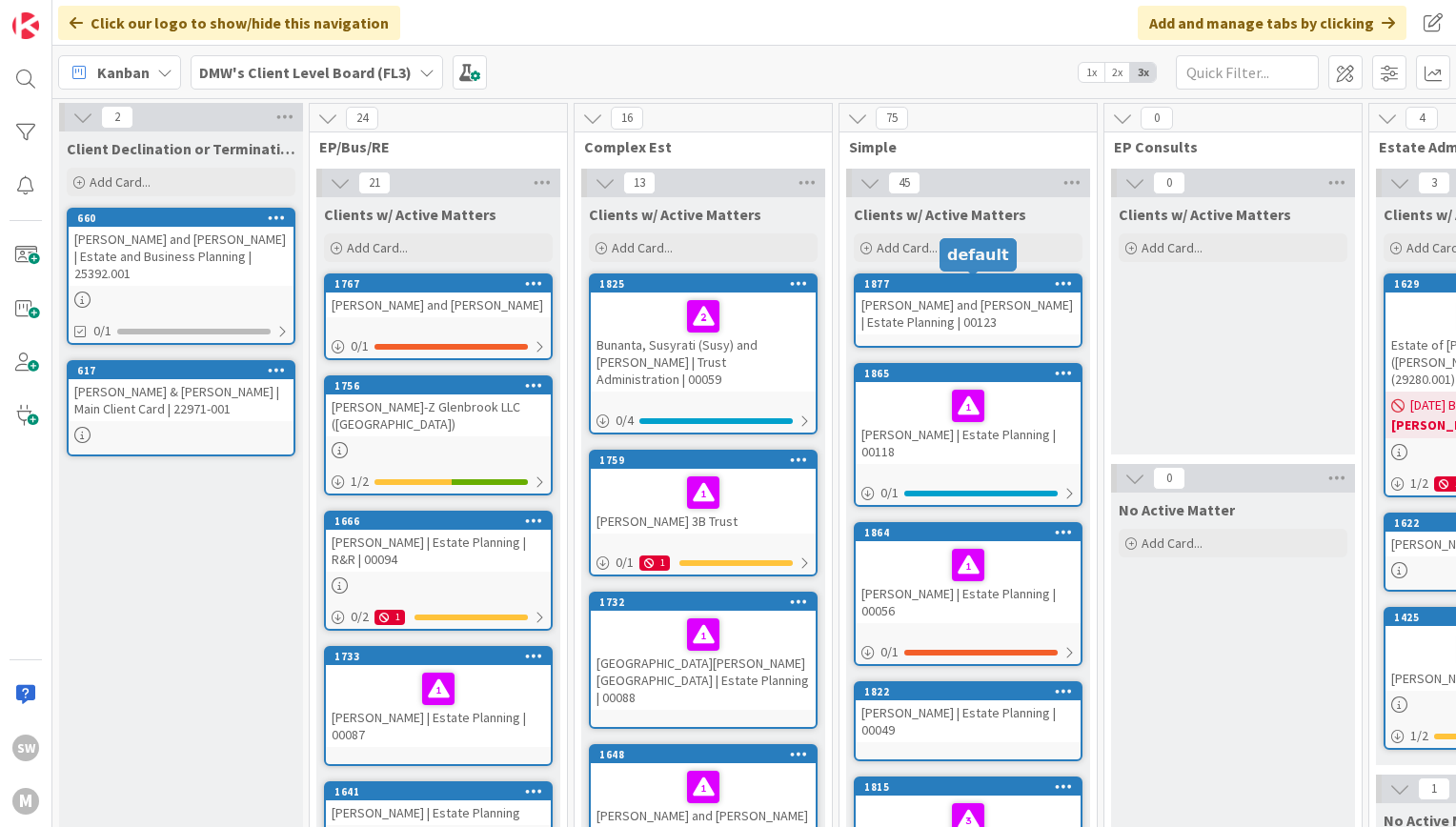
click at [1002, 306] on div "[PERSON_NAME] and [PERSON_NAME] | Estate Planning | 00123" at bounding box center [968, 313] width 225 height 42
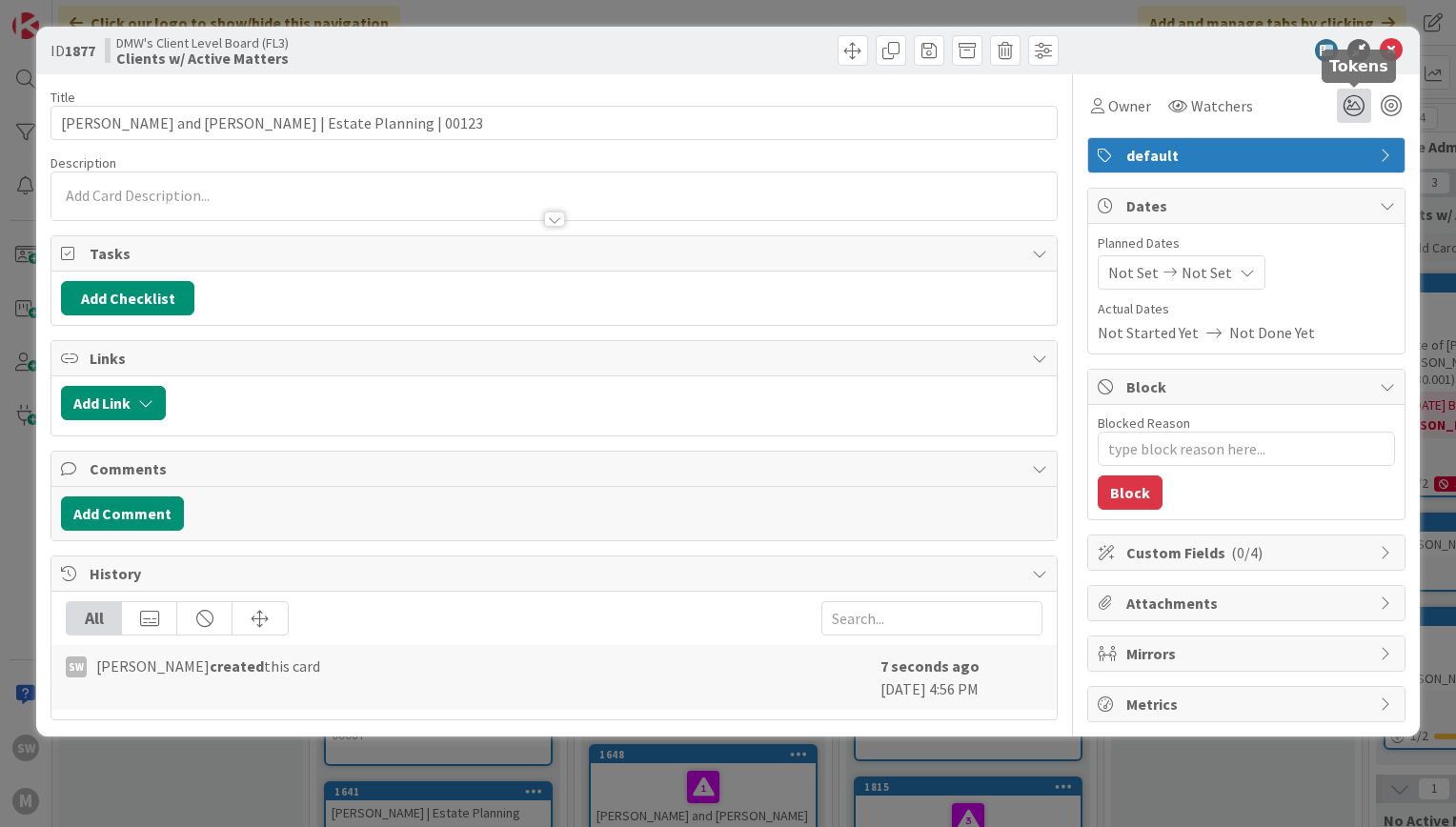
click at [1345, 113] on icon at bounding box center [1354, 105] width 35 height 35
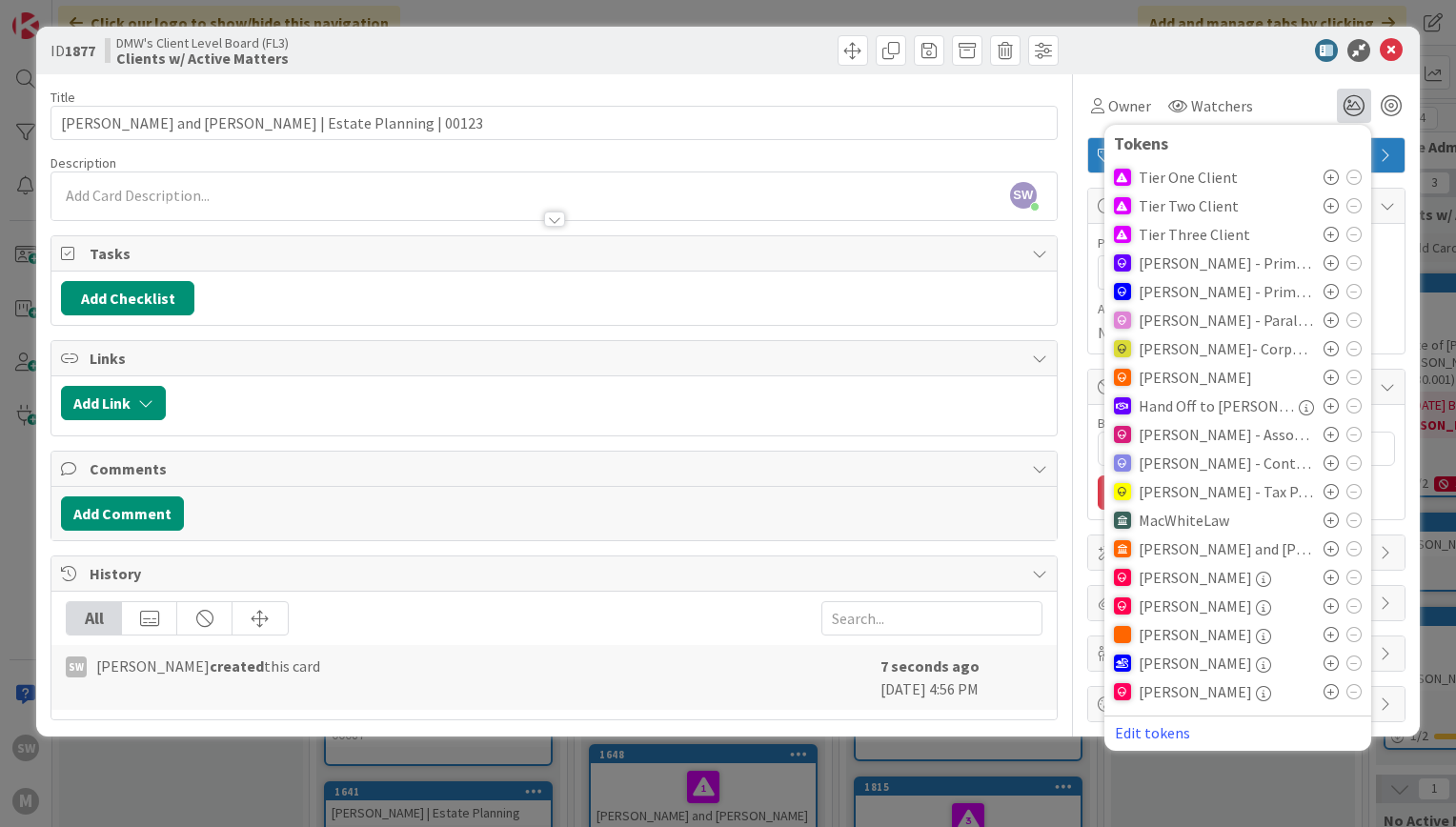
click at [1336, 206] on icon at bounding box center [1331, 205] width 15 height 15
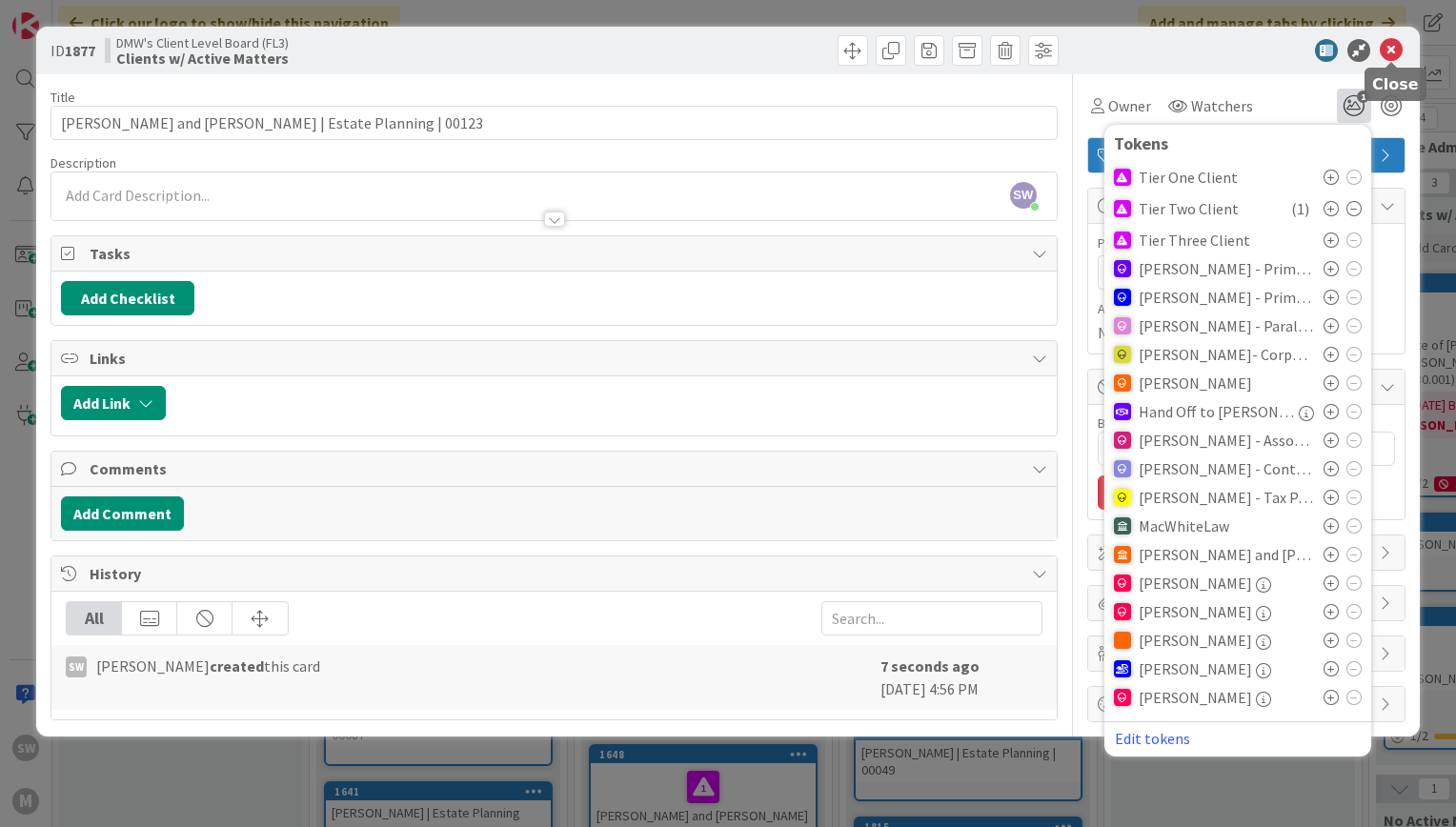
click at [1396, 45] on icon at bounding box center [1391, 50] width 23 height 23
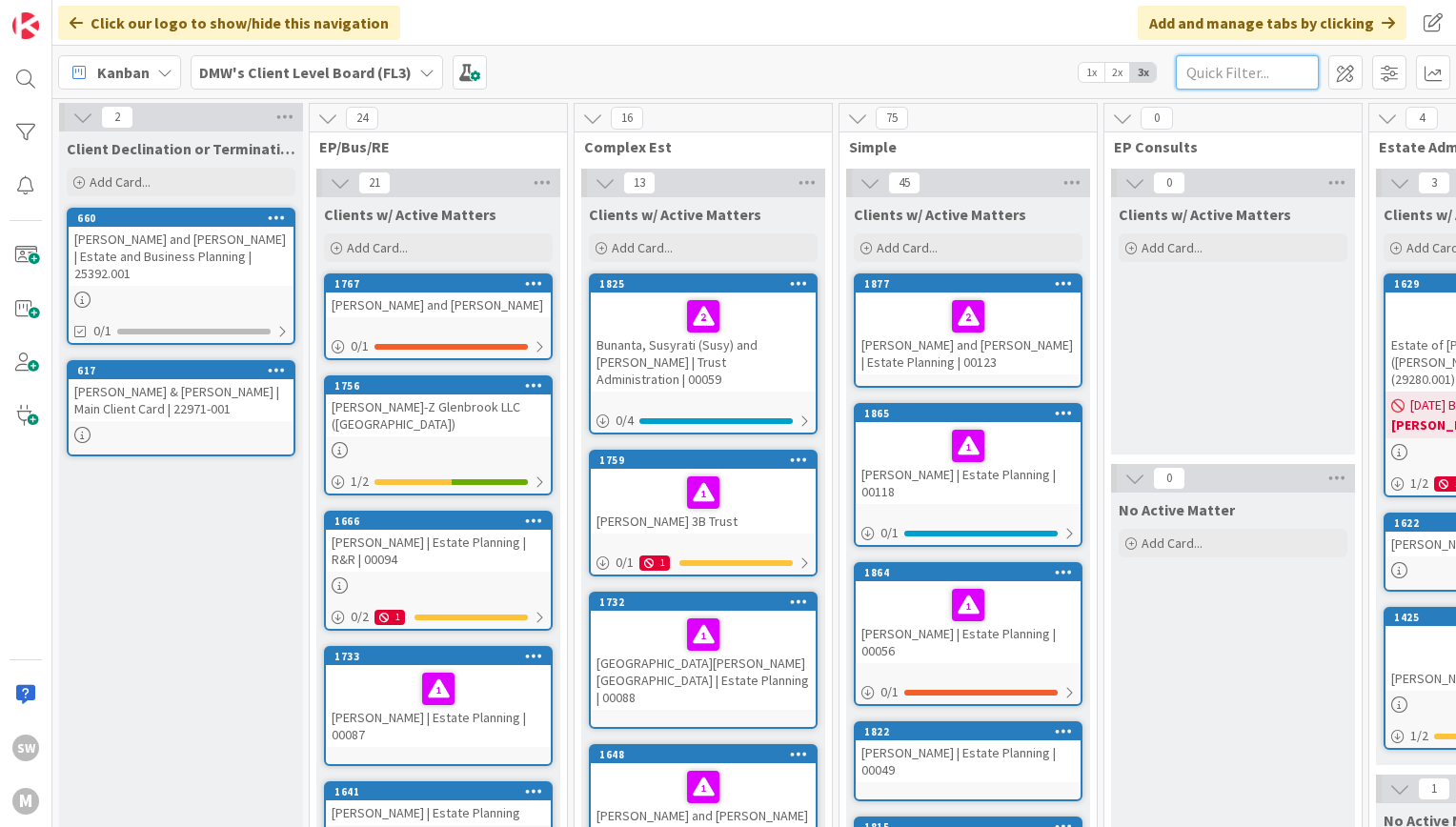
click at [1198, 66] on input "text" at bounding box center [1248, 72] width 143 height 35
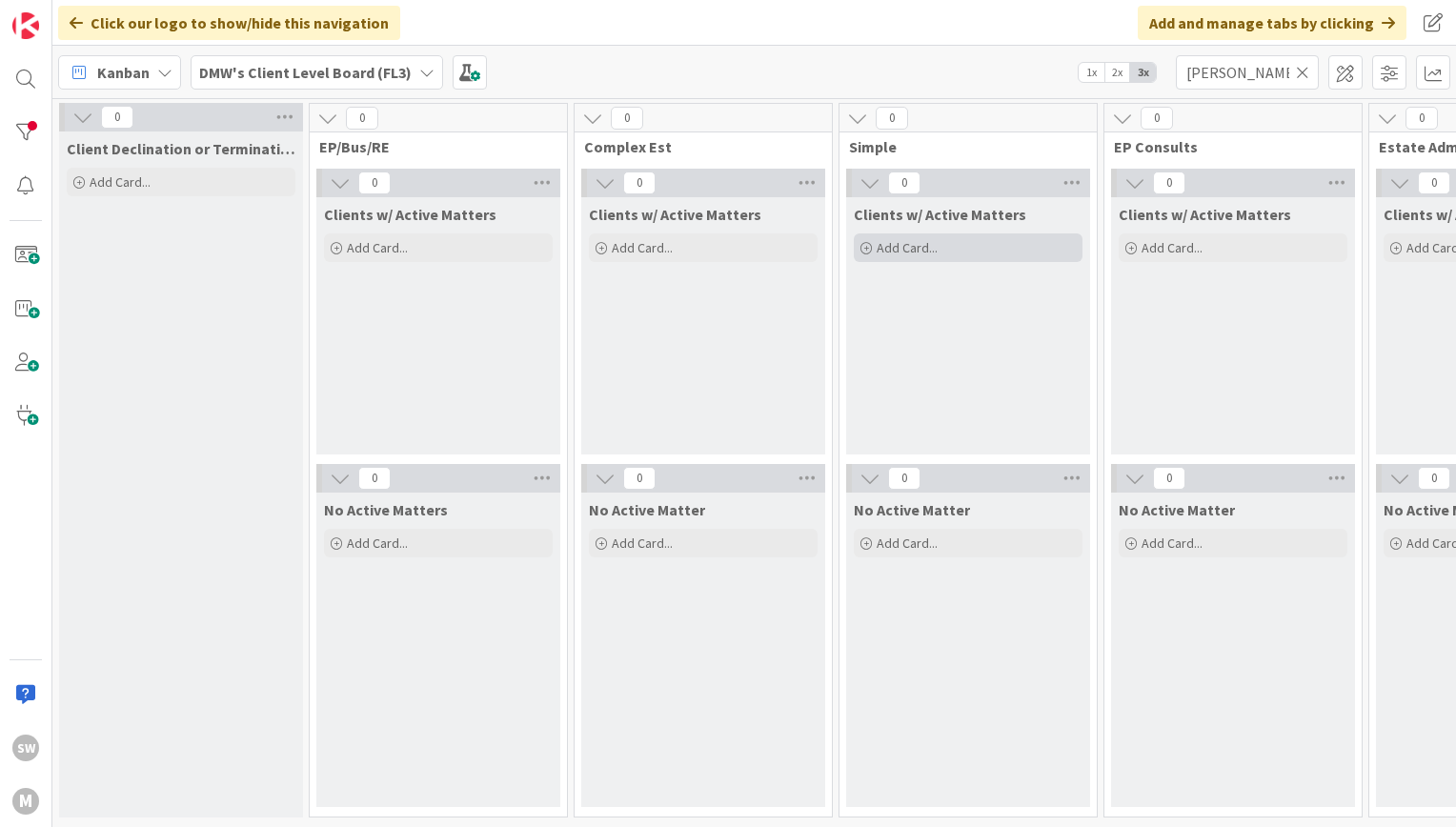
click at [898, 245] on span "Add Card..." at bounding box center [907, 247] width 61 height 17
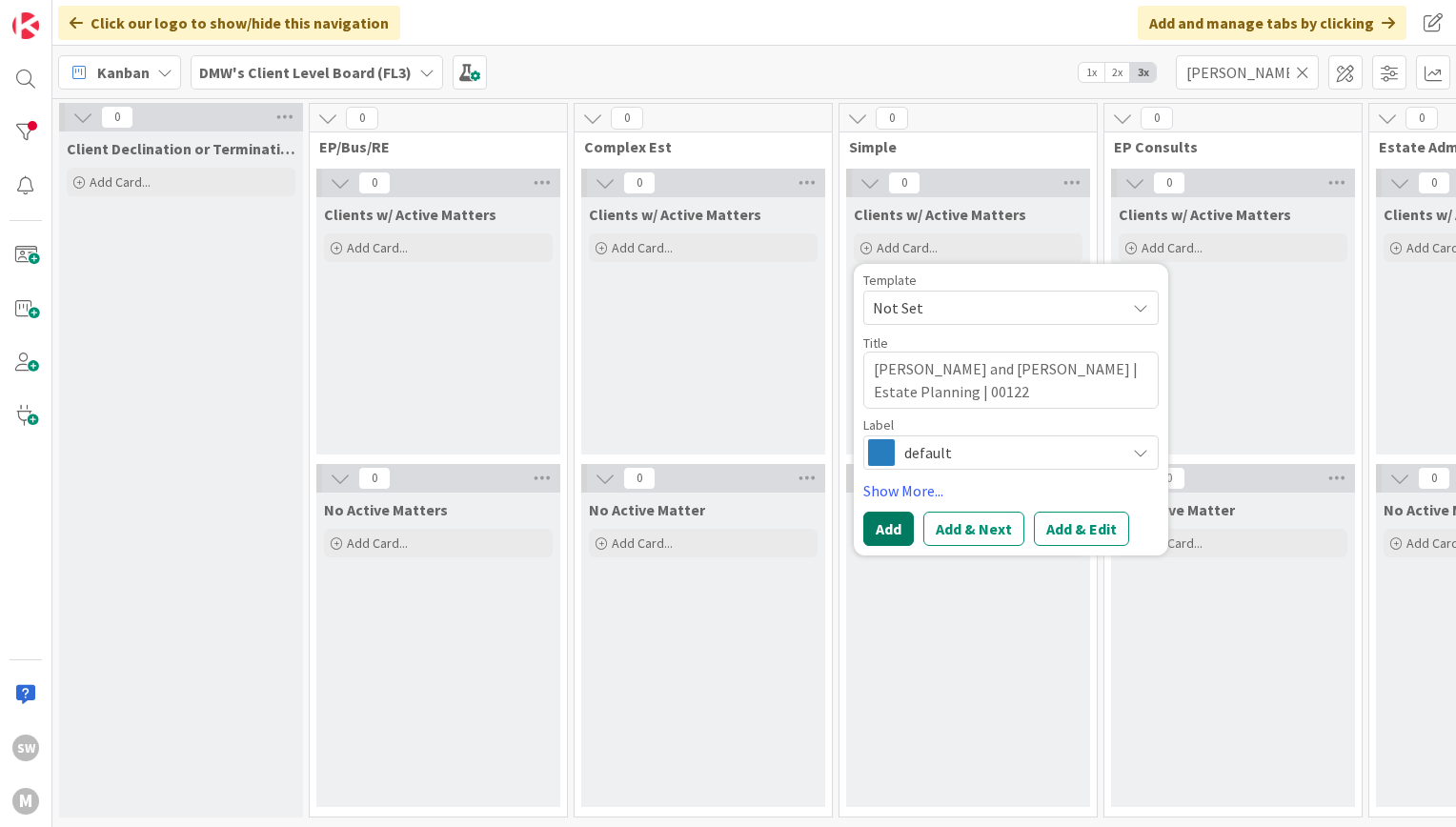
click at [878, 521] on button "Add" at bounding box center [888, 529] width 51 height 35
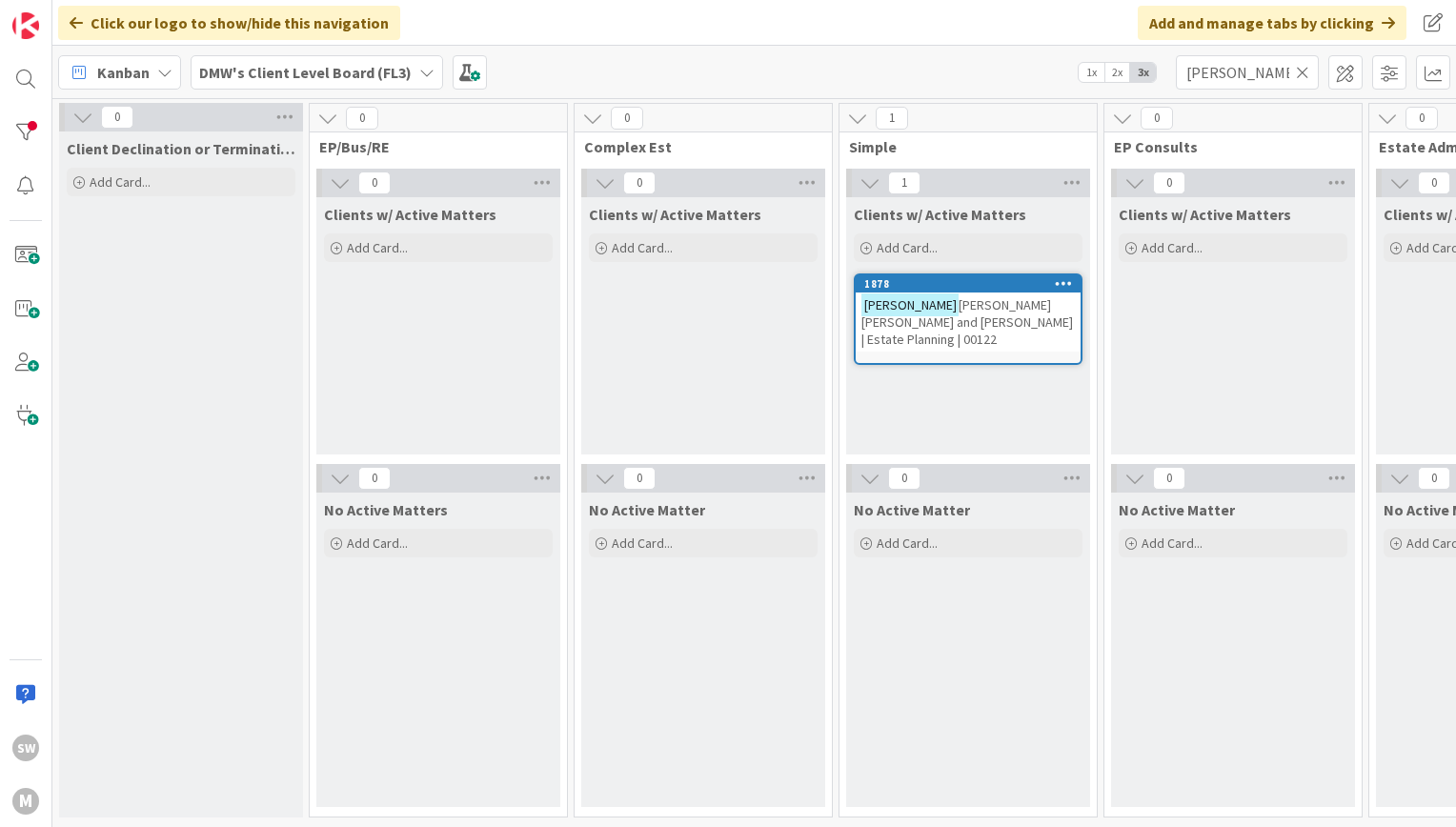
click at [935, 309] on span "[PERSON_NAME] [PERSON_NAME] and [PERSON_NAME] | Estate Planning | 00122" at bounding box center [967, 322] width 211 height 52
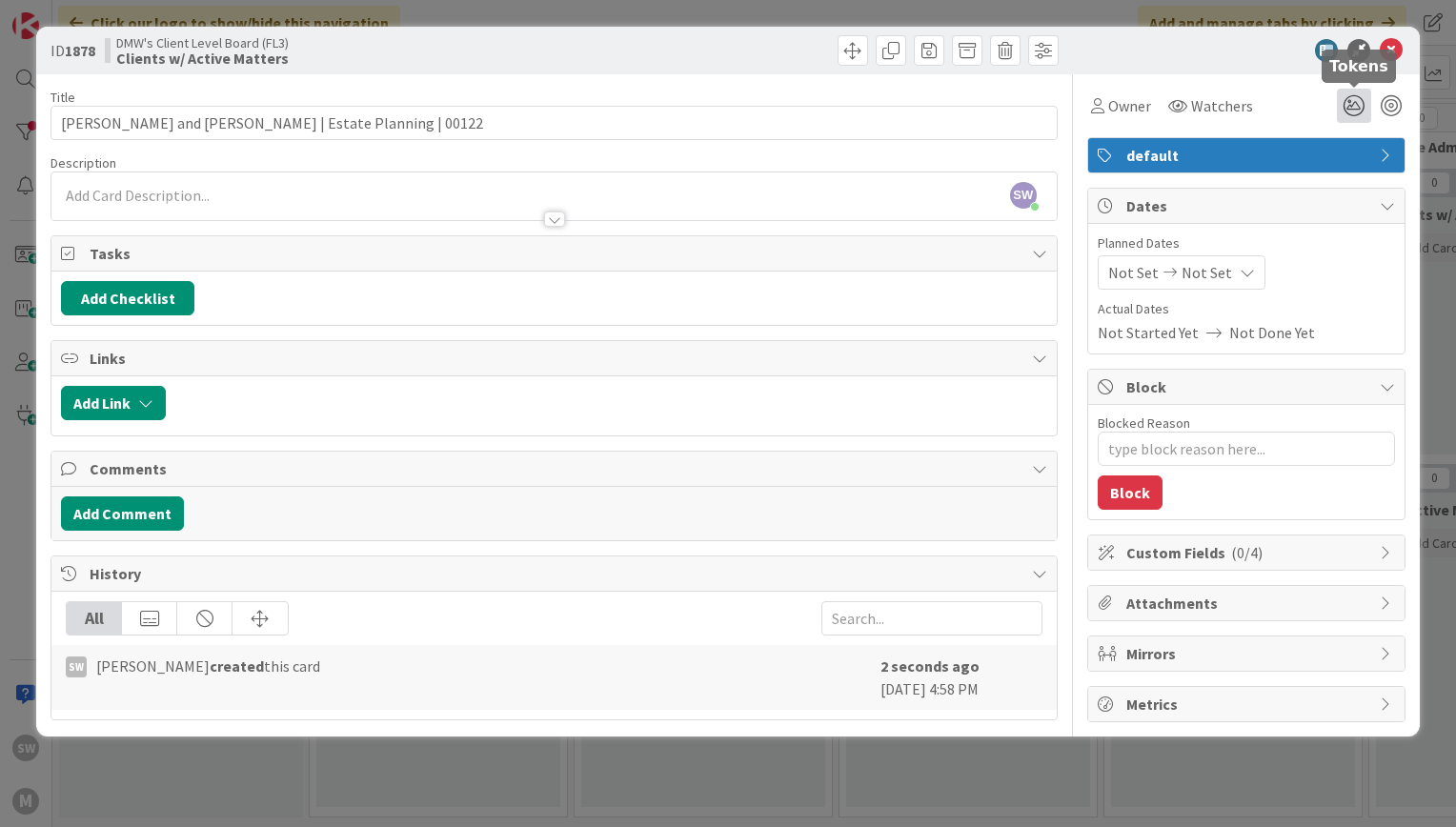
click at [1358, 107] on icon at bounding box center [1354, 105] width 35 height 35
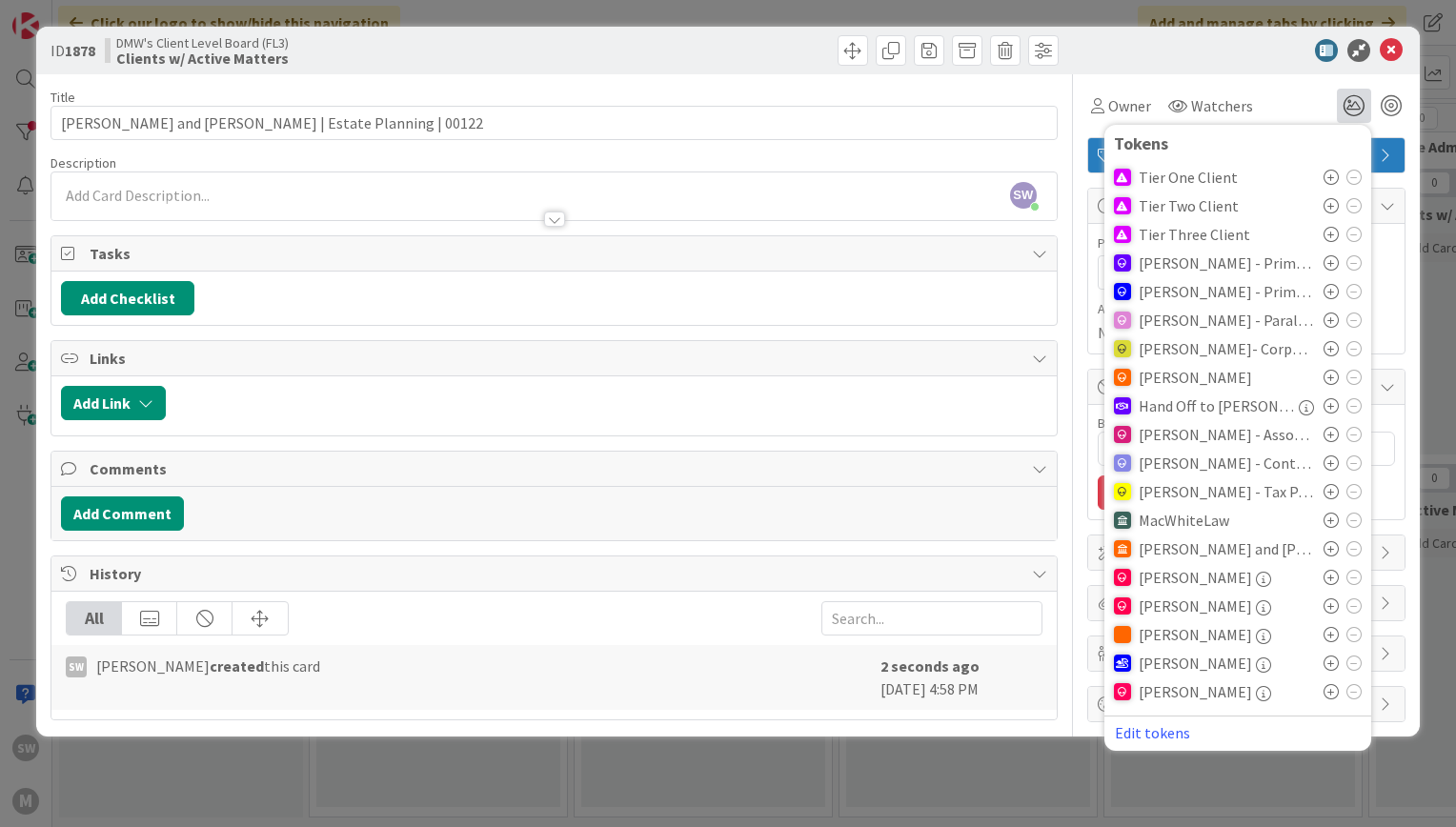
click at [1329, 225] on div "Tier Three Client" at bounding box center [1238, 234] width 248 height 29
click at [1330, 229] on icon at bounding box center [1331, 234] width 15 height 15
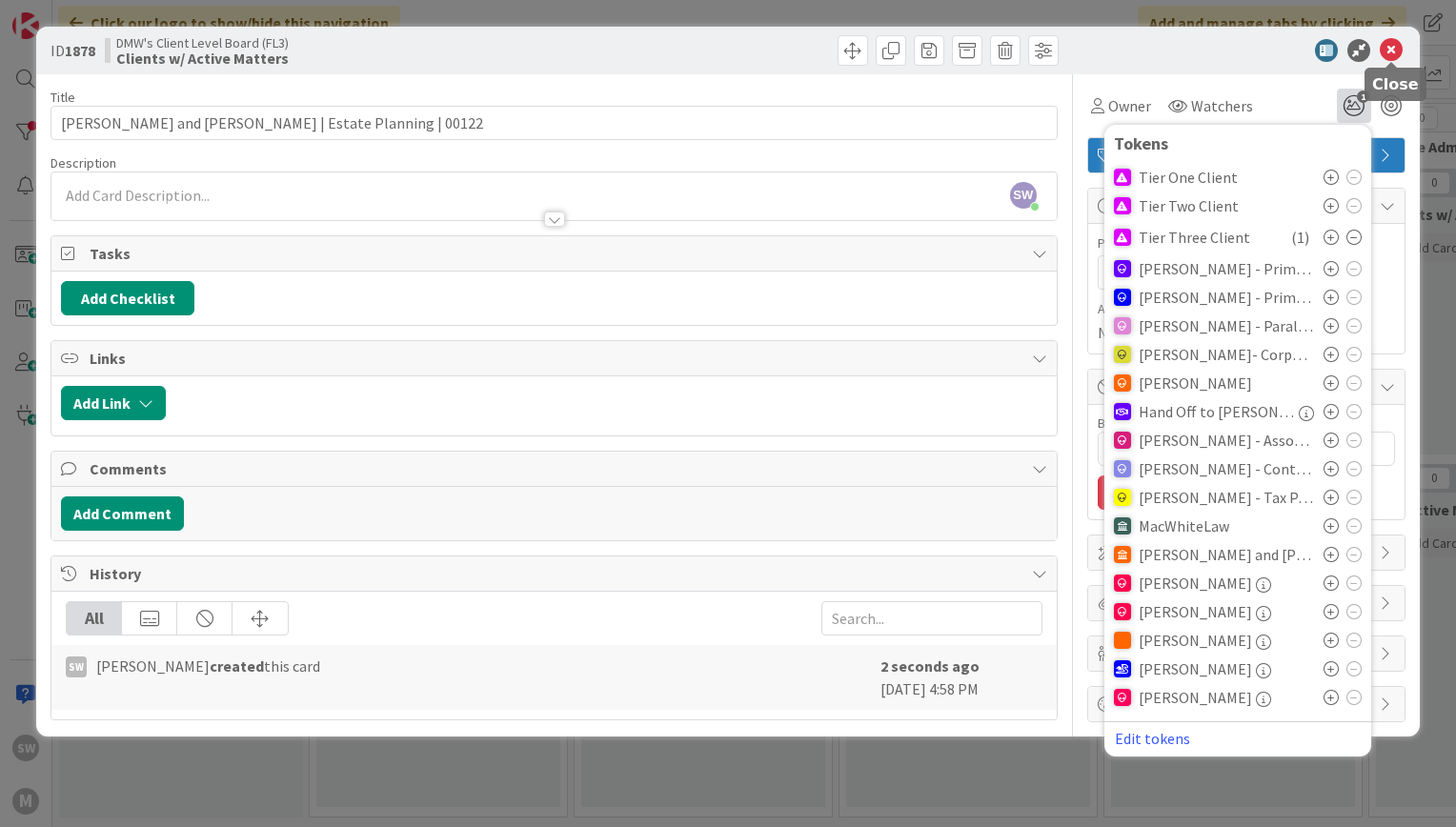
click at [1391, 56] on icon at bounding box center [1391, 50] width 23 height 23
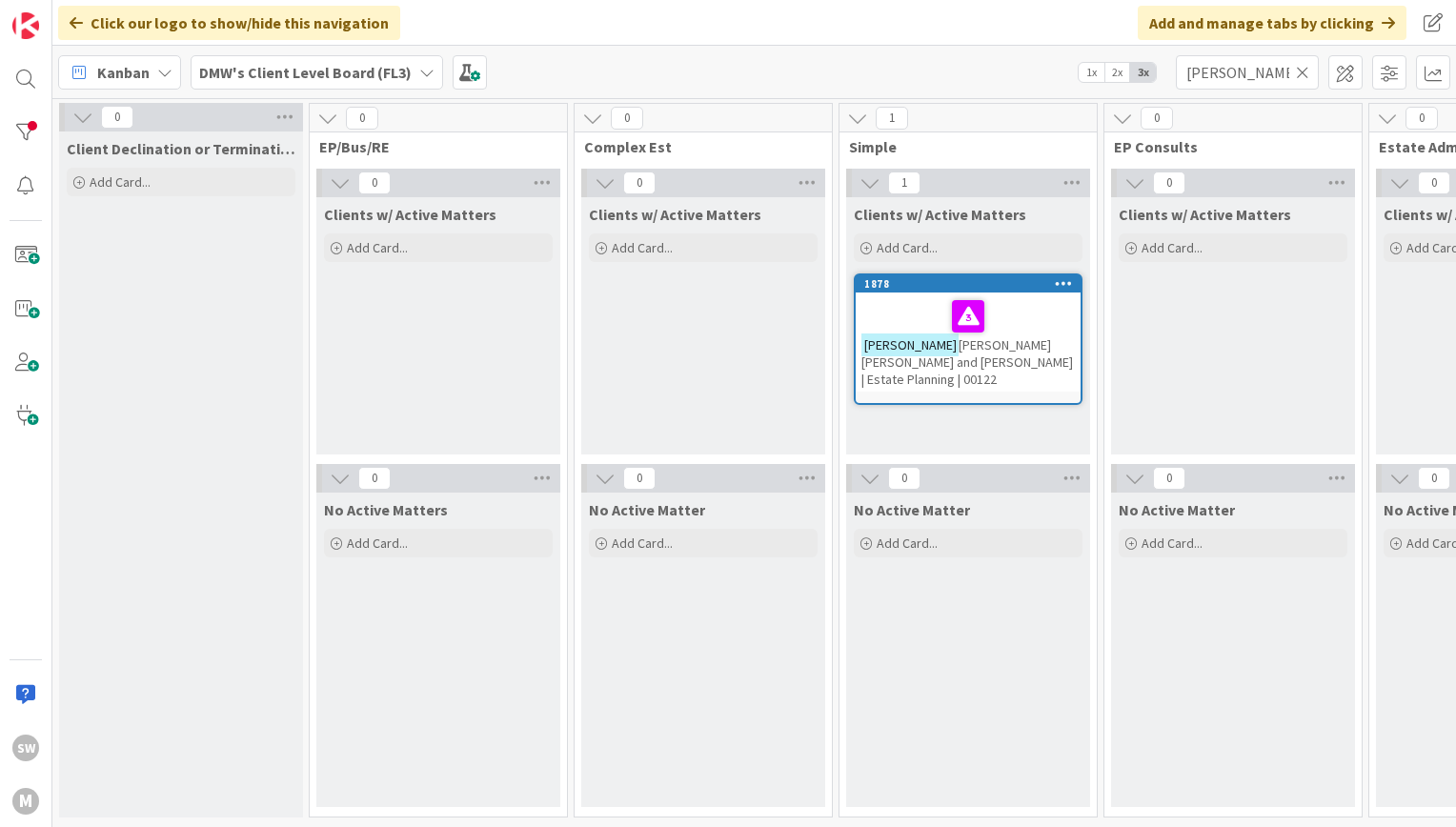
click at [411, 68] on div "DMW's Client Level Board (FL3)" at bounding box center [316, 72] width 253 height 35
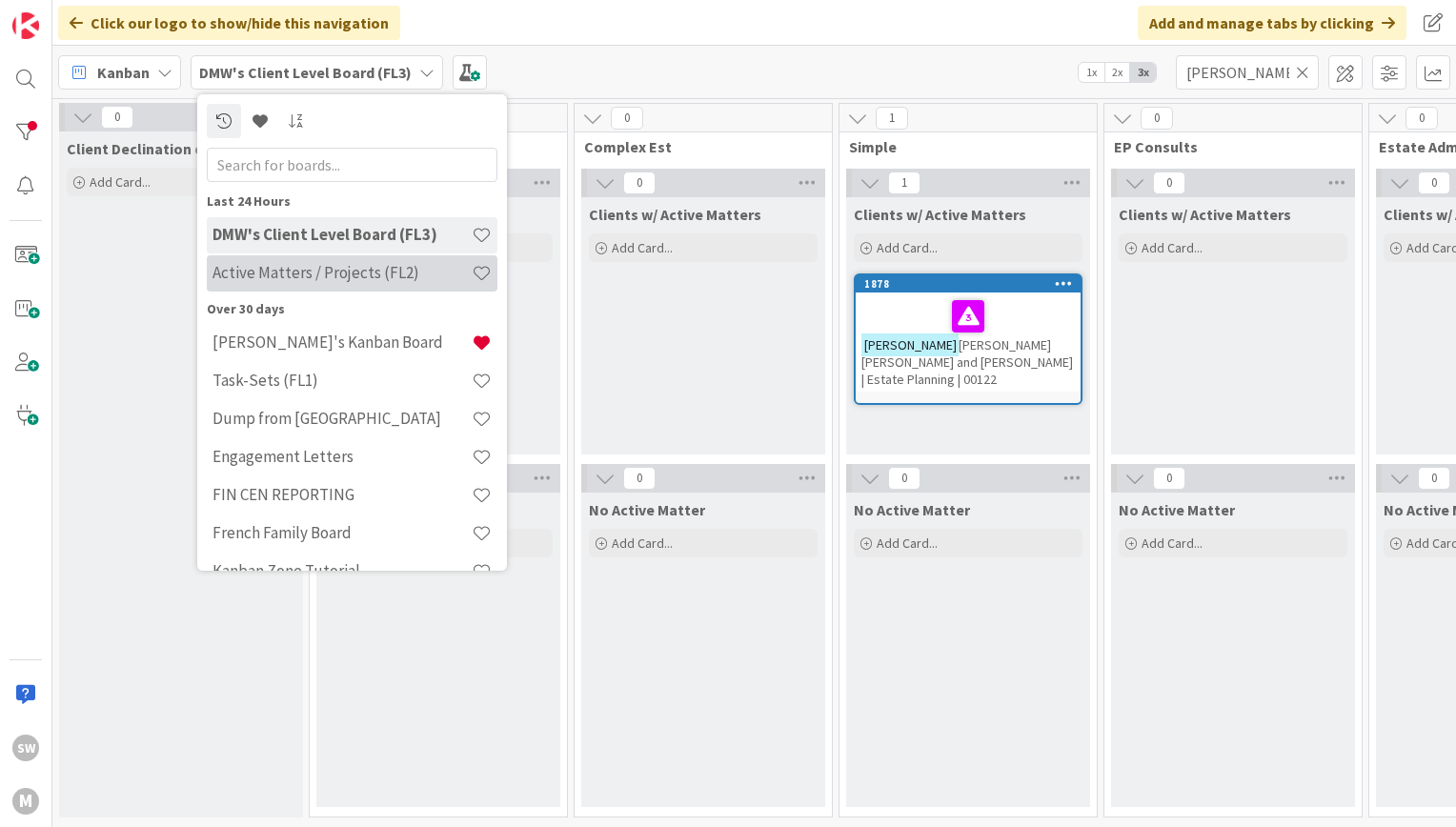
click at [375, 269] on h4 "Active Matters / Projects (FL2)" at bounding box center [341, 272] width 259 height 19
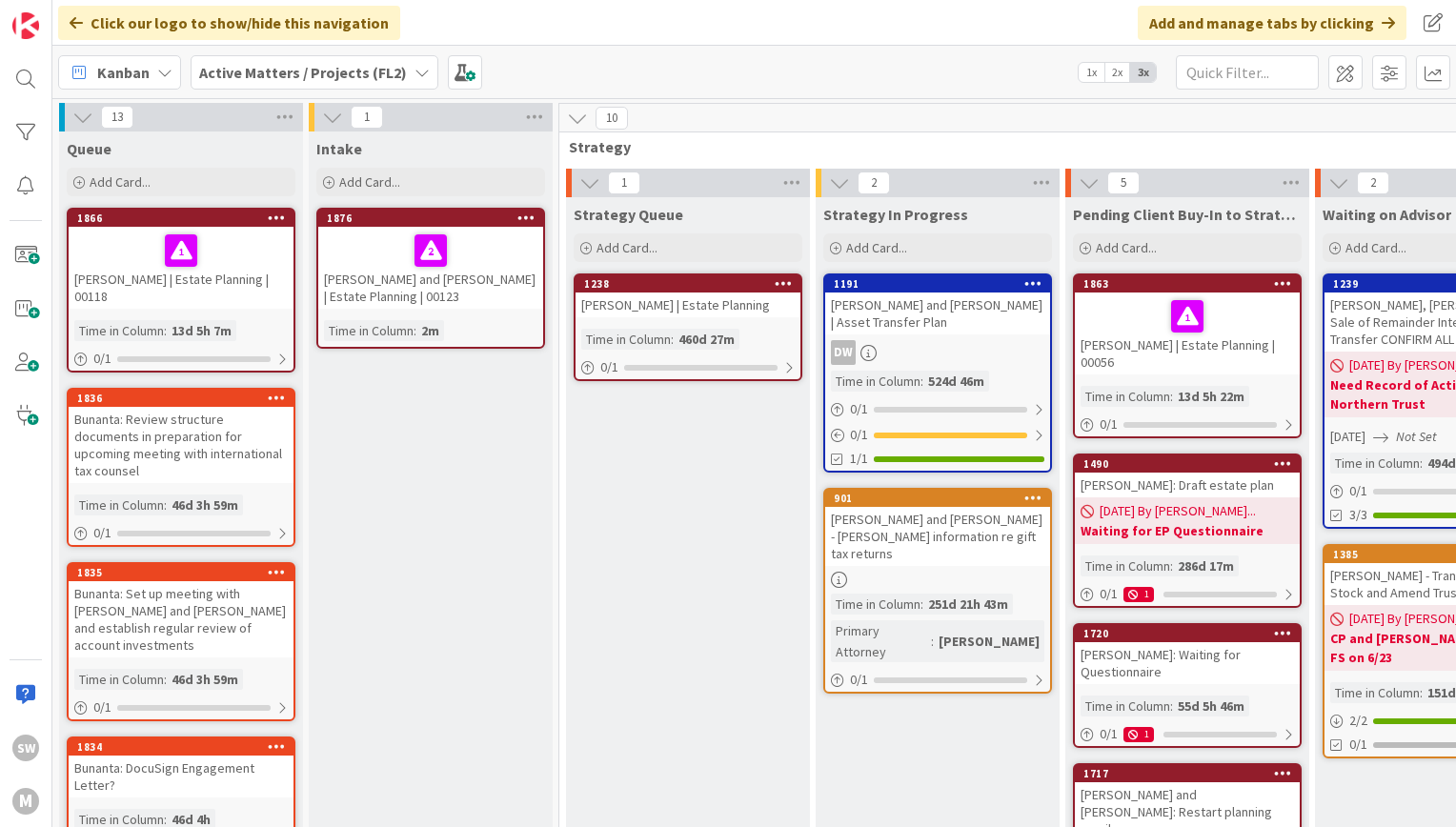
click at [382, 173] on div "Add Card..." at bounding box center [430, 181] width 229 height 29
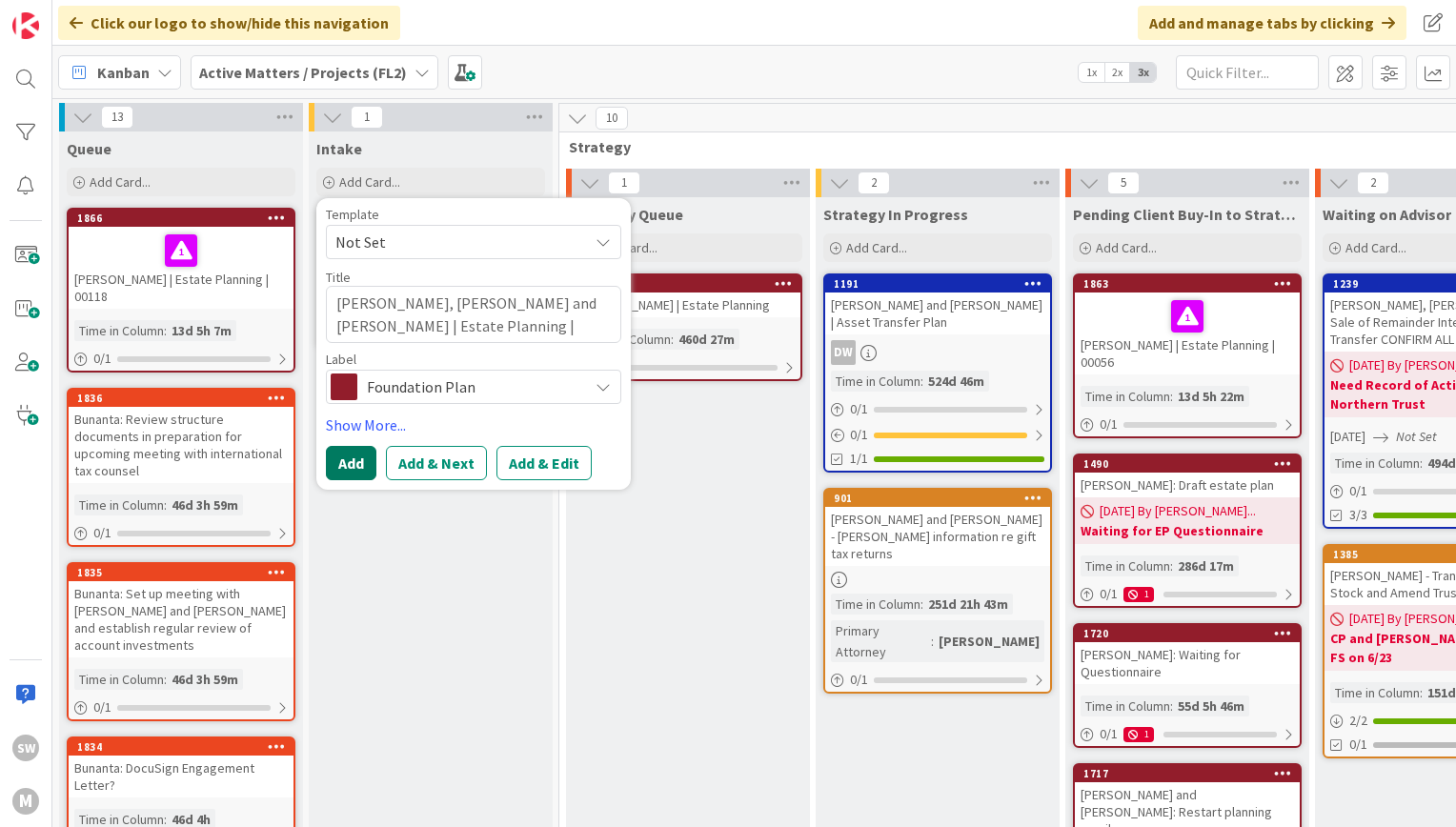
click at [341, 474] on button "Add" at bounding box center [351, 463] width 51 height 35
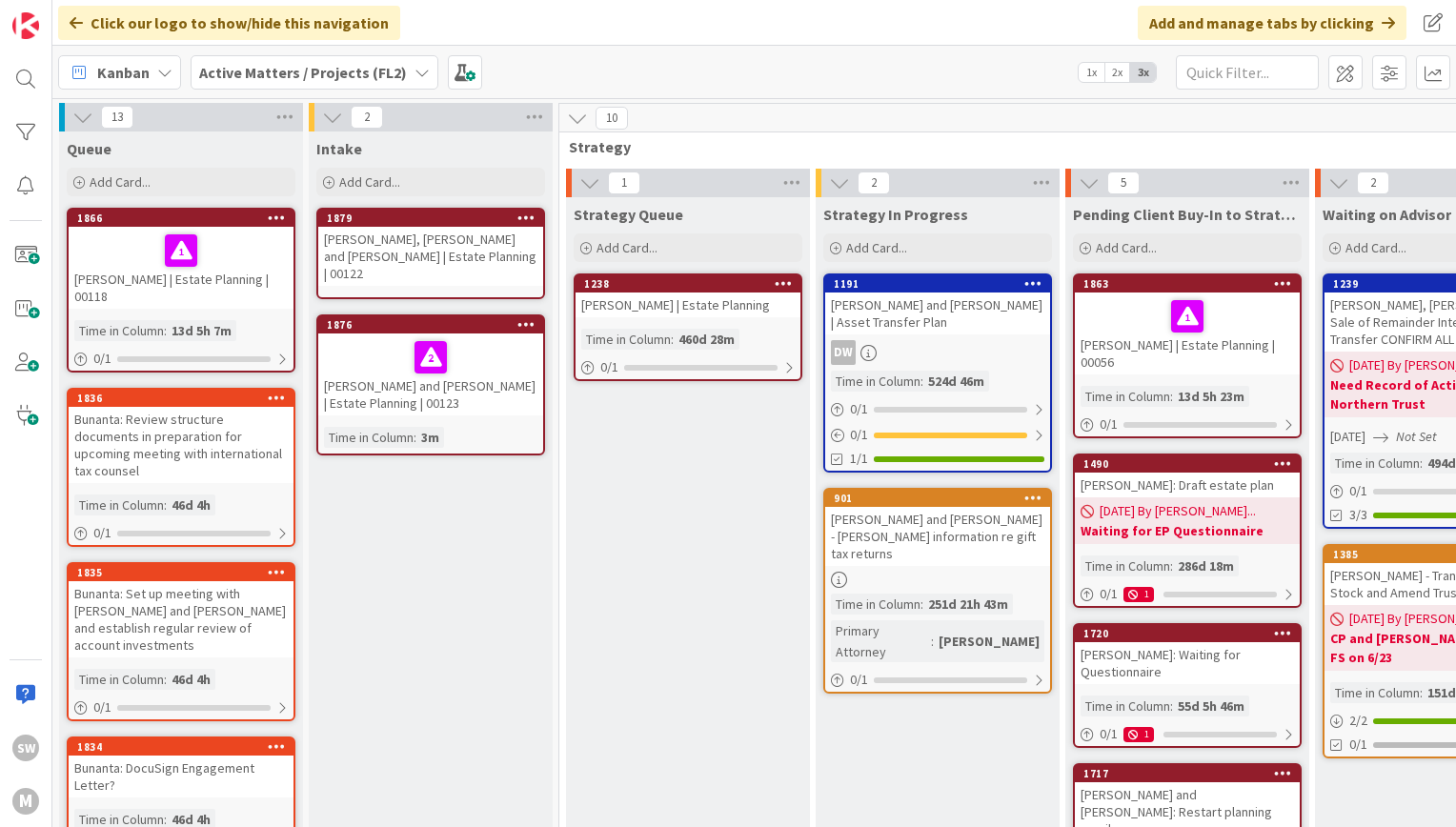
click at [431, 244] on div "[PERSON_NAME], [PERSON_NAME] and [PERSON_NAME] | Estate Planning | 00122" at bounding box center [430, 257] width 225 height 59
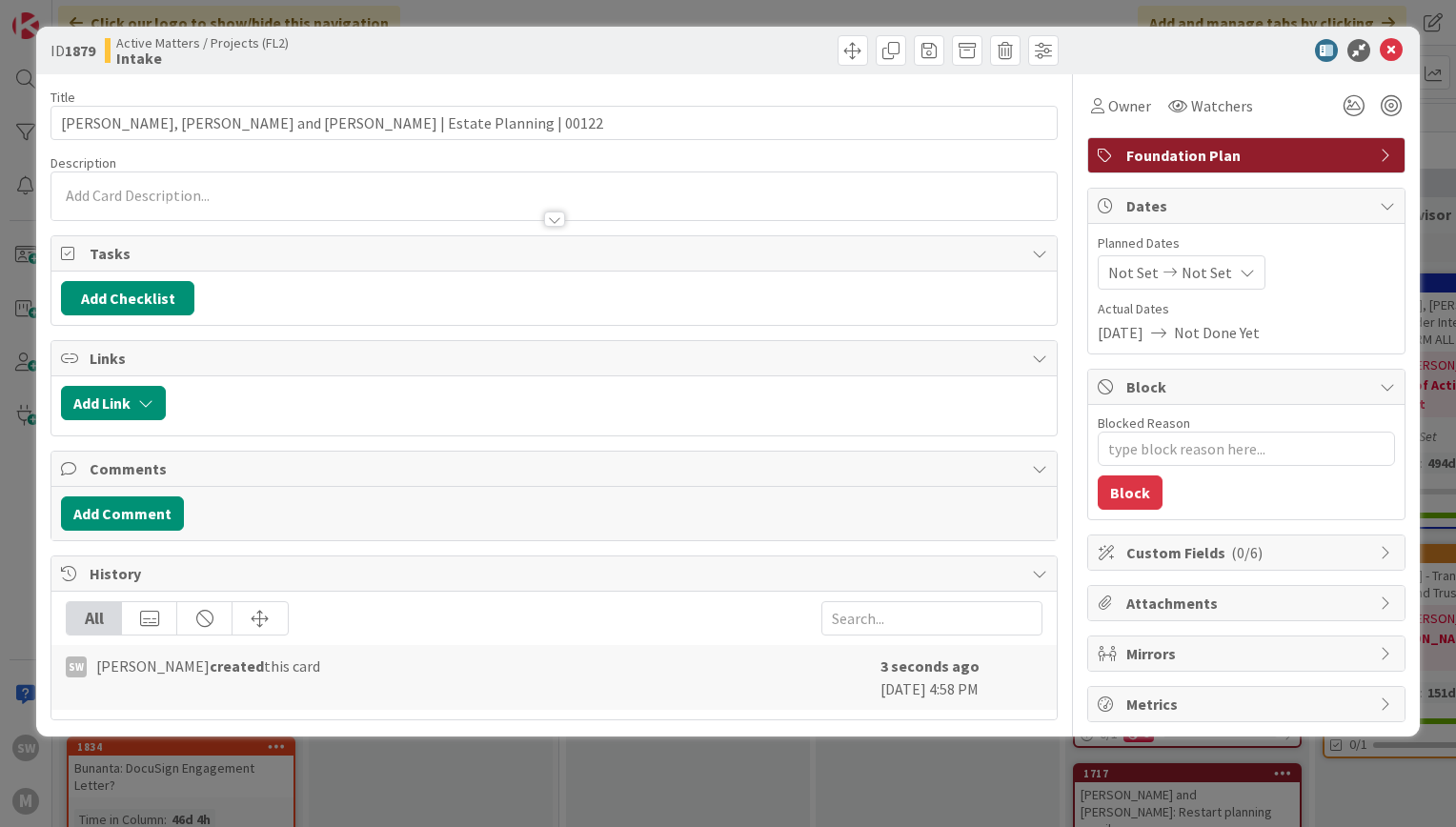
click at [1356, 124] on div "Owner Watchers Foundation Plan Dates Planned Dates Not Set Not Set Actual Dates…" at bounding box center [1246, 398] width 318 height 648
click at [1353, 107] on icon at bounding box center [1354, 105] width 35 height 35
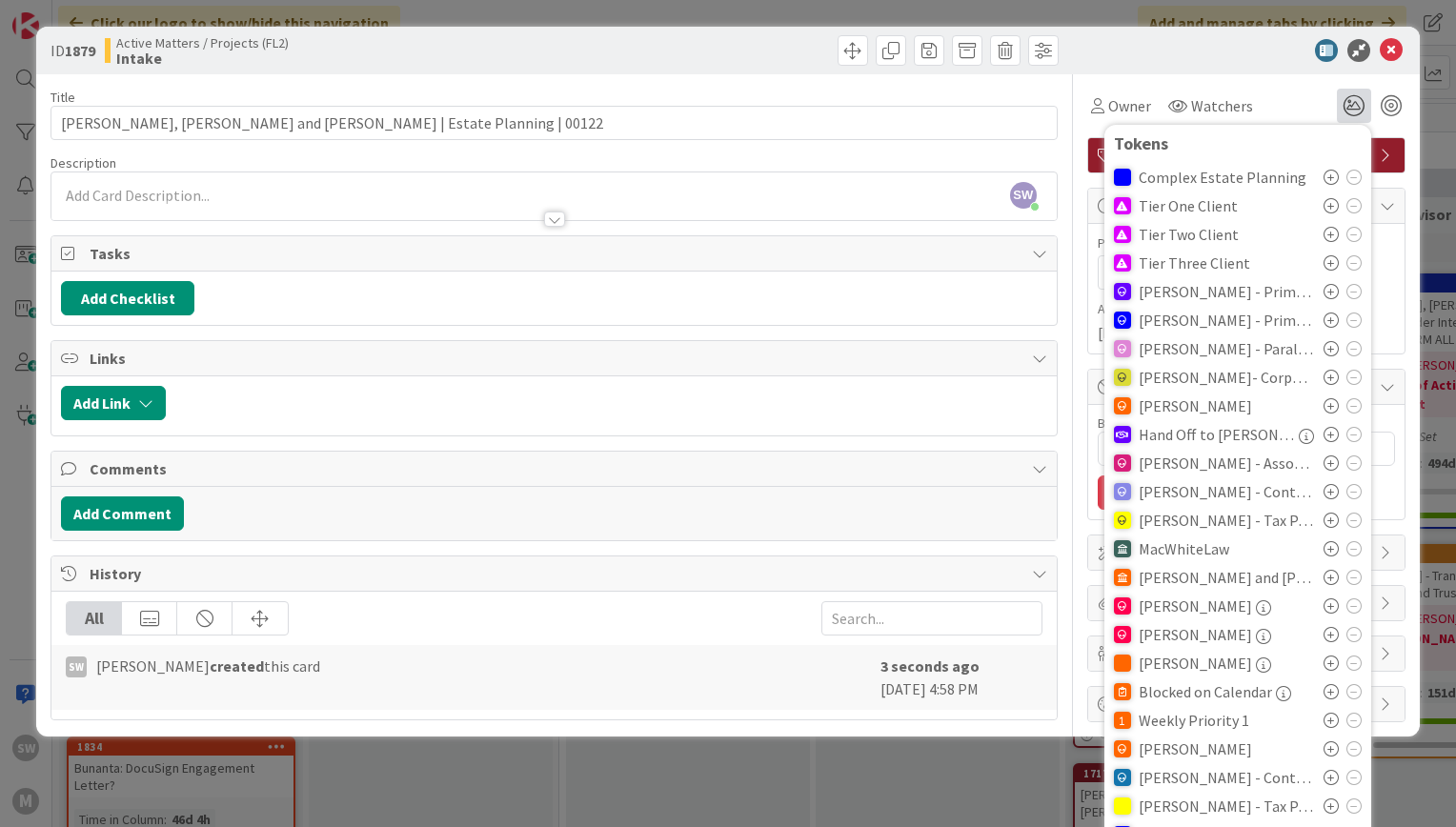
click at [1324, 261] on icon at bounding box center [1331, 262] width 15 height 15
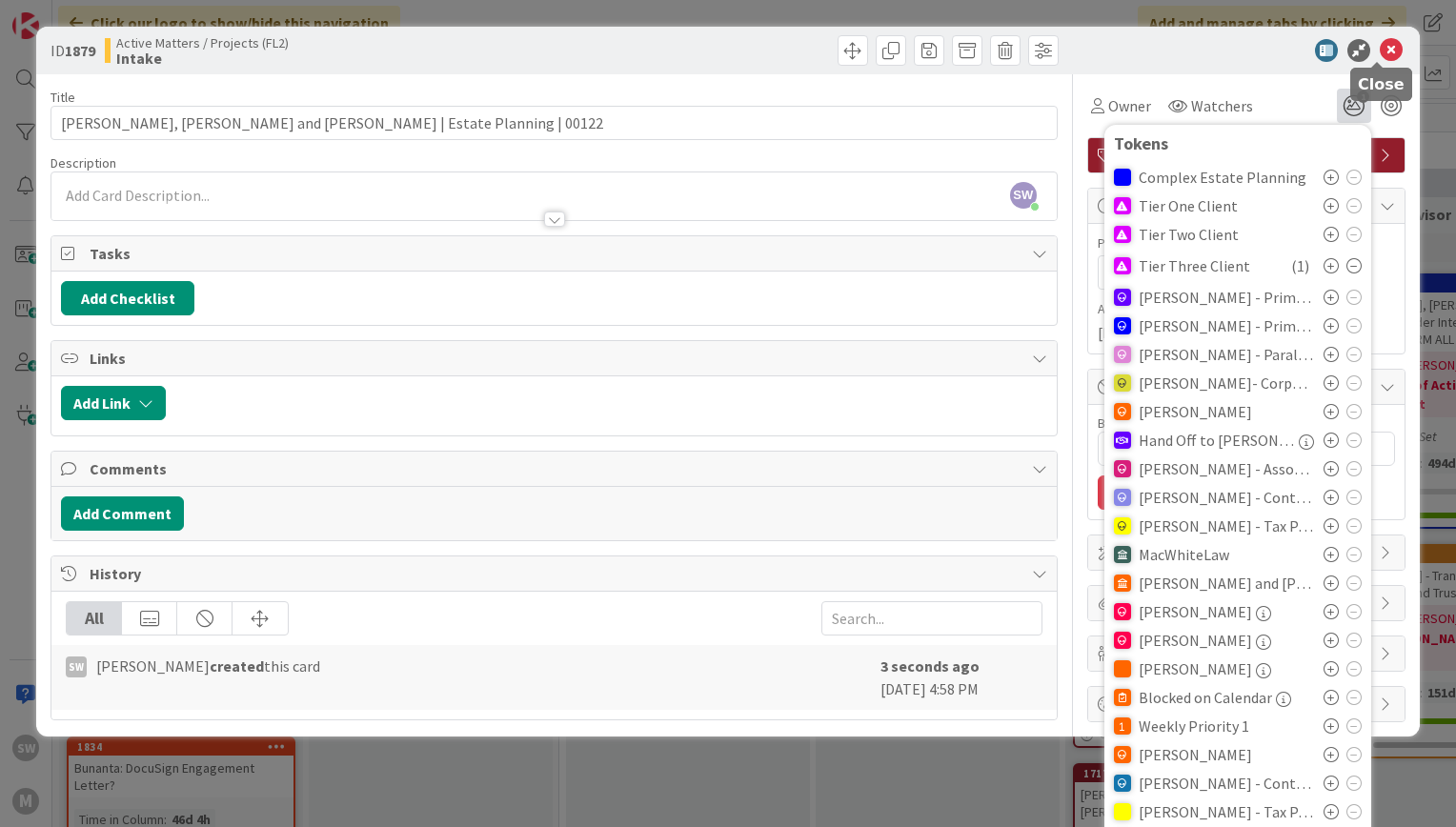
click at [1380, 49] on icon at bounding box center [1391, 50] width 23 height 23
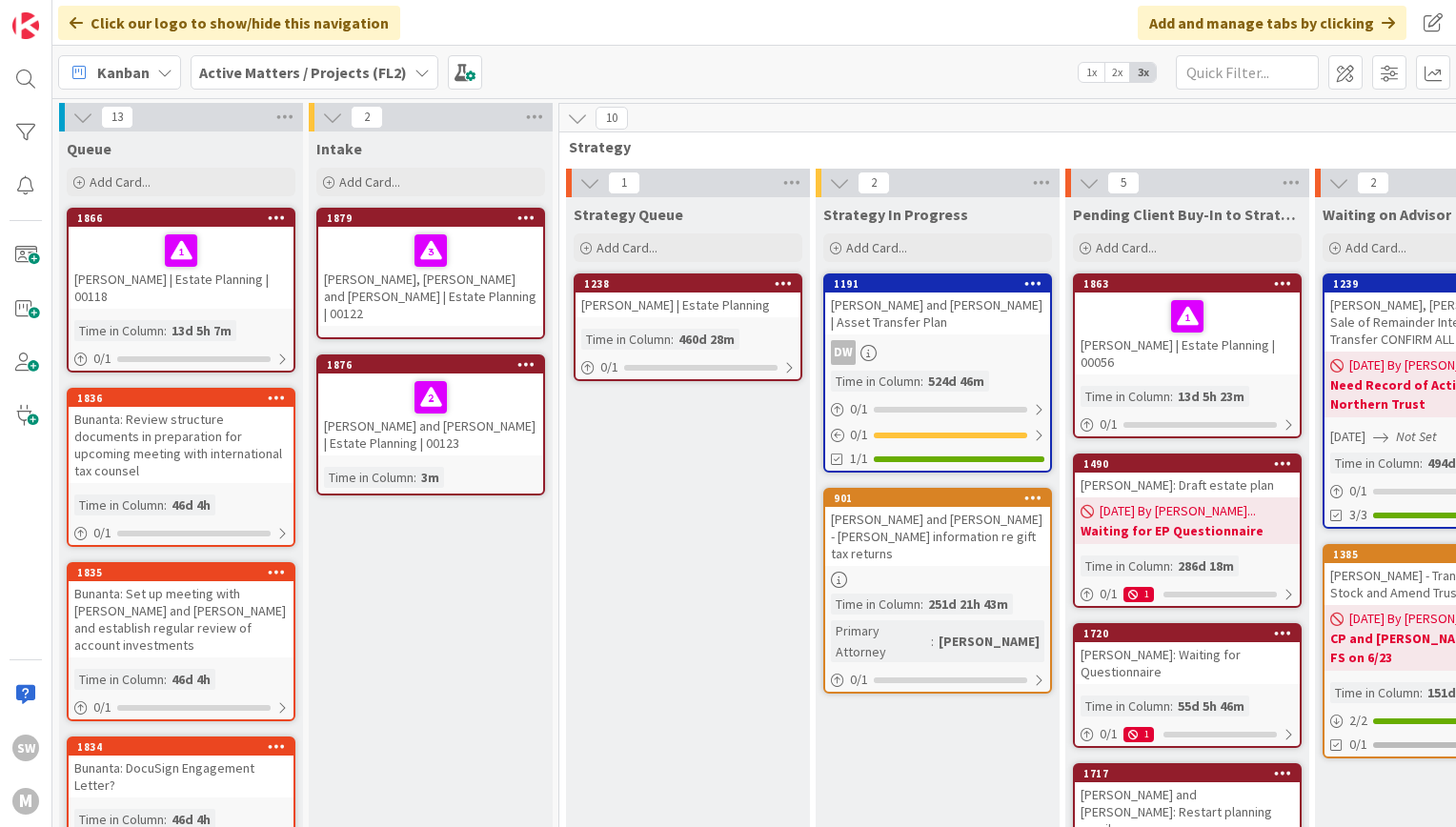
click at [383, 76] on b "Active Matters / Projects (FL2)" at bounding box center [303, 71] width 207 height 19
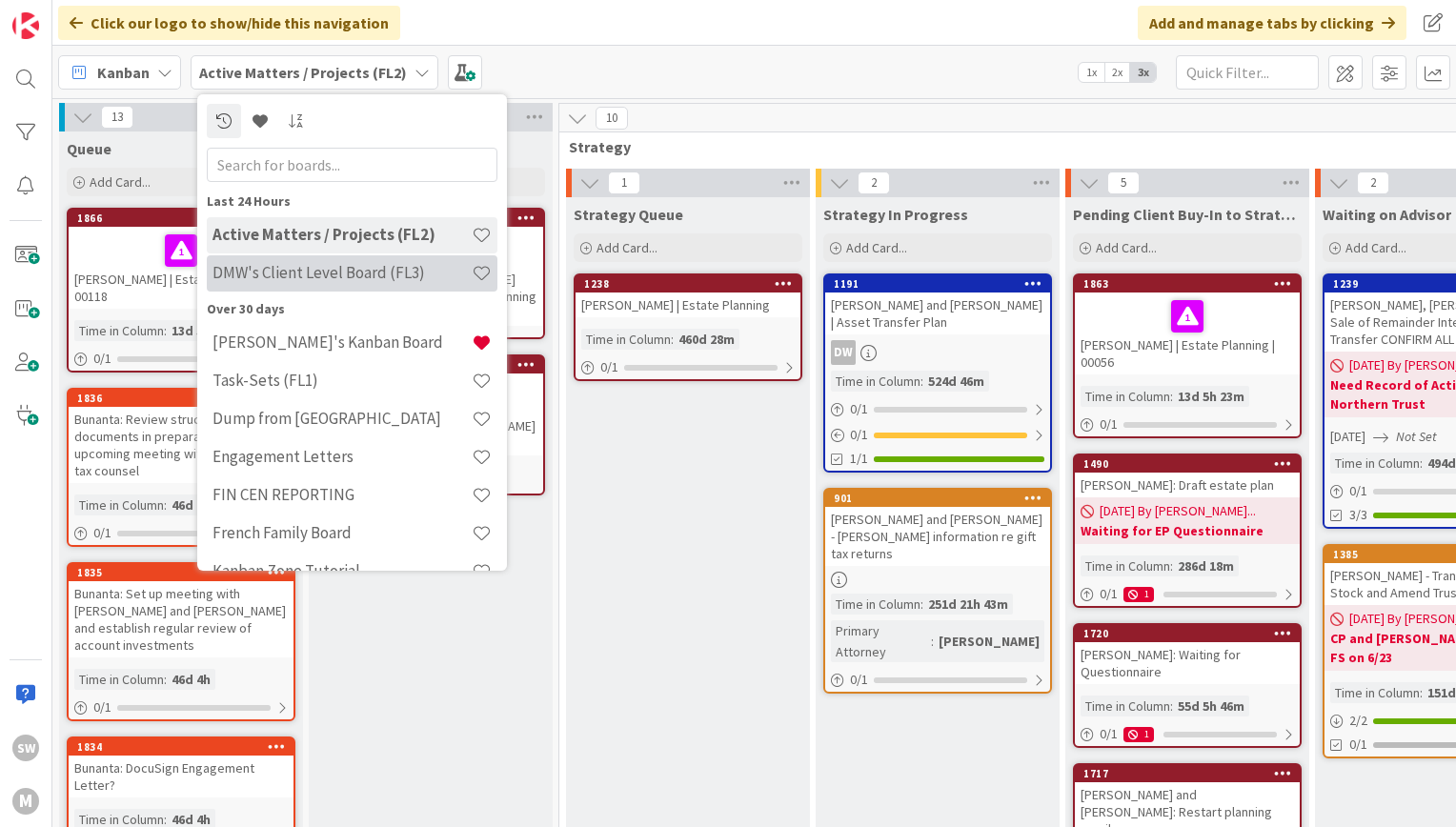
click at [371, 276] on h4 "DMW's Client Level Board (FL3)" at bounding box center [341, 272] width 259 height 19
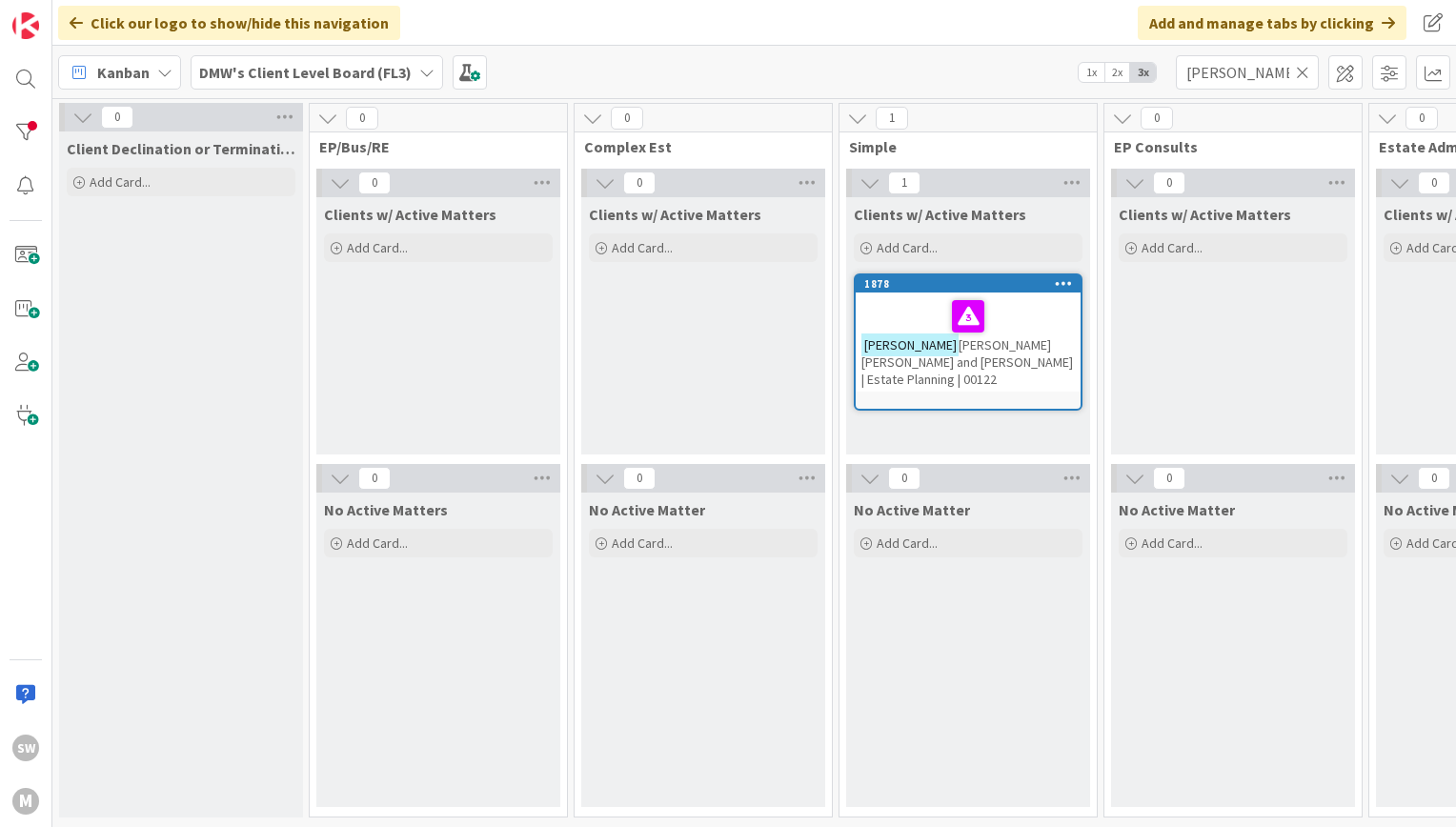
click at [945, 375] on link "1878 [PERSON_NAME] and [PERSON_NAME] | Estate Planning | 00122" at bounding box center [968, 342] width 229 height 137
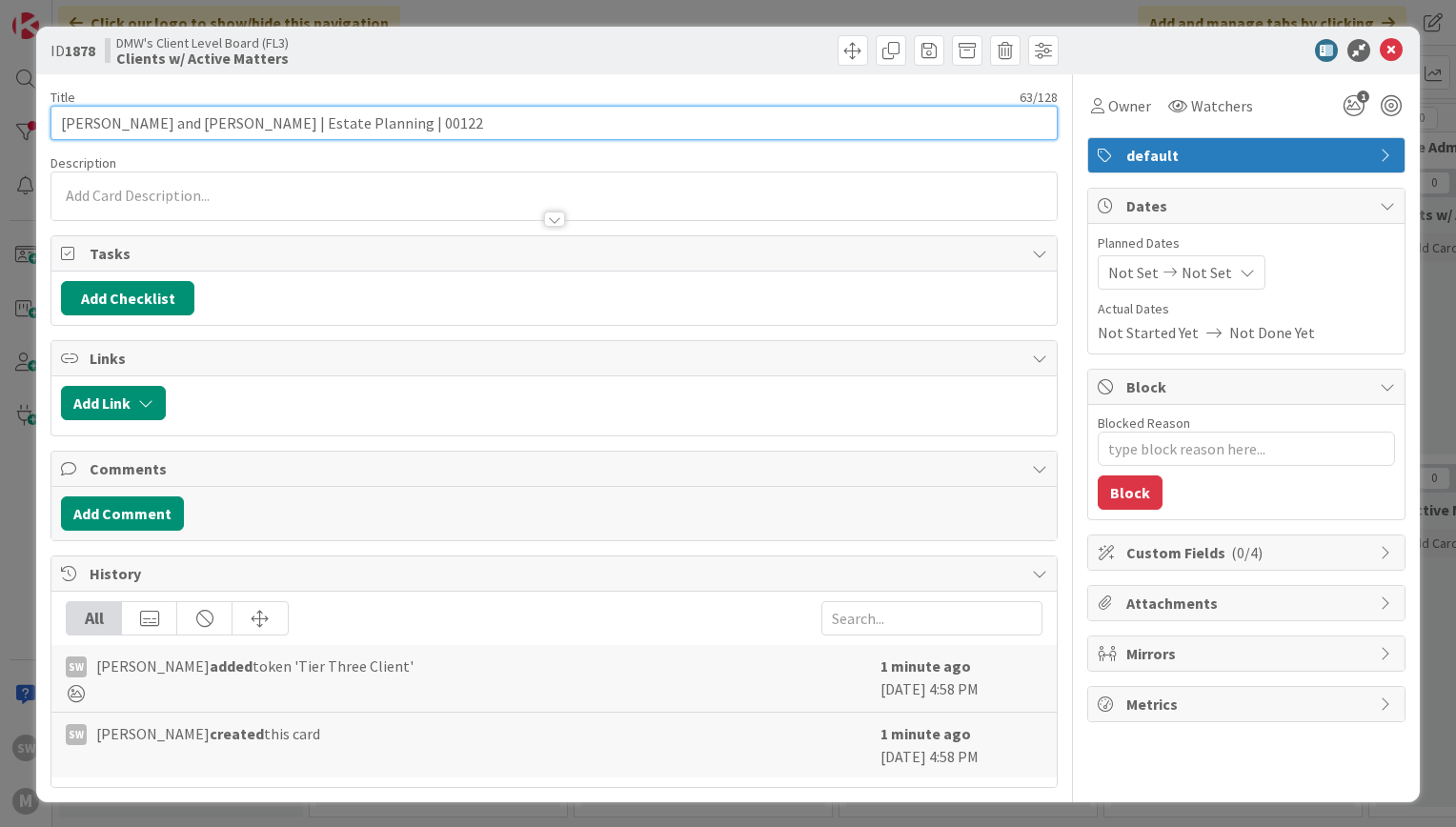
click at [61, 120] on input "[PERSON_NAME] and [PERSON_NAME] | Estate Planning | 00122" at bounding box center [554, 123] width 1008 height 35
click at [203, 111] on input "[PERSON_NAME], [PERSON_NAME] and [PERSON_NAME] | Estate Planning | 00122" at bounding box center [554, 123] width 1008 height 35
click at [299, 125] on input "[PERSON_NAME], [PERSON_NAME] and [PERSON_NAME] | Estate Planning | 00122" at bounding box center [554, 123] width 1008 height 35
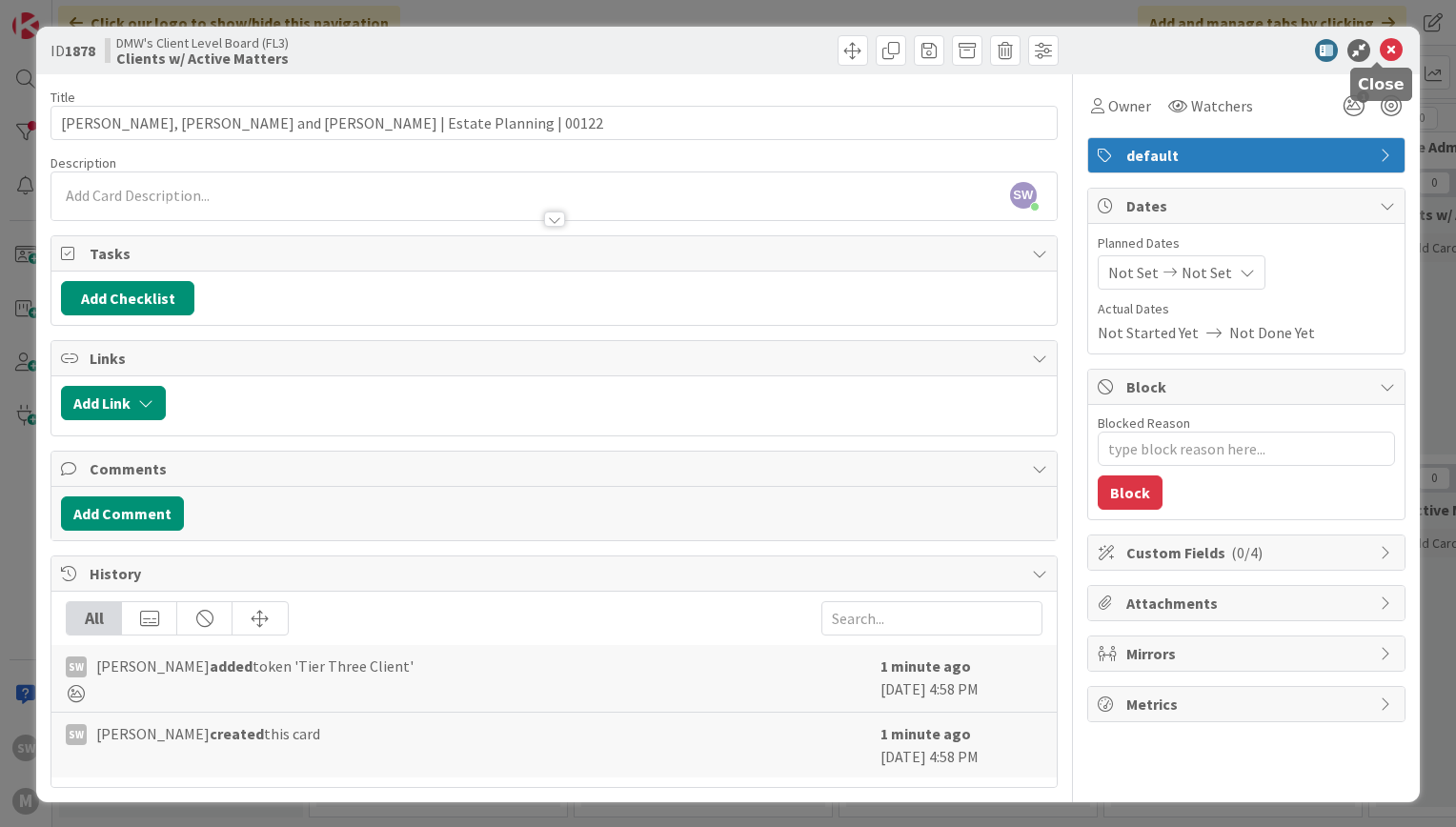
click at [1382, 55] on icon at bounding box center [1391, 50] width 23 height 23
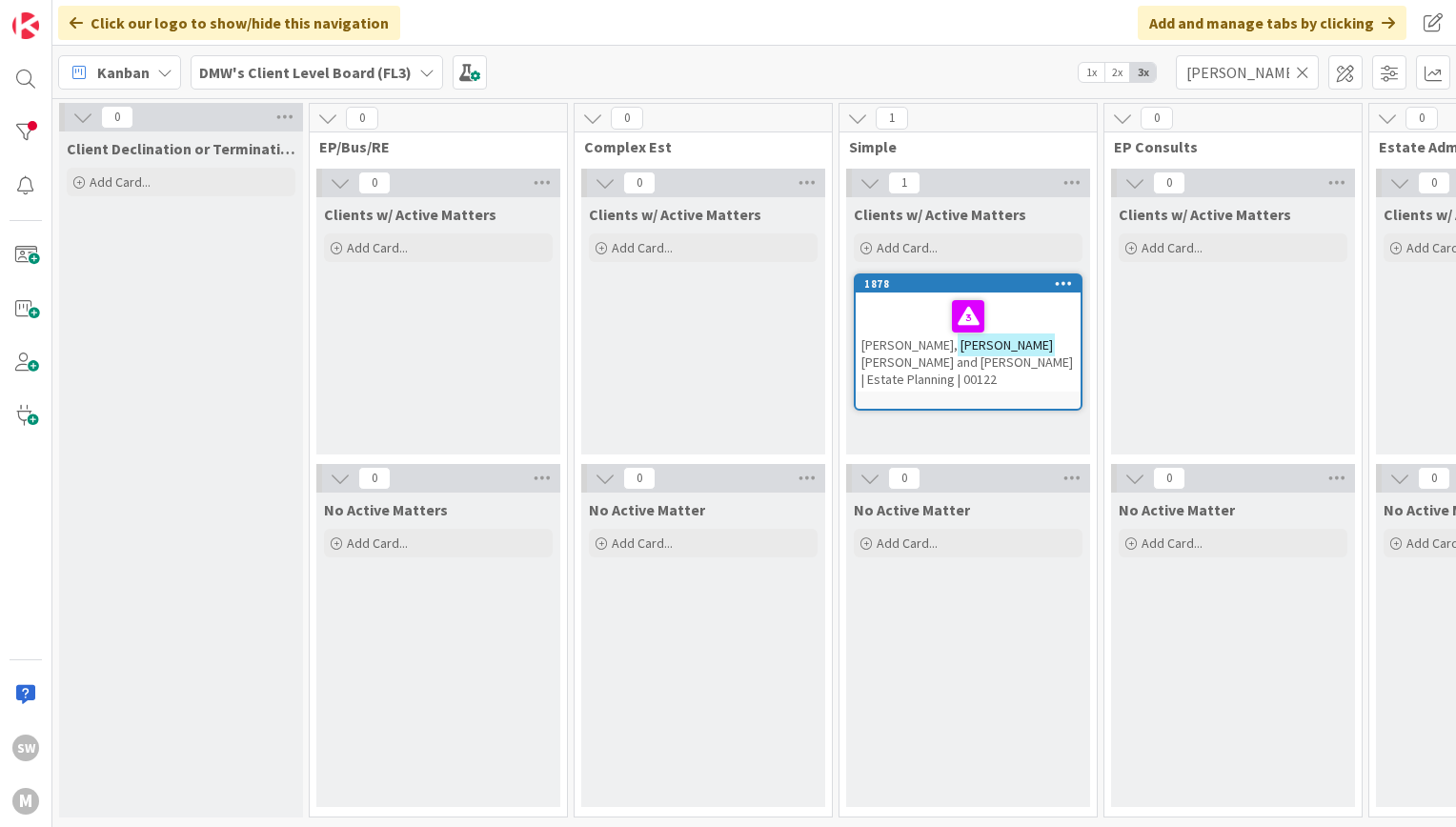
click at [221, 405] on div "Client Declination or Termination Letter Add Card..." at bounding box center [182, 475] width 244 height 686
